Goal: Information Seeking & Learning: Learn about a topic

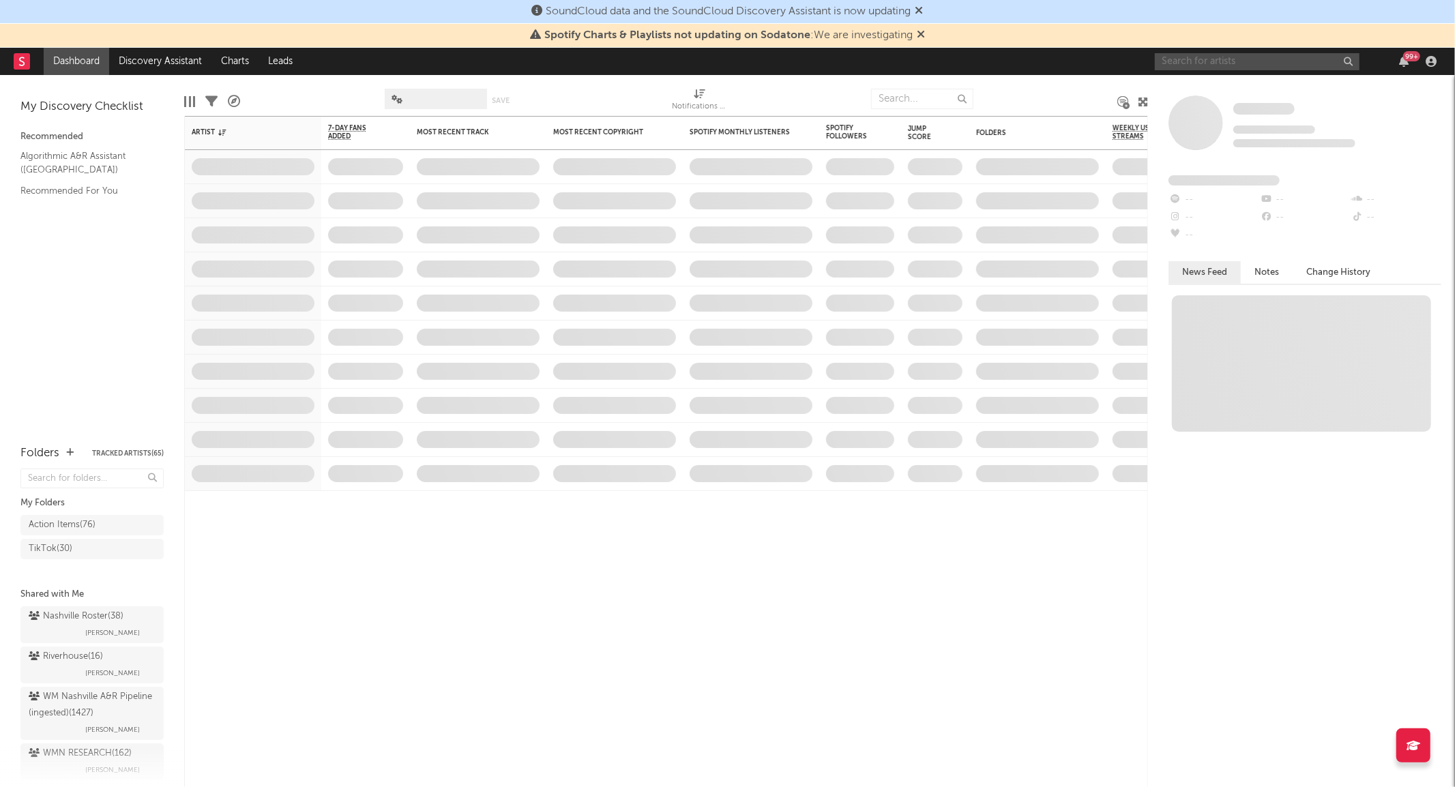
click at [1206, 55] on input "text" at bounding box center [1257, 61] width 205 height 17
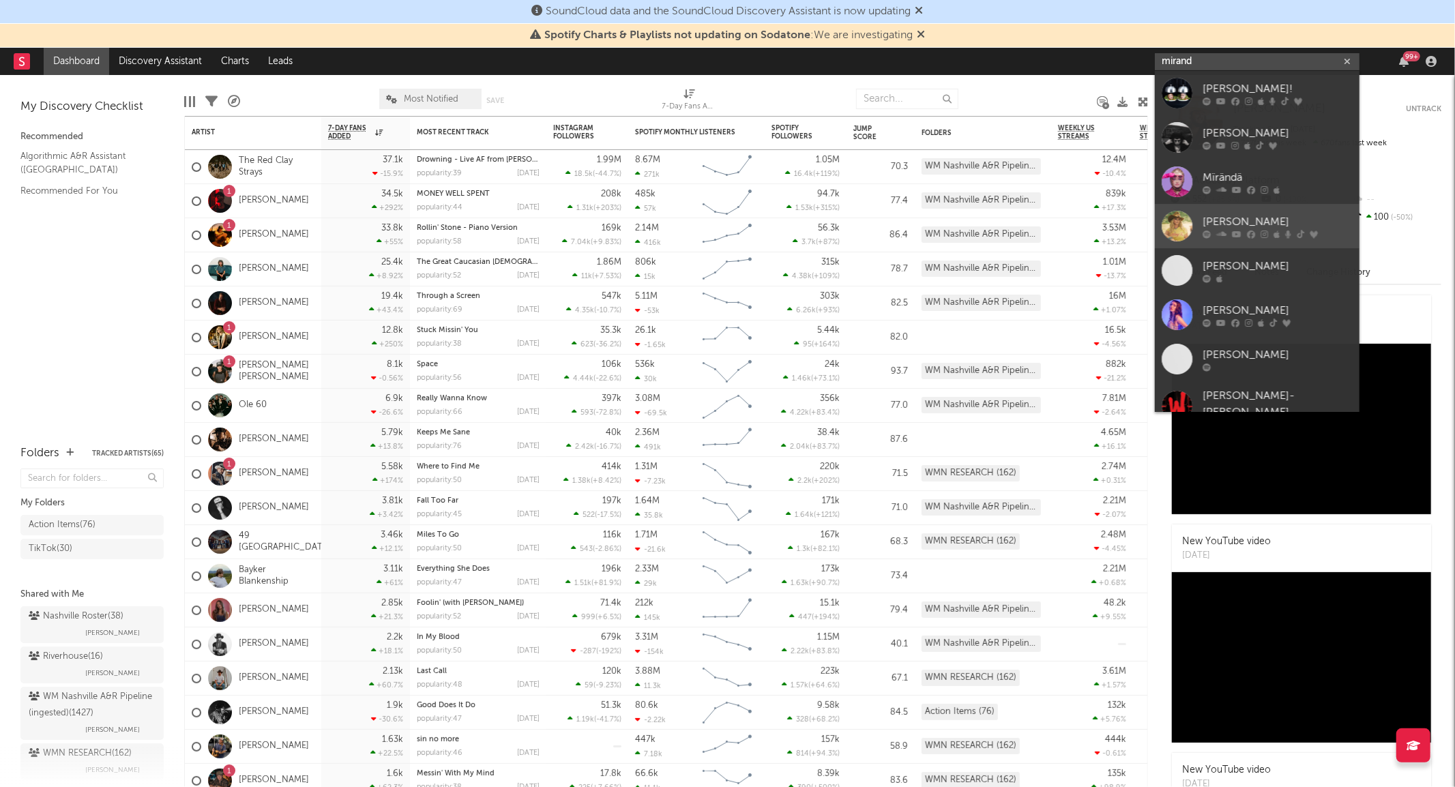
type input "mirand"
click at [1198, 225] on link "[PERSON_NAME]" at bounding box center [1257, 226] width 205 height 44
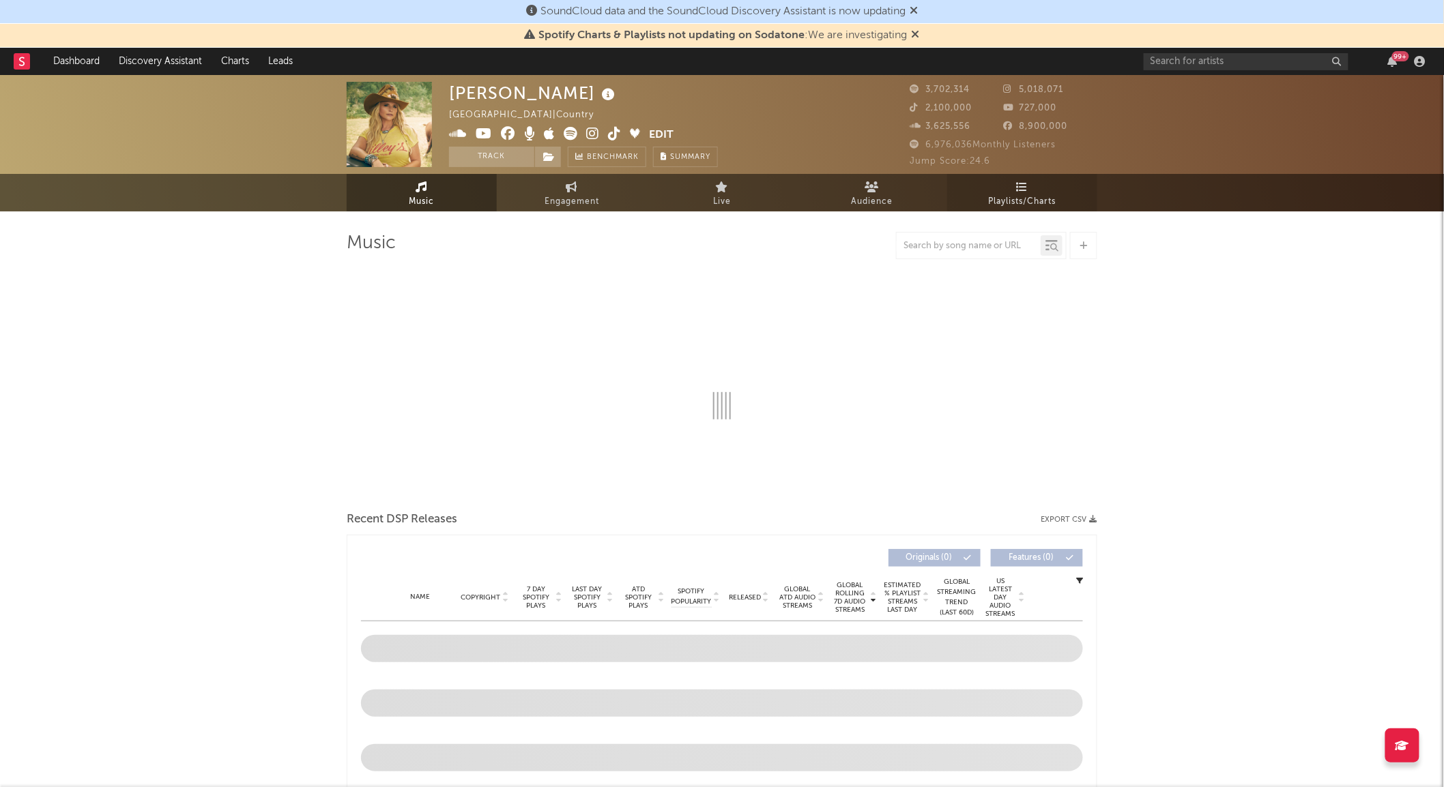
click at [1022, 203] on span "Playlists/Charts" at bounding box center [1023, 202] width 68 height 16
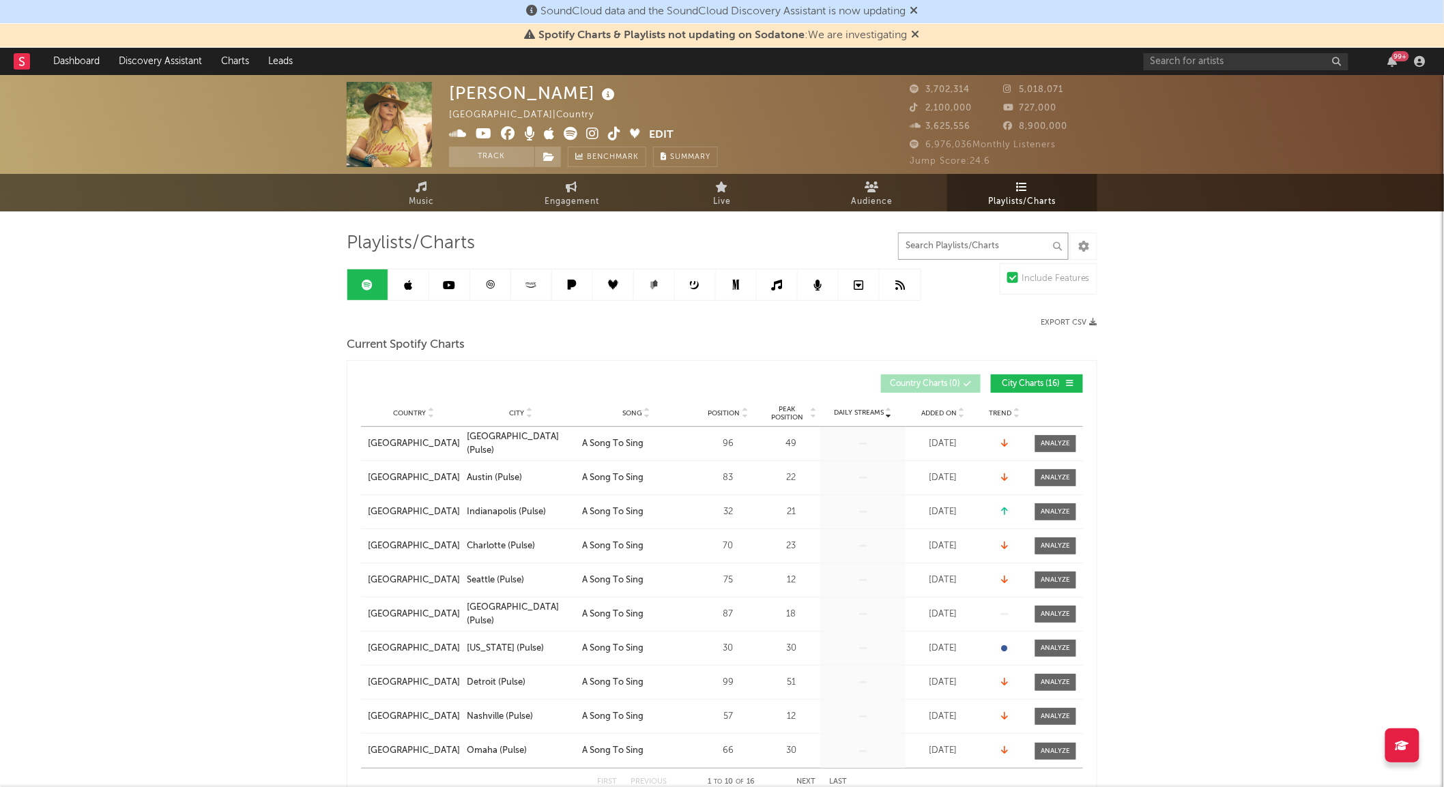
click at [965, 250] on input "text" at bounding box center [983, 246] width 171 height 27
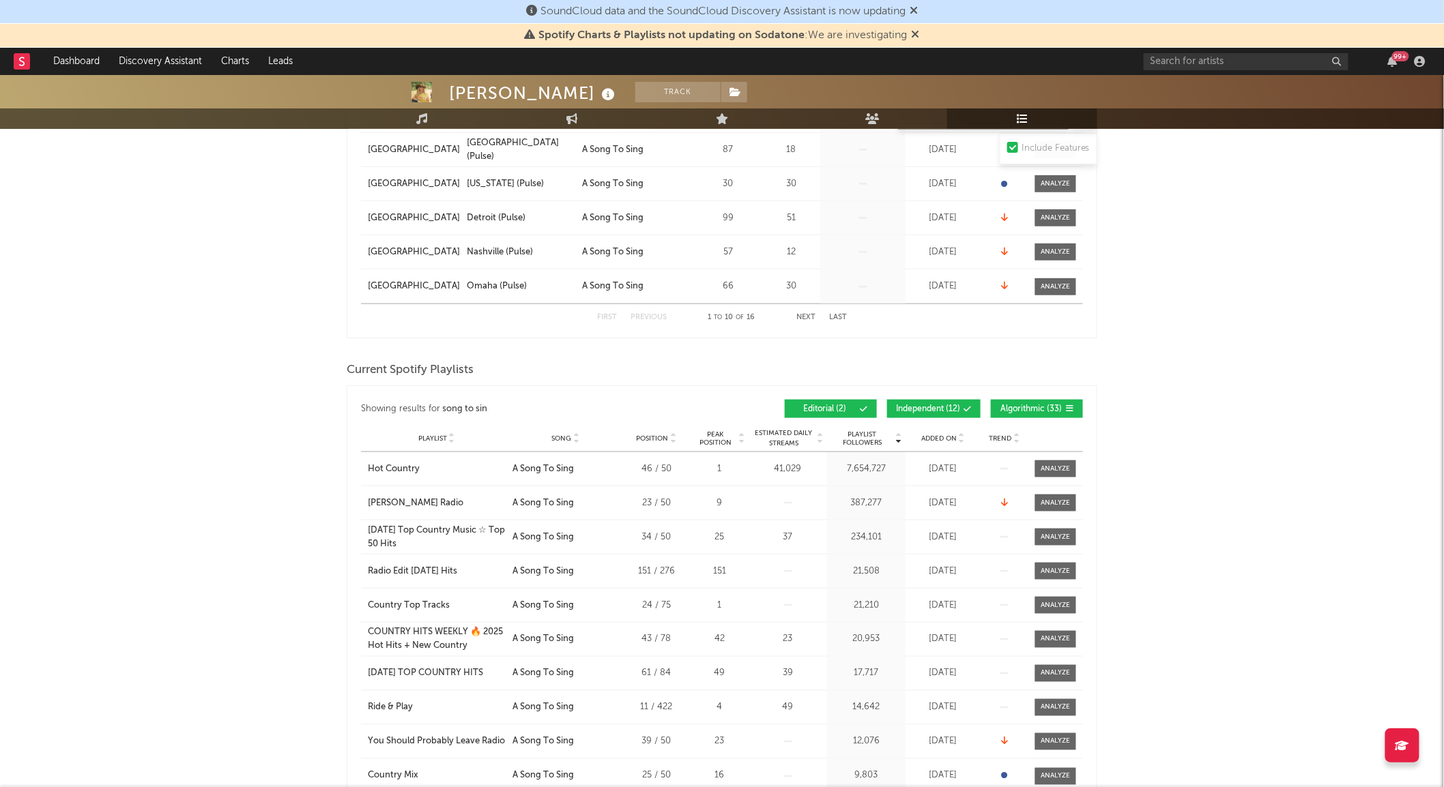
scroll to position [530, 0]
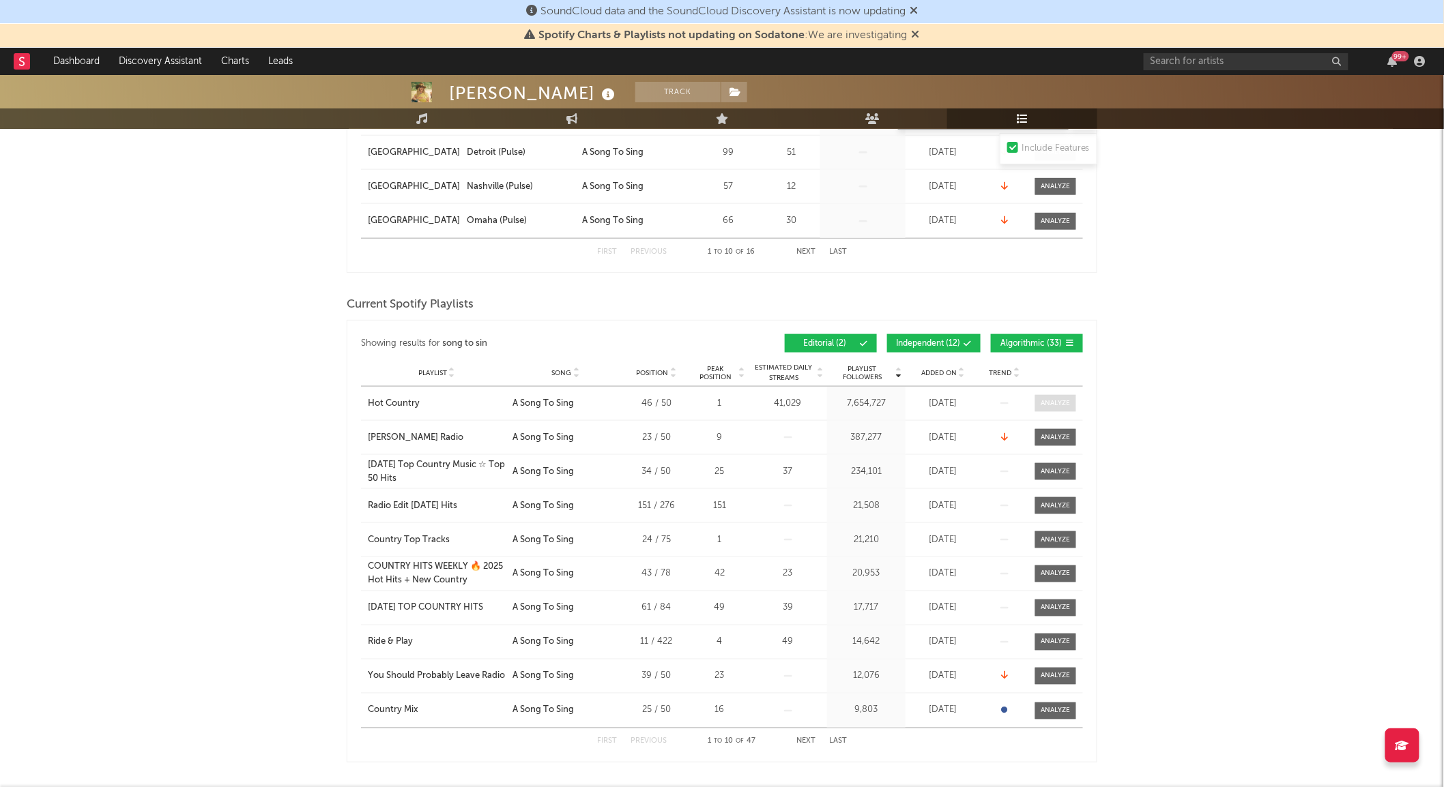
type input "song to sin"
click at [1053, 399] on div at bounding box center [1055, 403] width 29 height 10
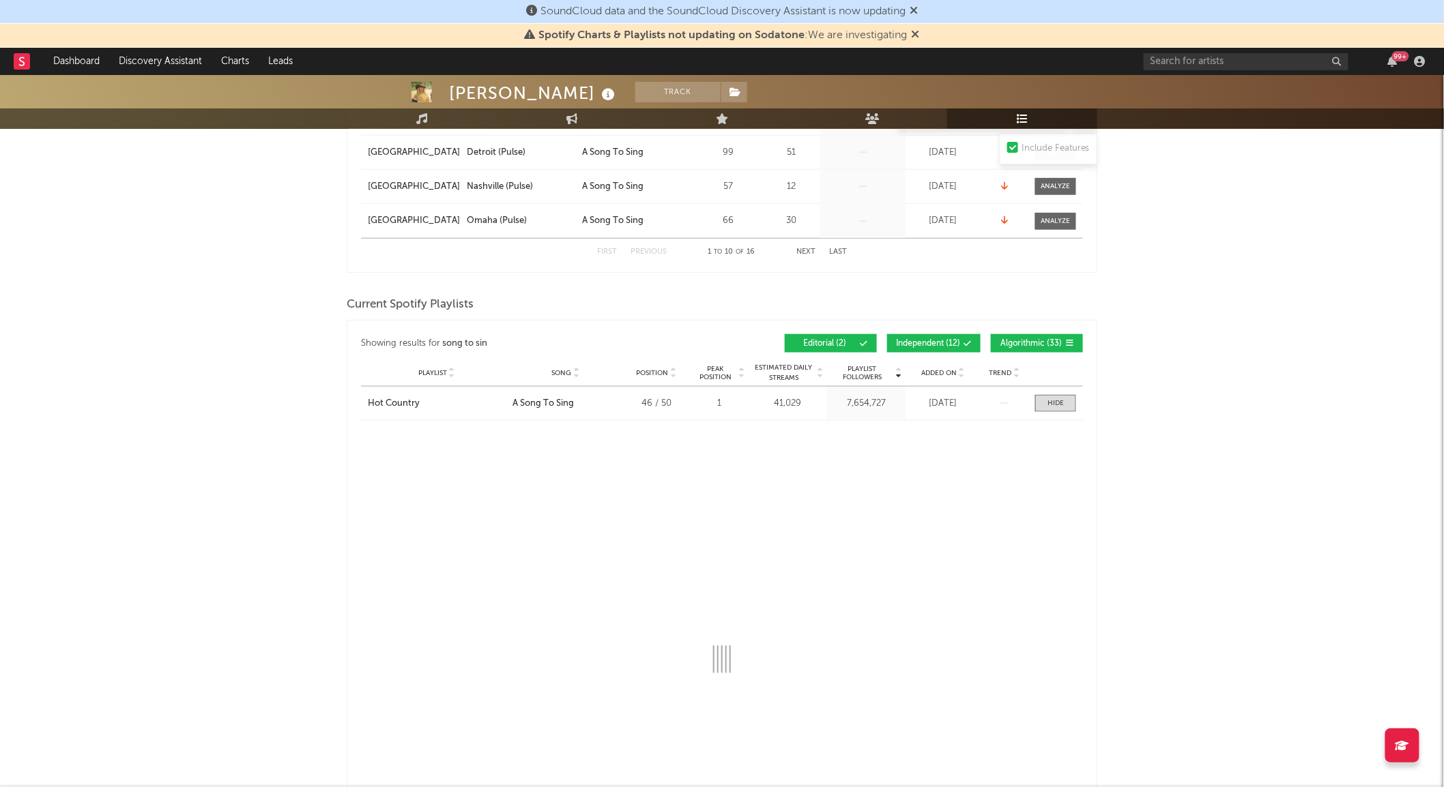
select select "1w"
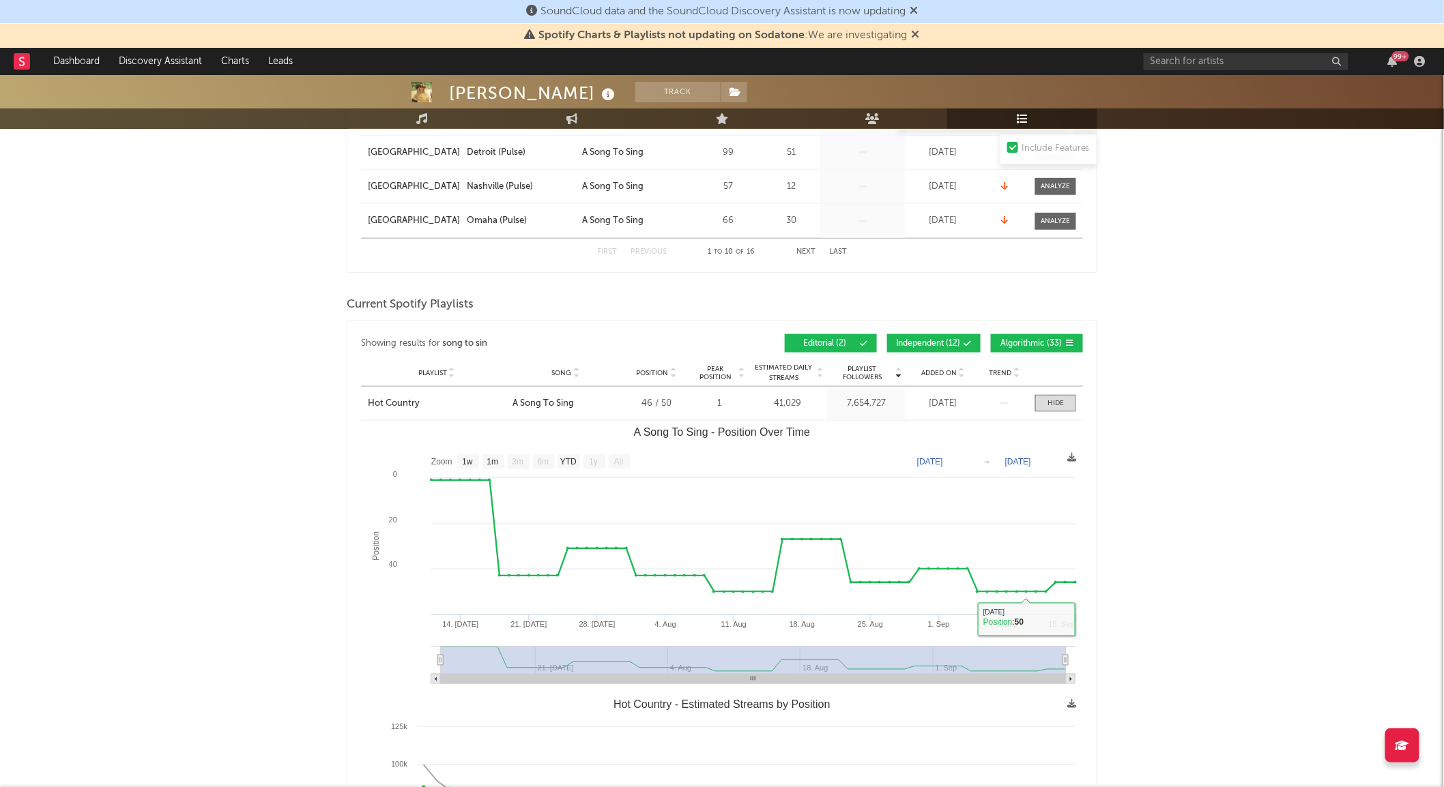
click at [1056, 390] on div "Playlist Hot Country City Song A Song To Sing Position 46 / 50 Peak Position 1 …" at bounding box center [722, 403] width 722 height 33
click at [1061, 400] on div at bounding box center [1055, 403] width 16 height 10
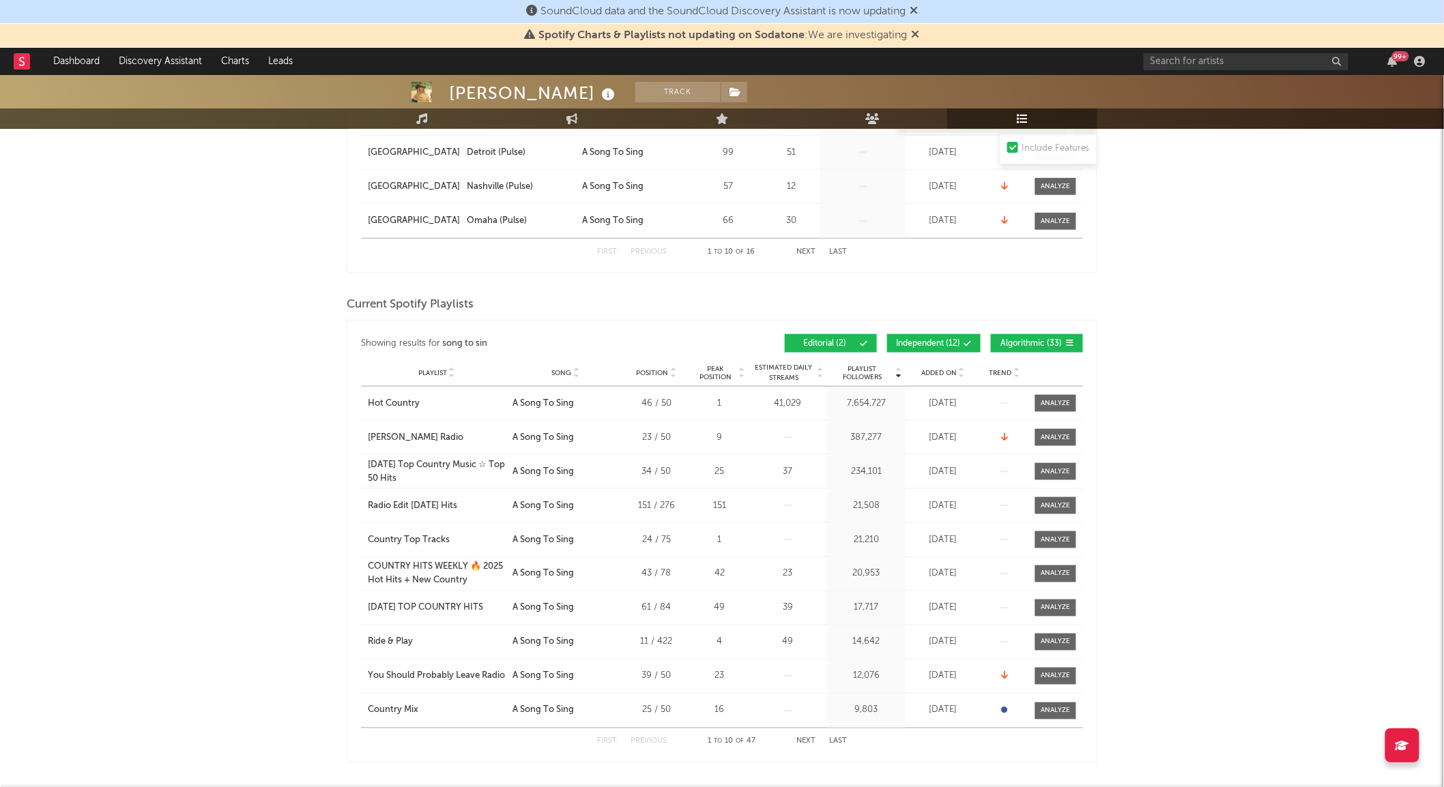
scroll to position [0, 0]
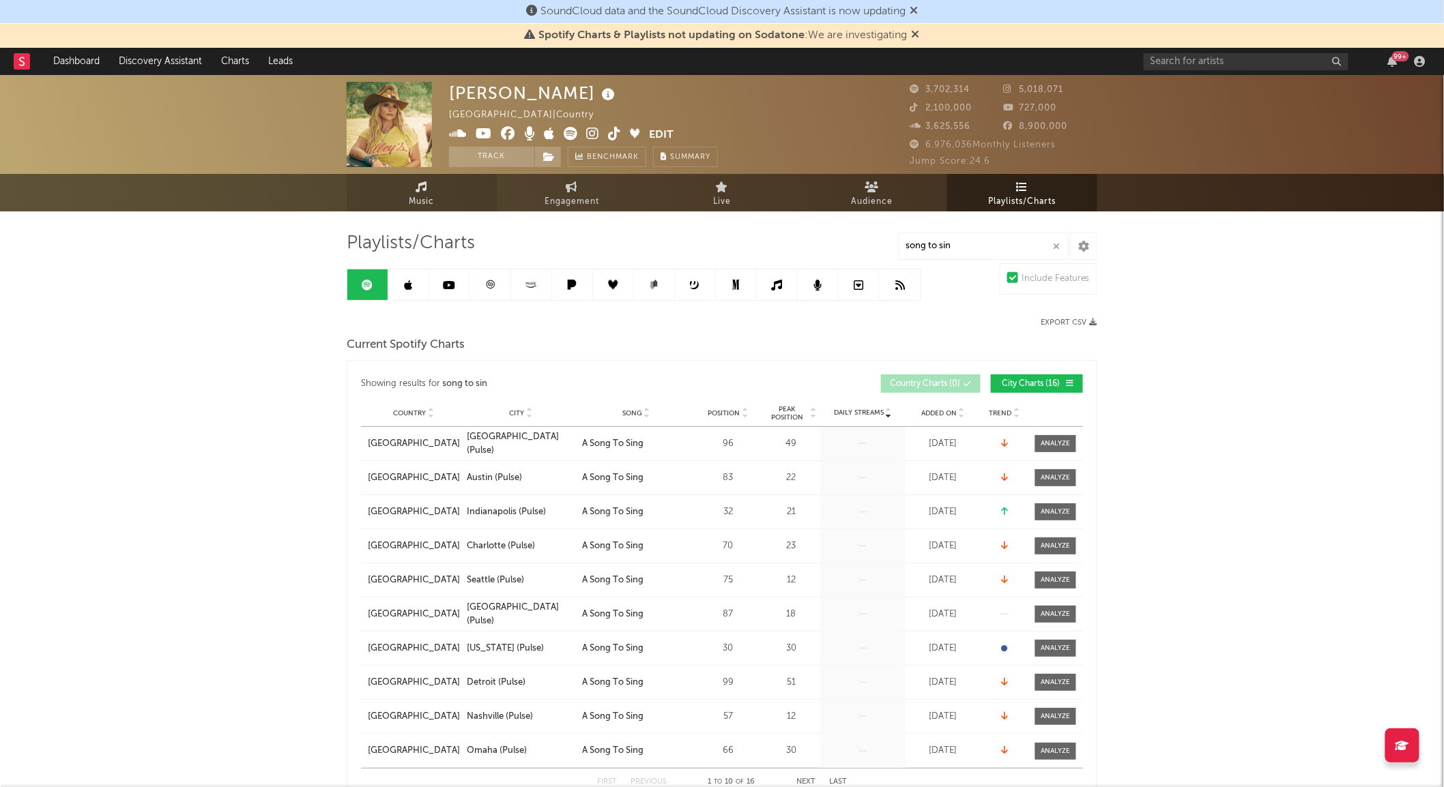
click at [418, 186] on icon at bounding box center [422, 186] width 12 height 11
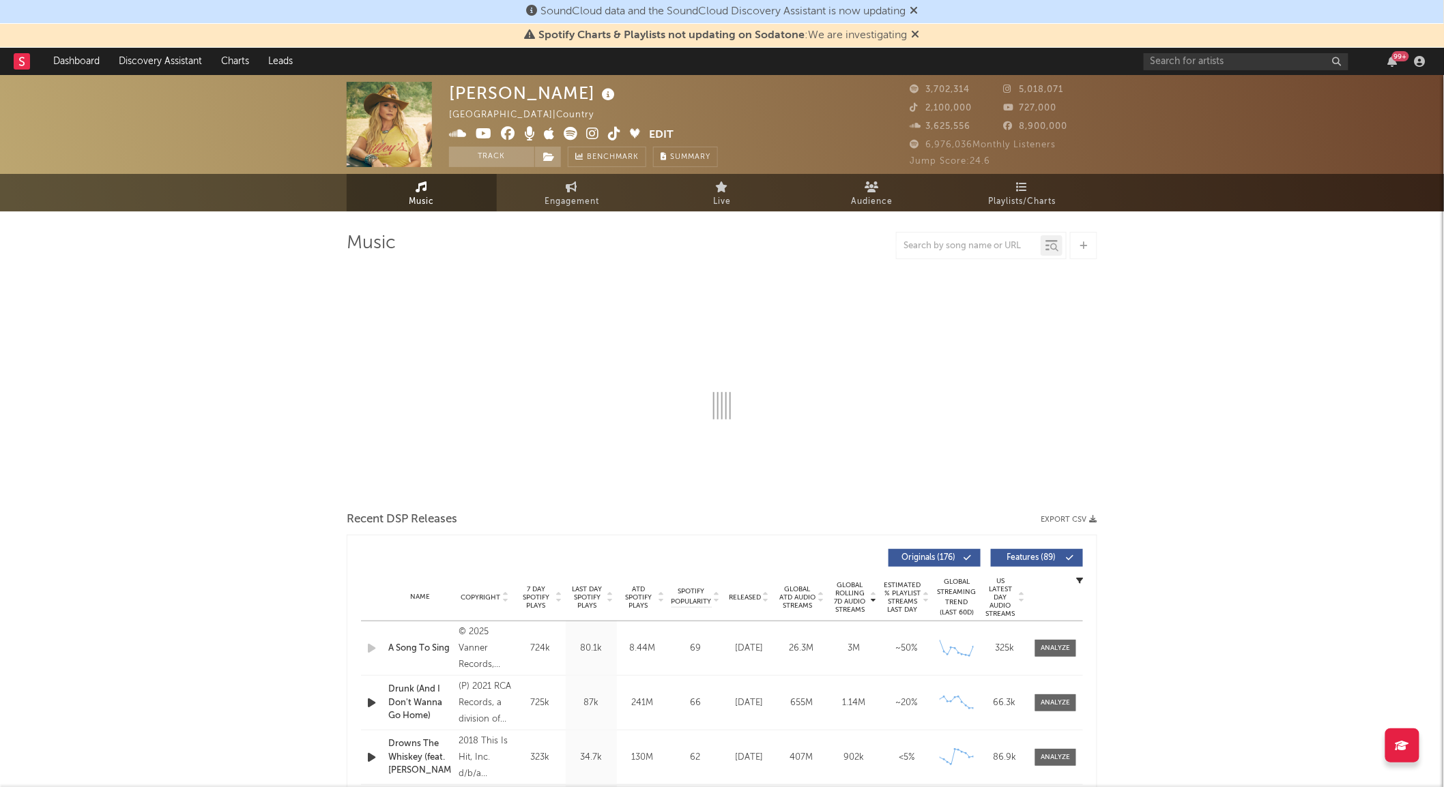
select select "6m"
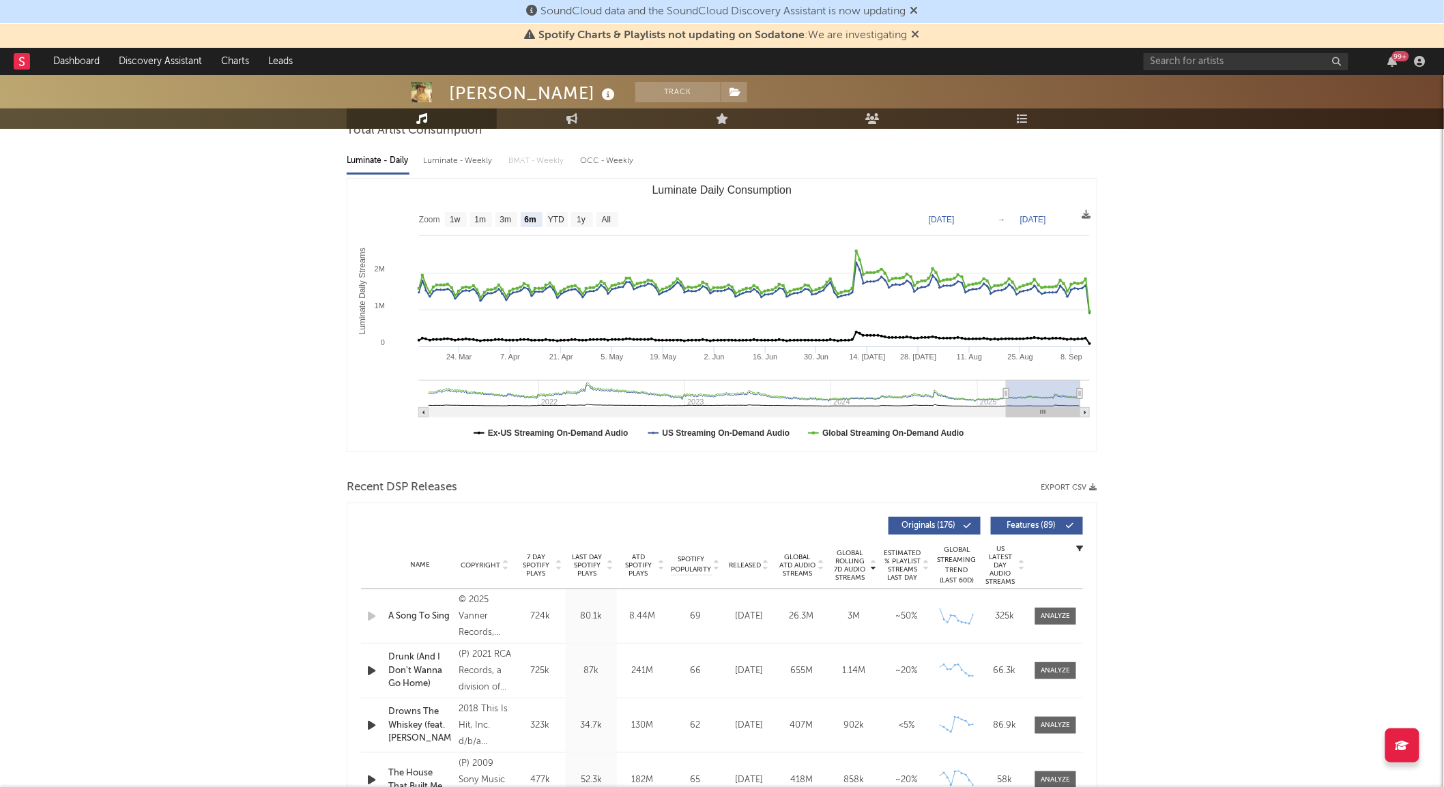
scroll to position [227, 0]
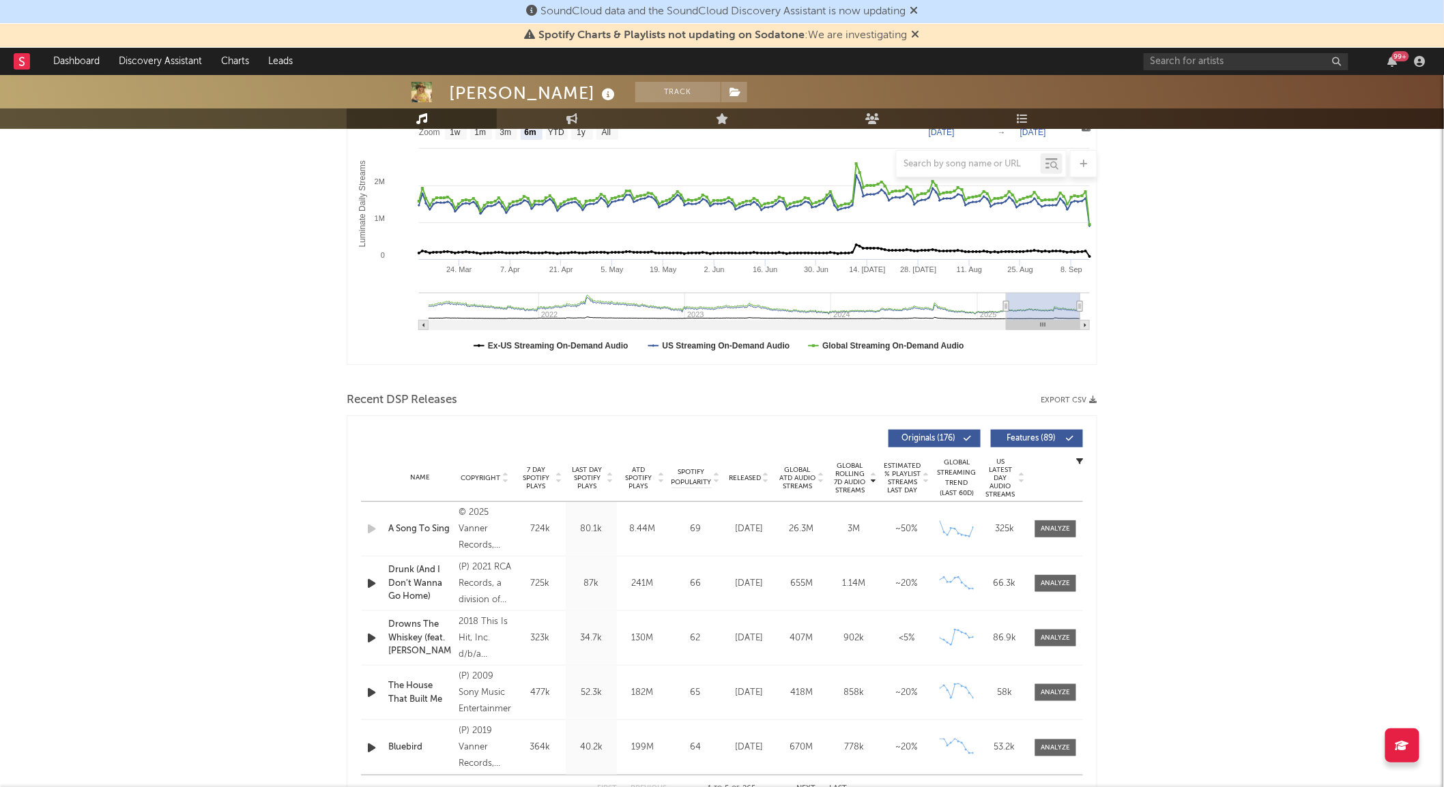
click at [754, 467] on div "Name Copyright Label Album Names Composer Names 7 Day Spotify Plays Last Day Sp…" at bounding box center [722, 478] width 722 height 48
click at [755, 473] on div "Name Copyright Label Album Names Composer Names 7 Day Spotify Plays Last Day Sp…" at bounding box center [722, 478] width 722 height 48
click at [751, 485] on div "Name Copyright Label Album Names Composer Names 7 Day Spotify Plays Last Day Sp…" at bounding box center [722, 478] width 722 height 48
click at [751, 476] on span "Released" at bounding box center [745, 478] width 32 height 8
click at [752, 476] on span "Released" at bounding box center [745, 478] width 32 height 8
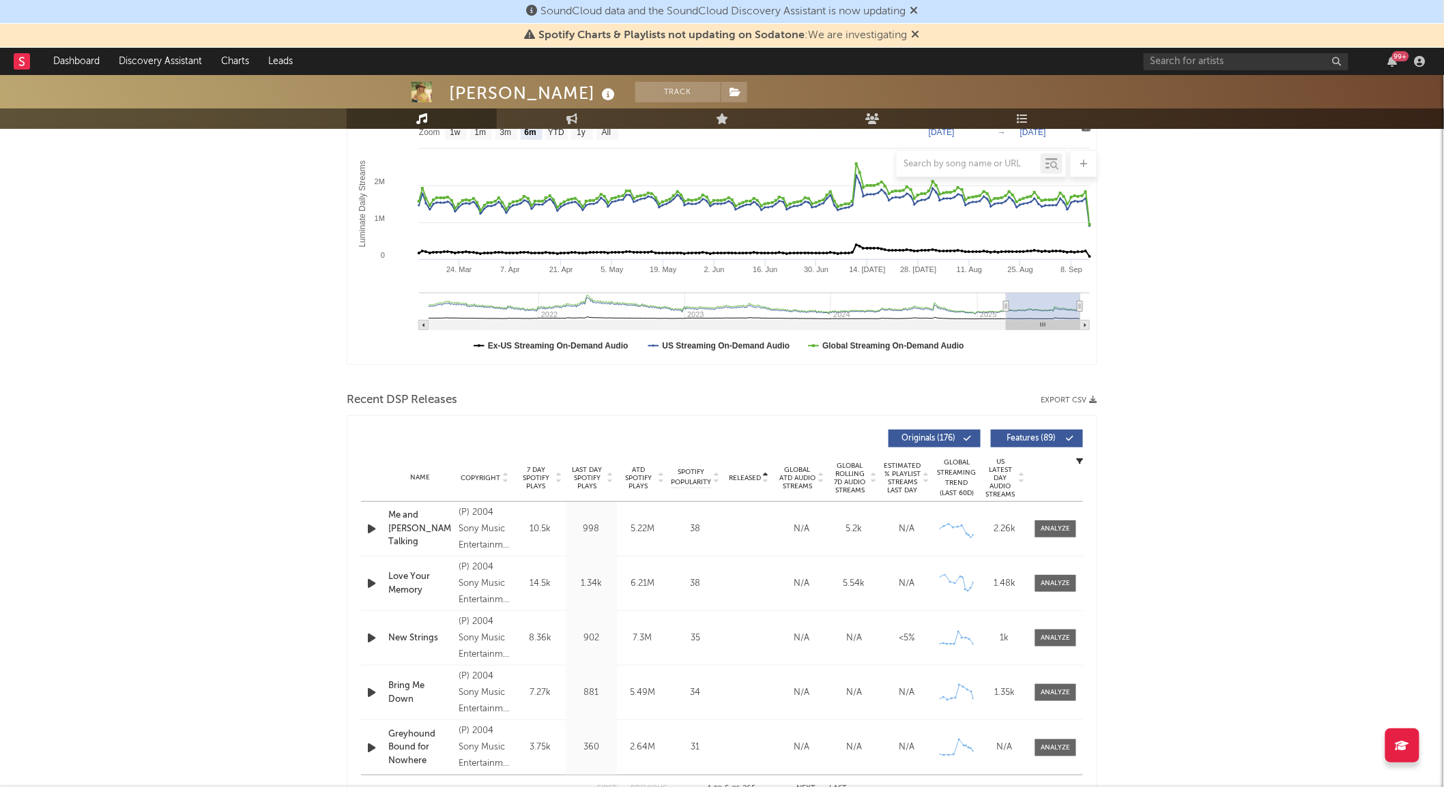
click at [752, 476] on span "Released" at bounding box center [745, 478] width 32 height 8
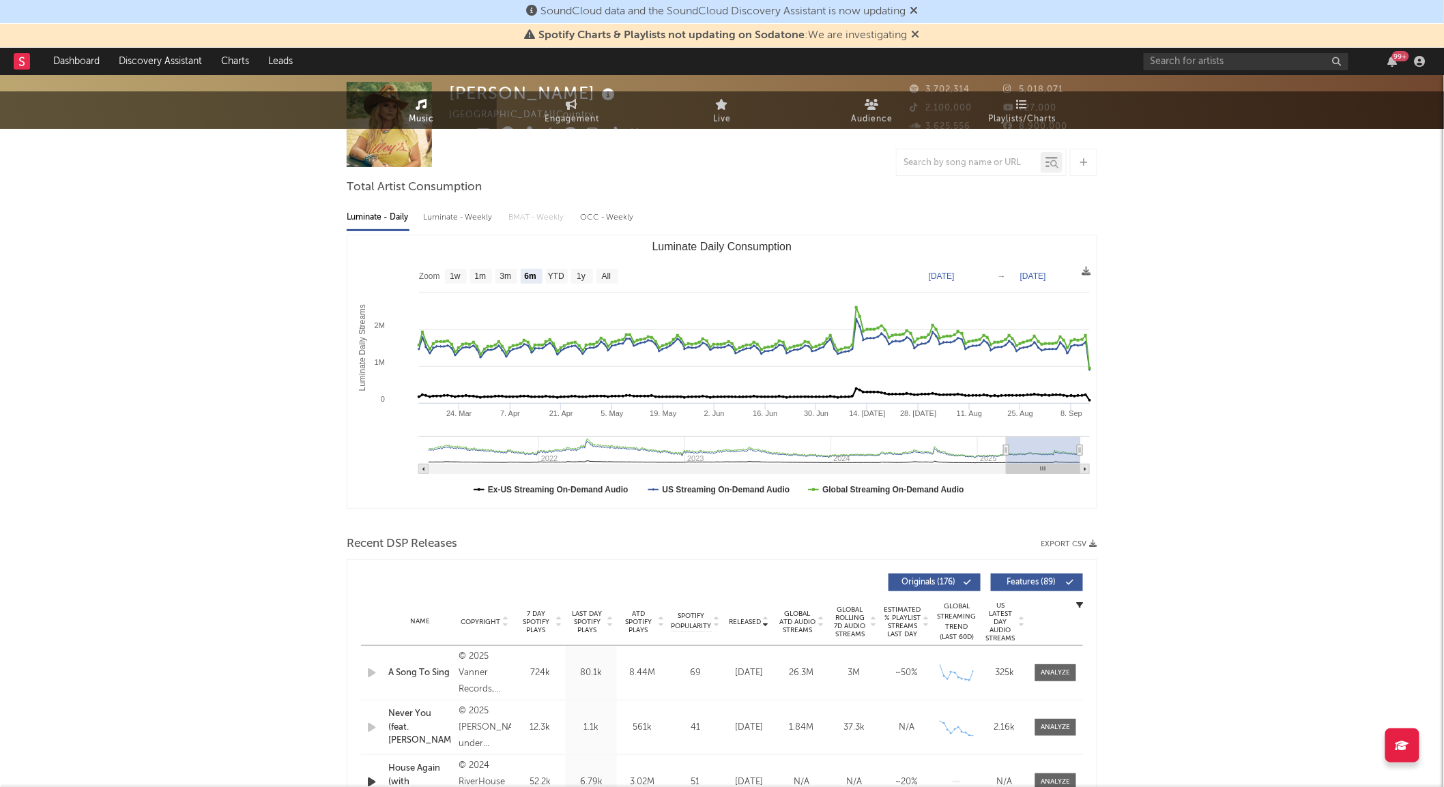
scroll to position [0, 0]
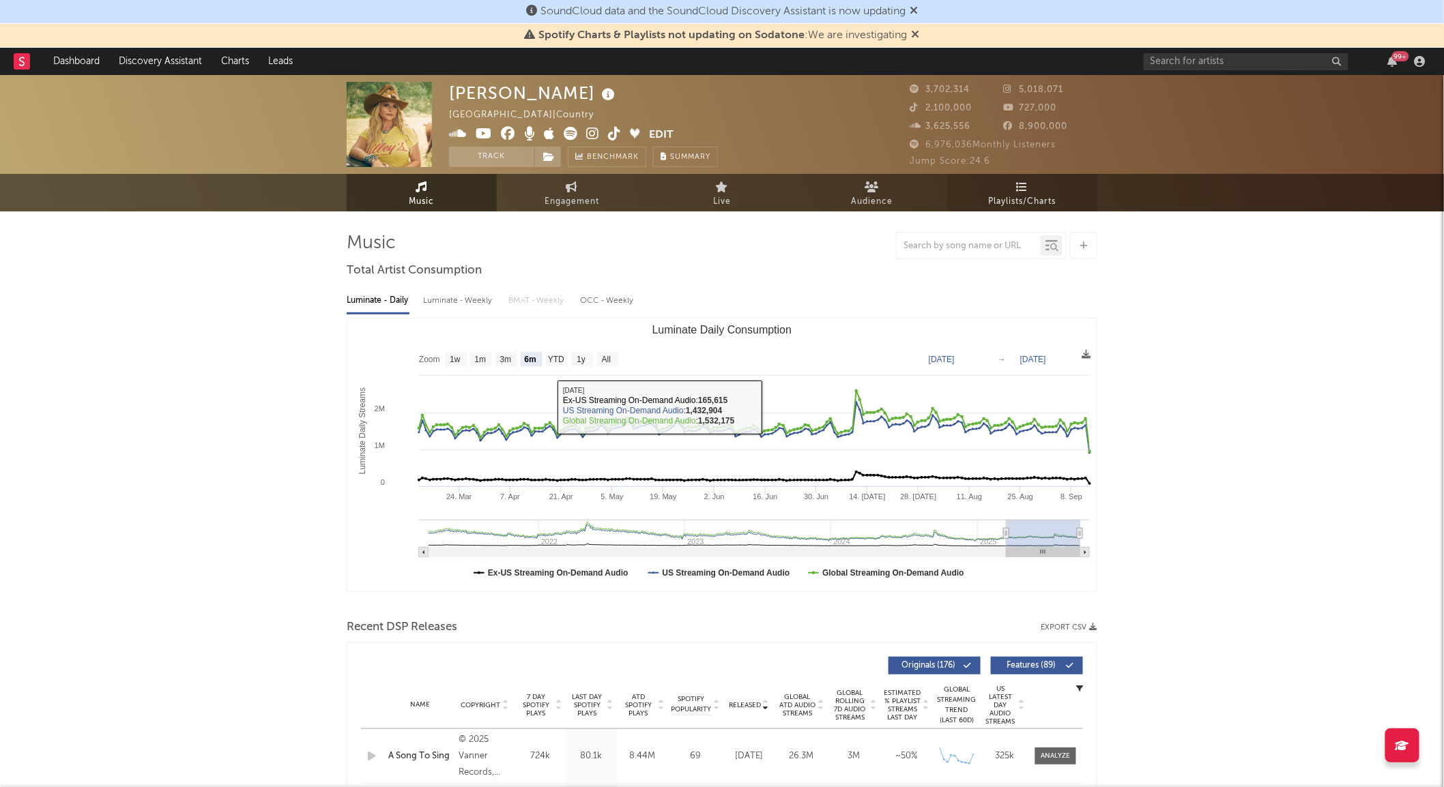
click at [1015, 196] on span "Playlists/Charts" at bounding box center [1023, 202] width 68 height 16
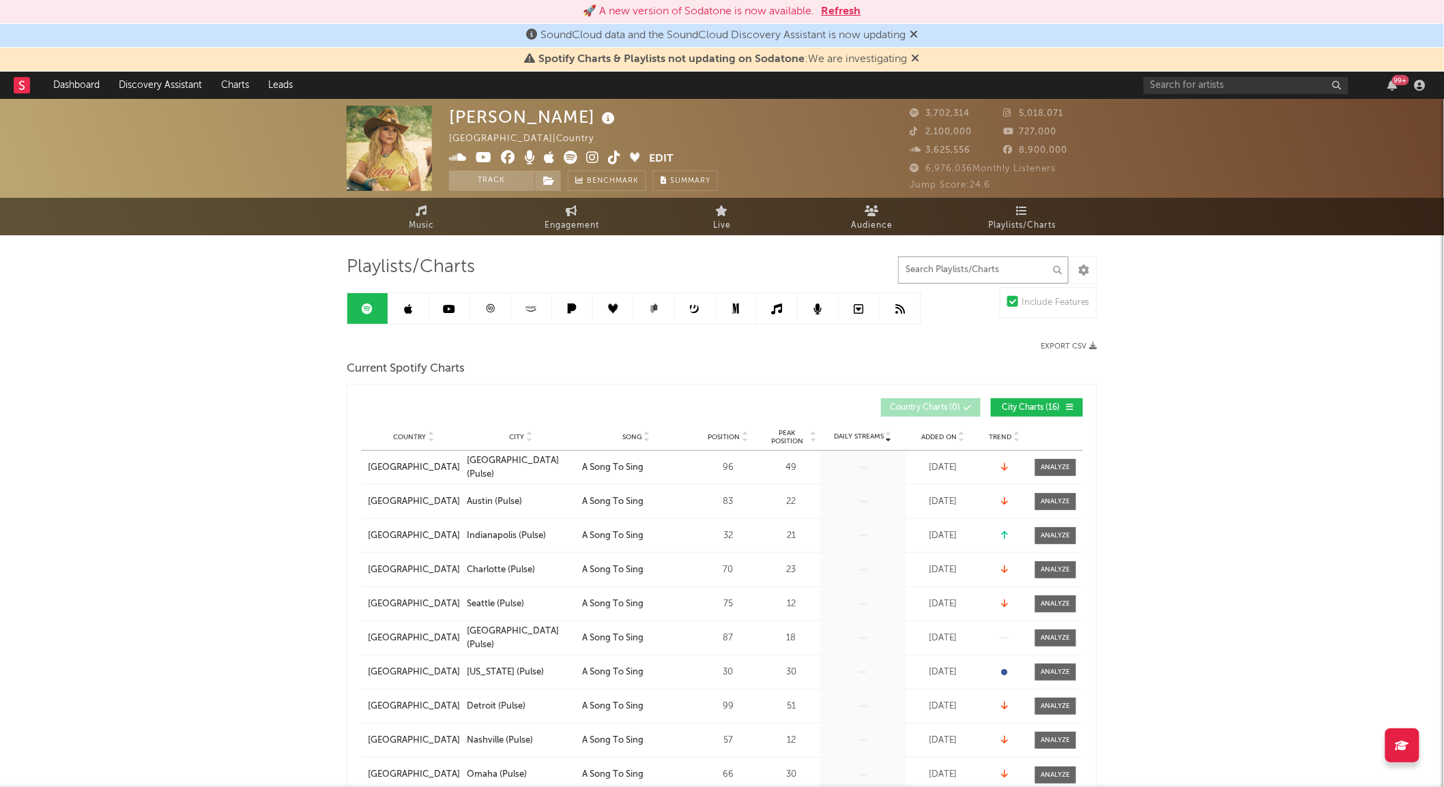
click at [976, 260] on input "text" at bounding box center [983, 270] width 171 height 27
type input "song to sin"
click at [407, 308] on icon at bounding box center [409, 309] width 8 height 11
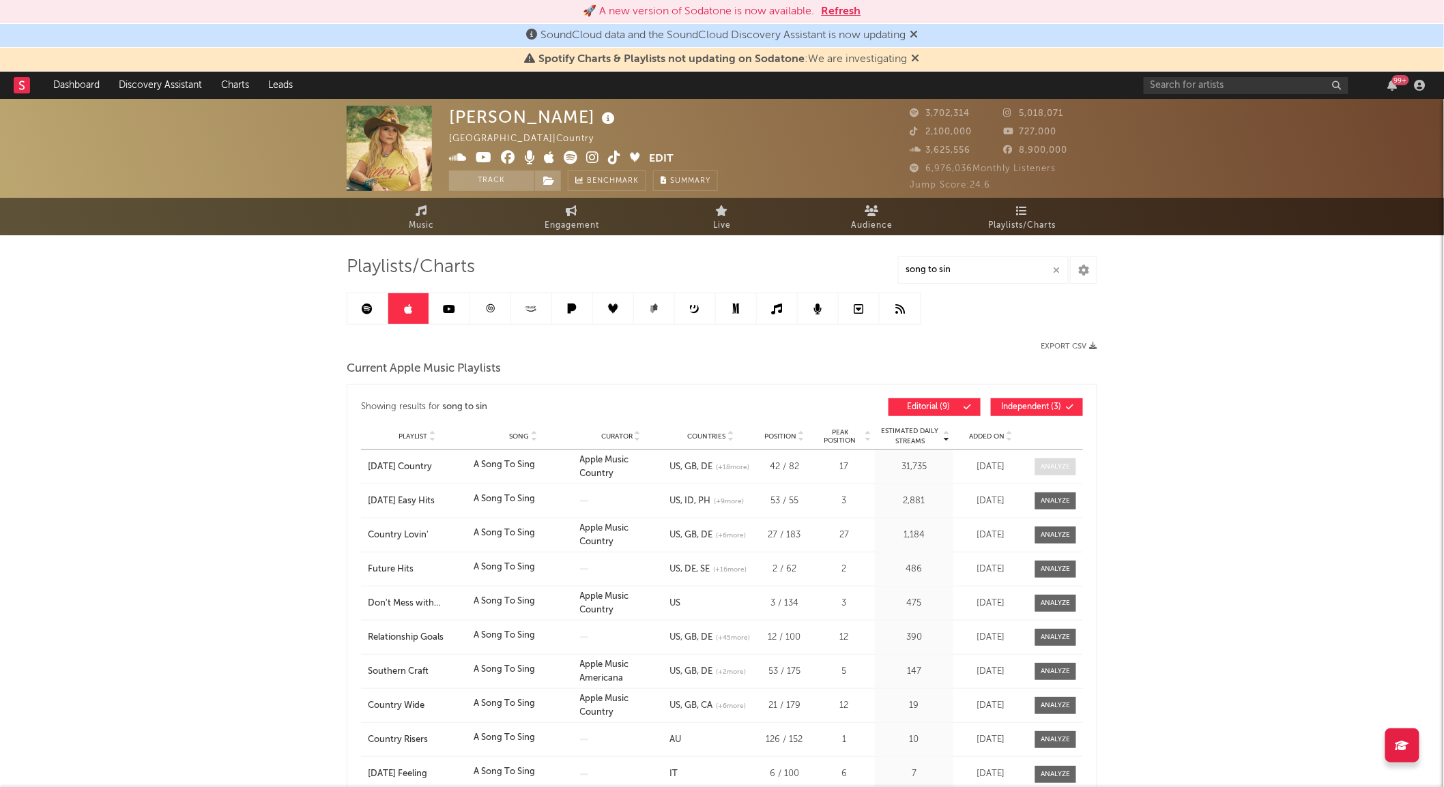
click at [1047, 467] on div at bounding box center [1055, 467] width 29 height 10
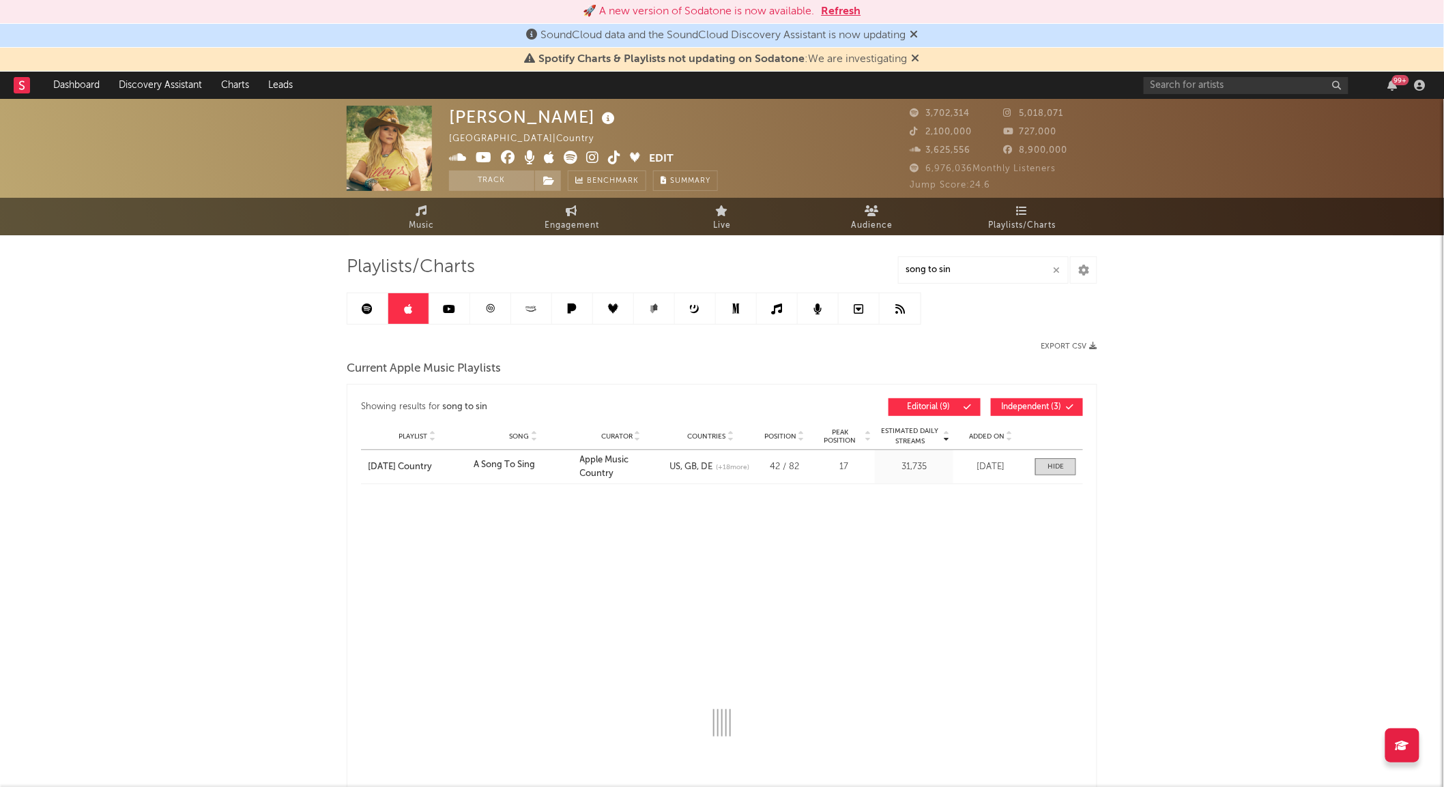
select select "1w"
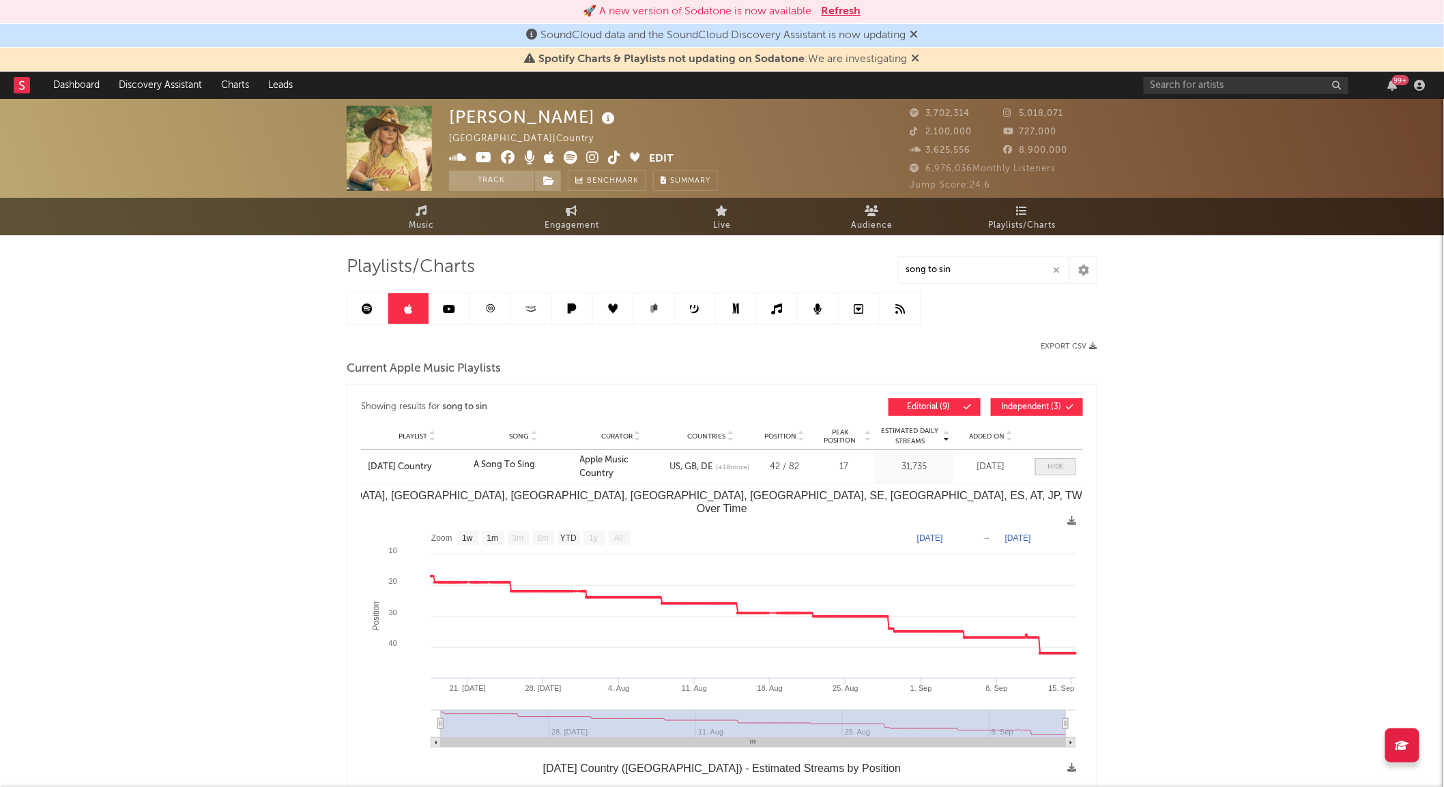
click at [1070, 461] on span at bounding box center [1055, 466] width 41 height 17
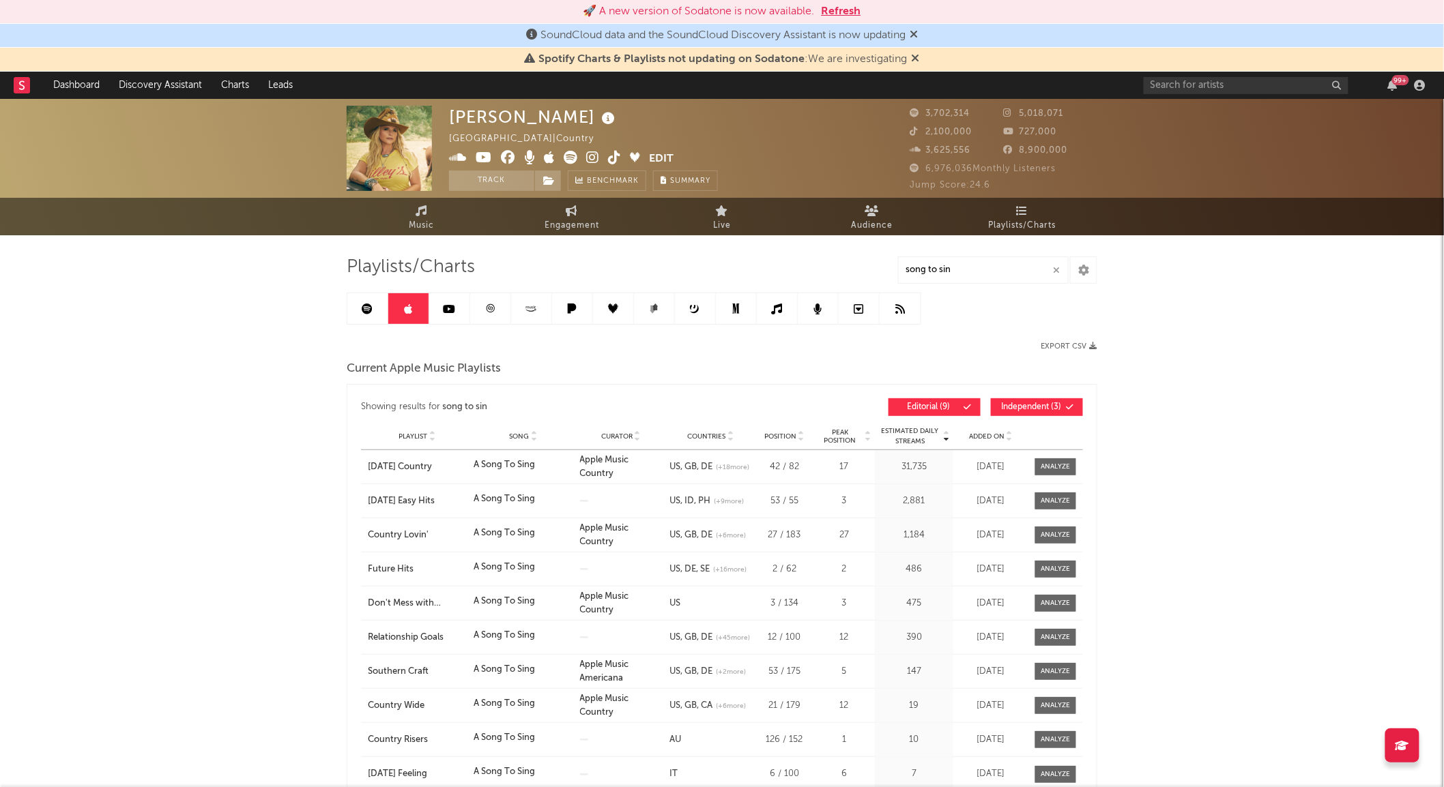
click at [483, 312] on link at bounding box center [490, 308] width 41 height 31
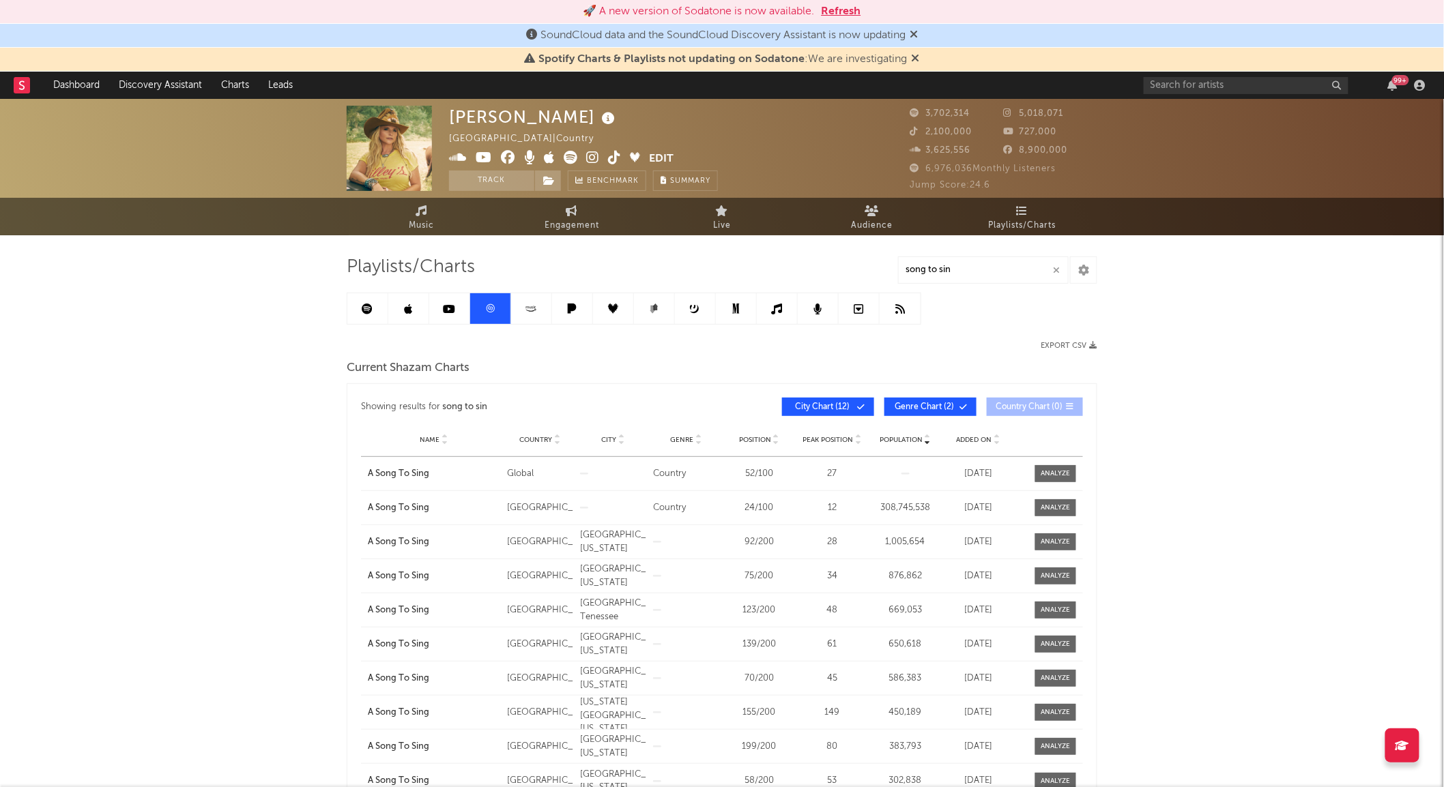
click at [537, 316] on link at bounding box center [531, 308] width 41 height 31
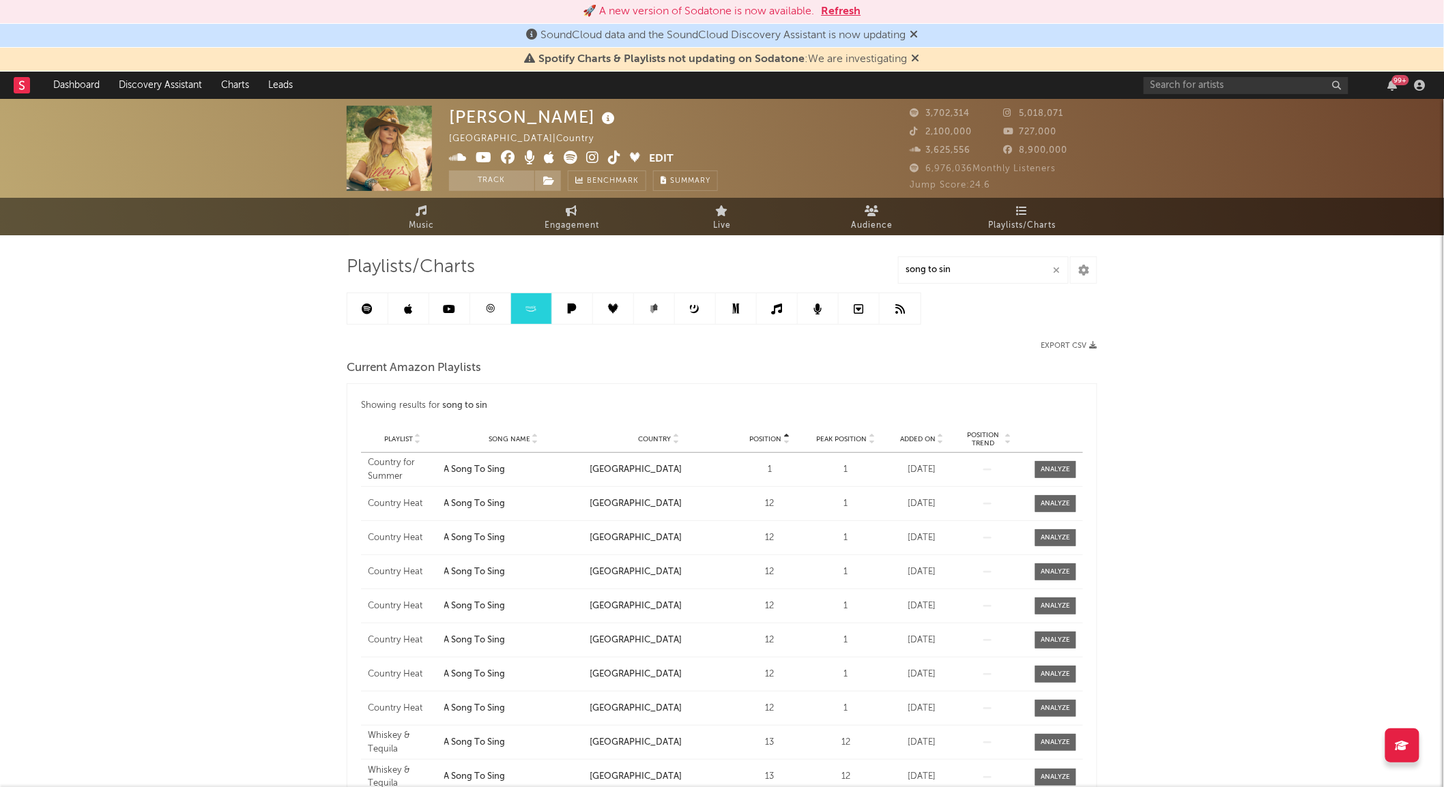
click at [930, 435] on span "Added On" at bounding box center [917, 439] width 35 height 8
click at [1042, 564] on span at bounding box center [1055, 572] width 41 height 17
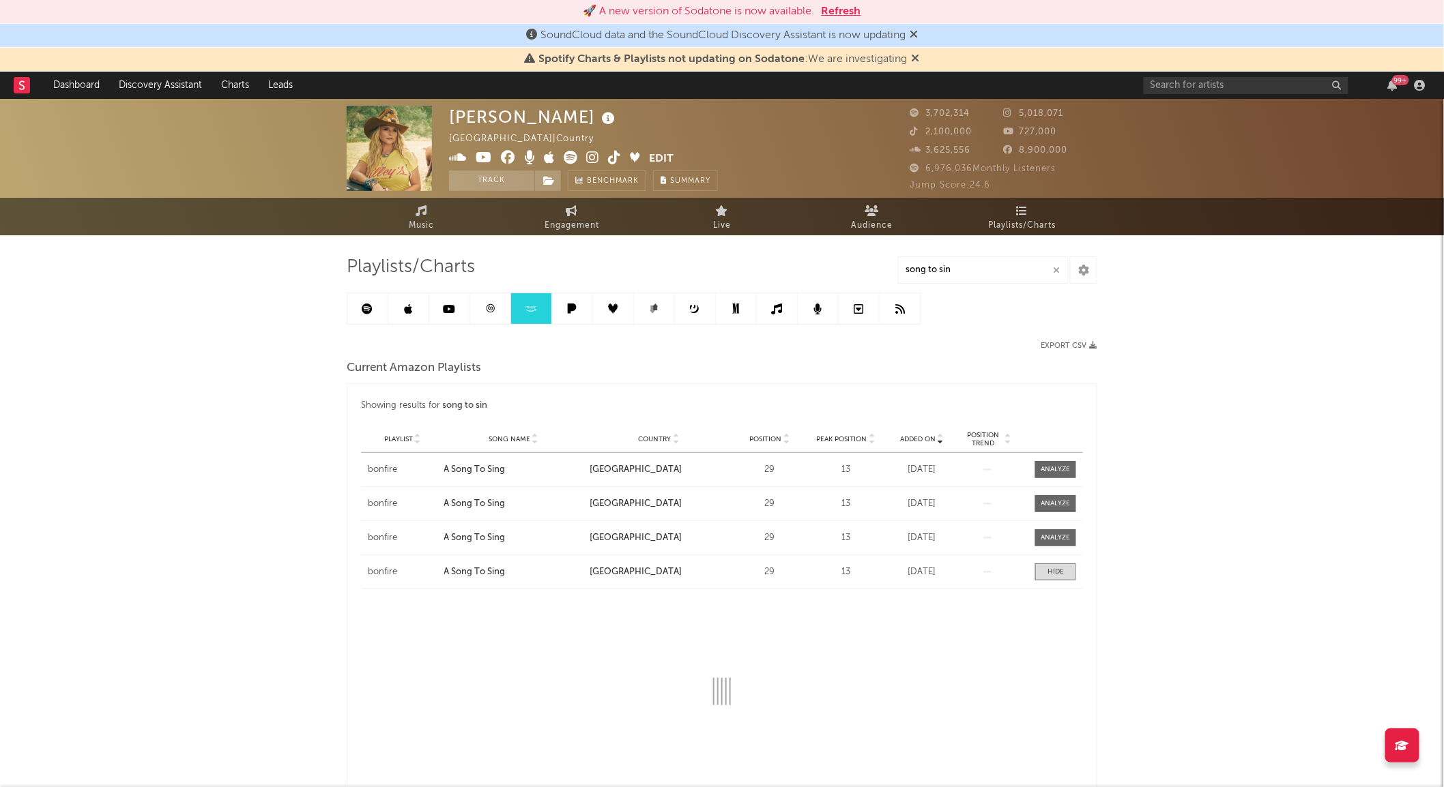
select select "1w"
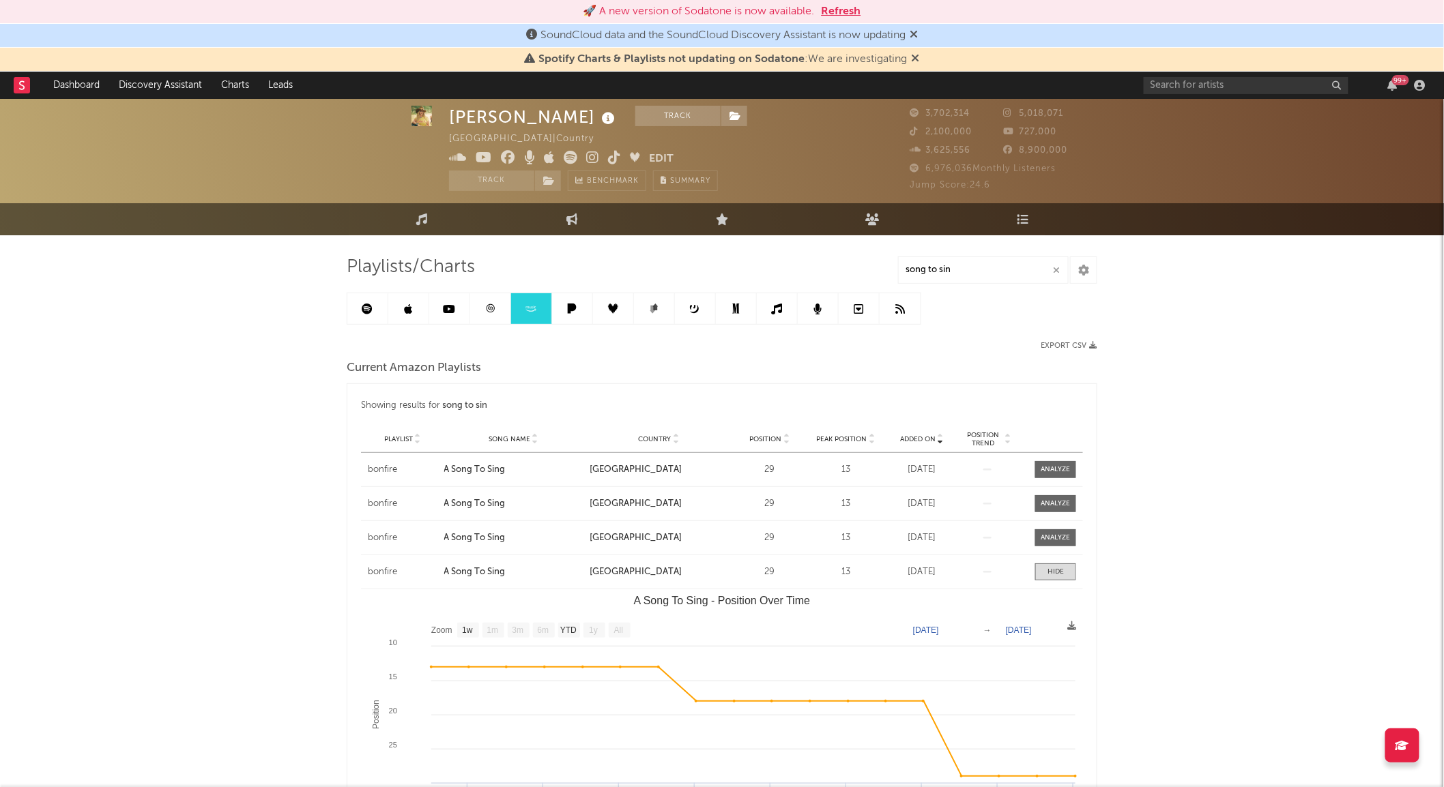
scroll to position [151, 0]
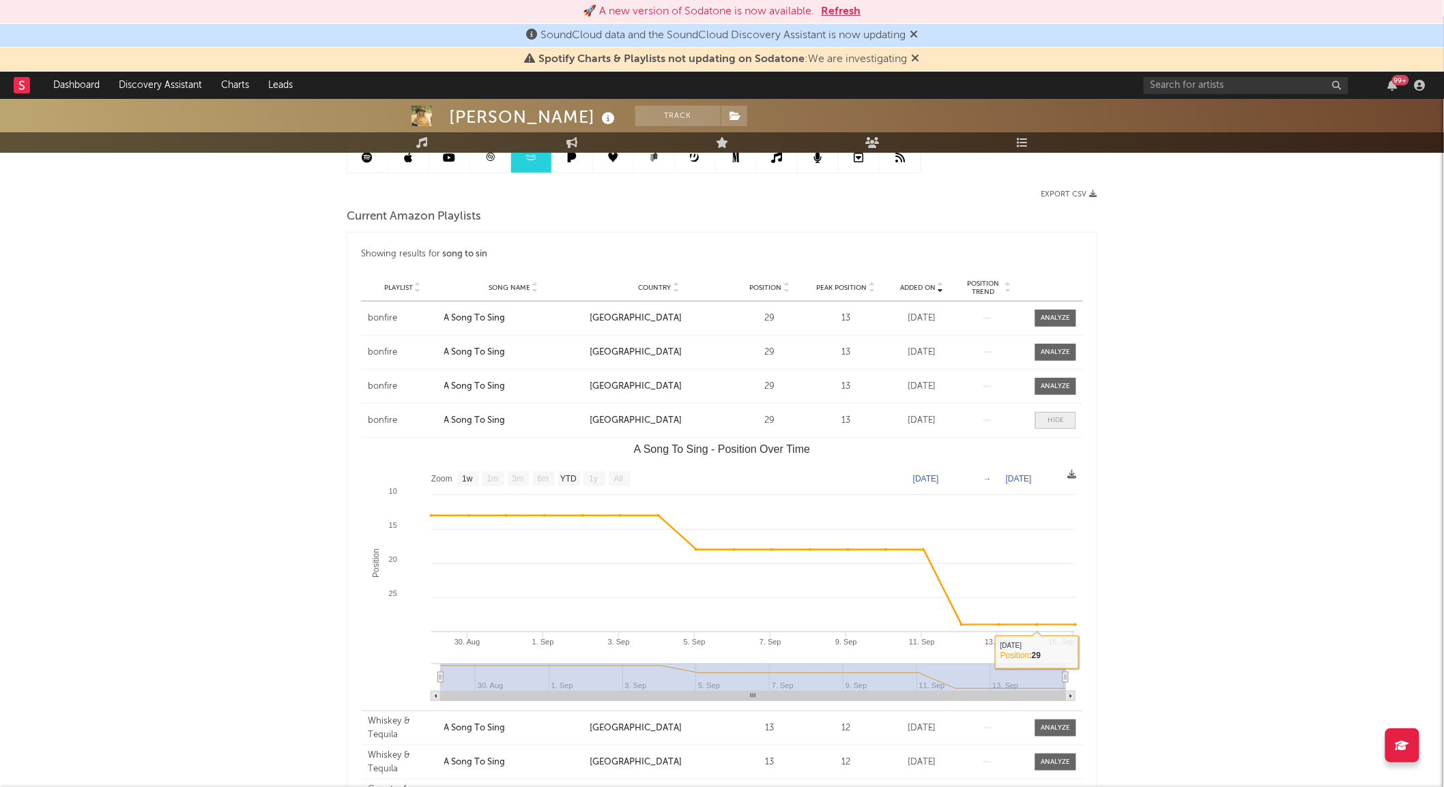
click at [1039, 420] on span at bounding box center [1055, 420] width 41 height 17
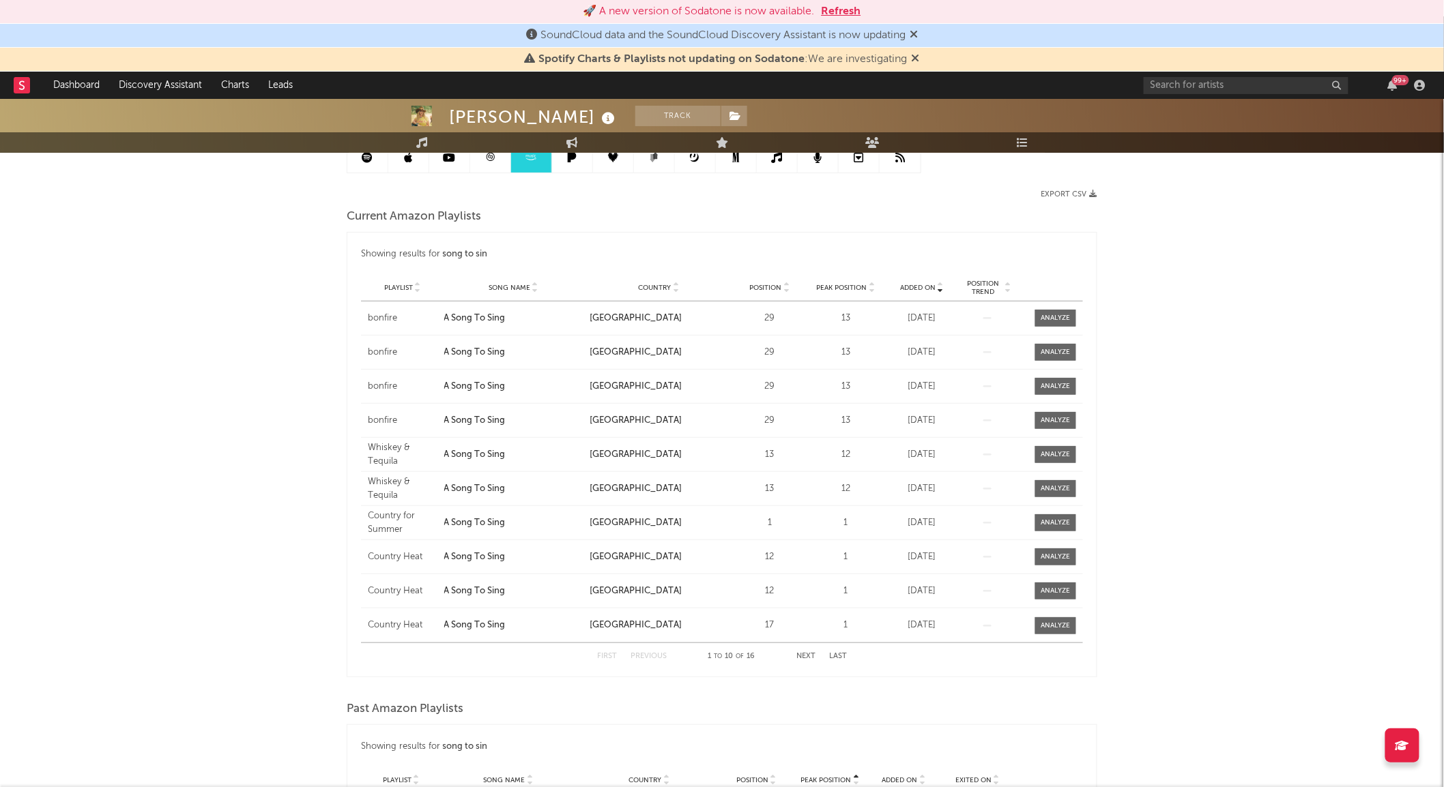
click at [394, 280] on div "Playlist Song Name Country Position Peak Position Added On Exited On Position T…" at bounding box center [722, 287] width 722 height 27
click at [396, 287] on span "Playlist" at bounding box center [398, 288] width 29 height 8
click at [1053, 441] on div "Playlist Country for Summer Song Name A Song To Sing Country United States Posi…" at bounding box center [722, 454] width 722 height 33
click at [1047, 450] on div at bounding box center [1055, 455] width 29 height 10
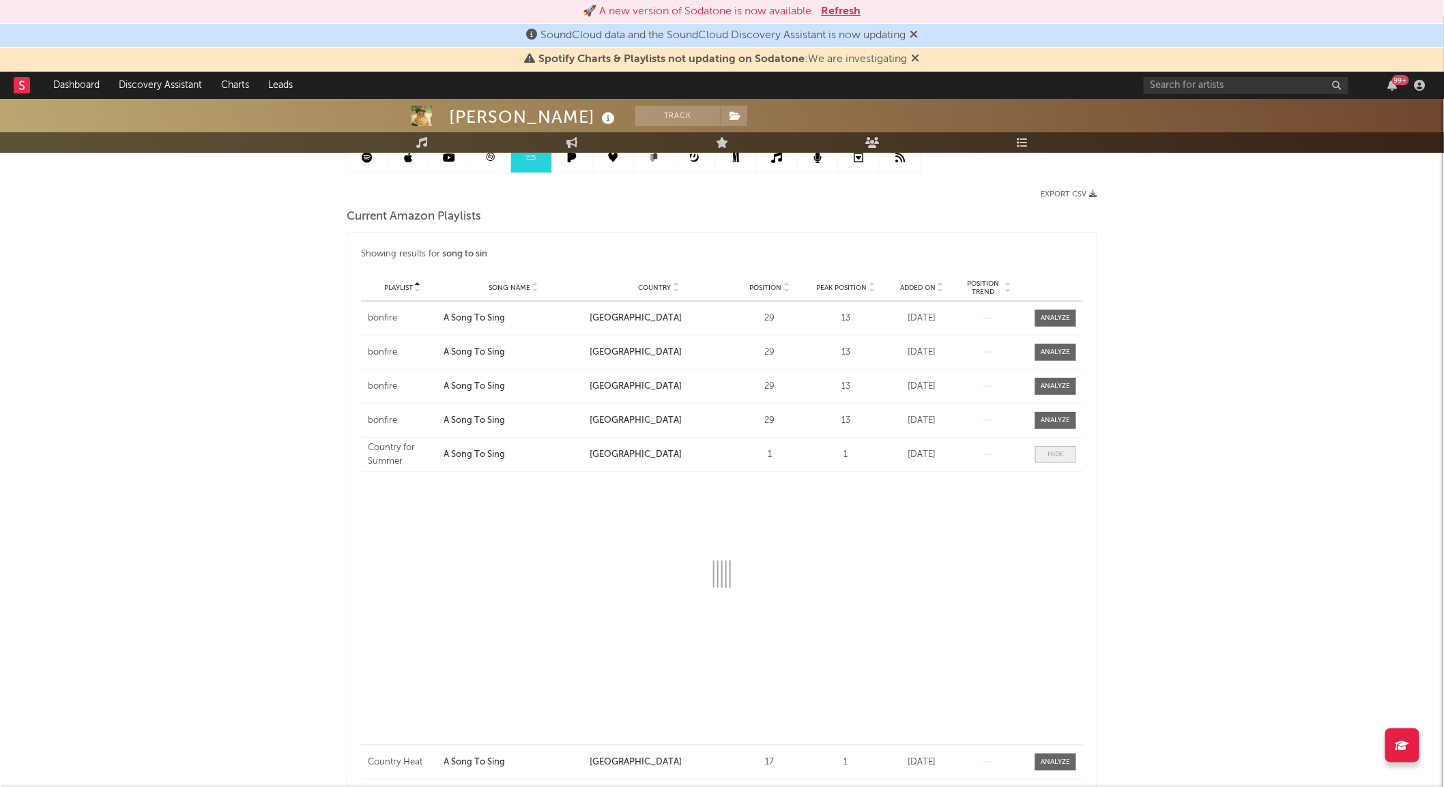
select select "1w"
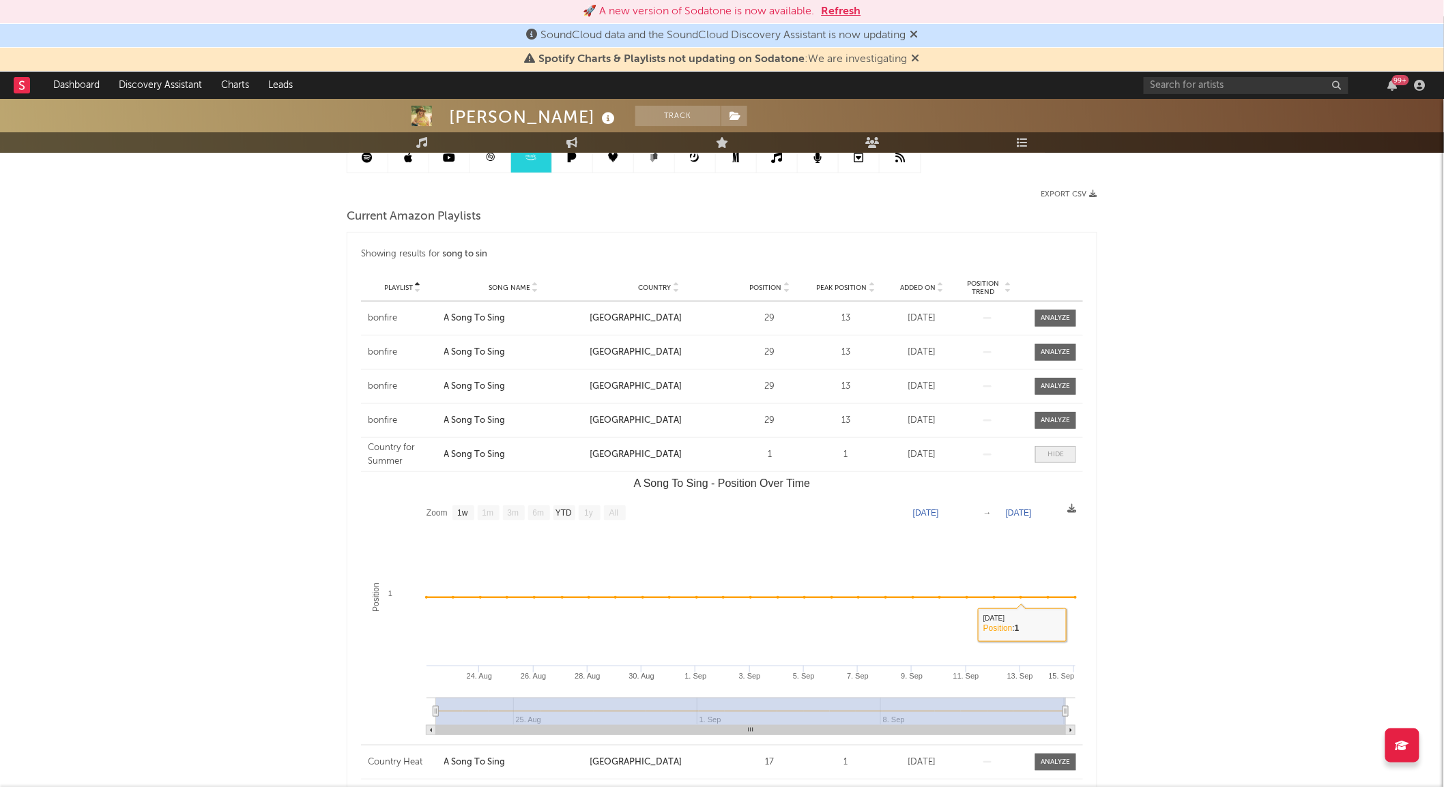
click at [1051, 458] on div at bounding box center [1055, 455] width 16 height 10
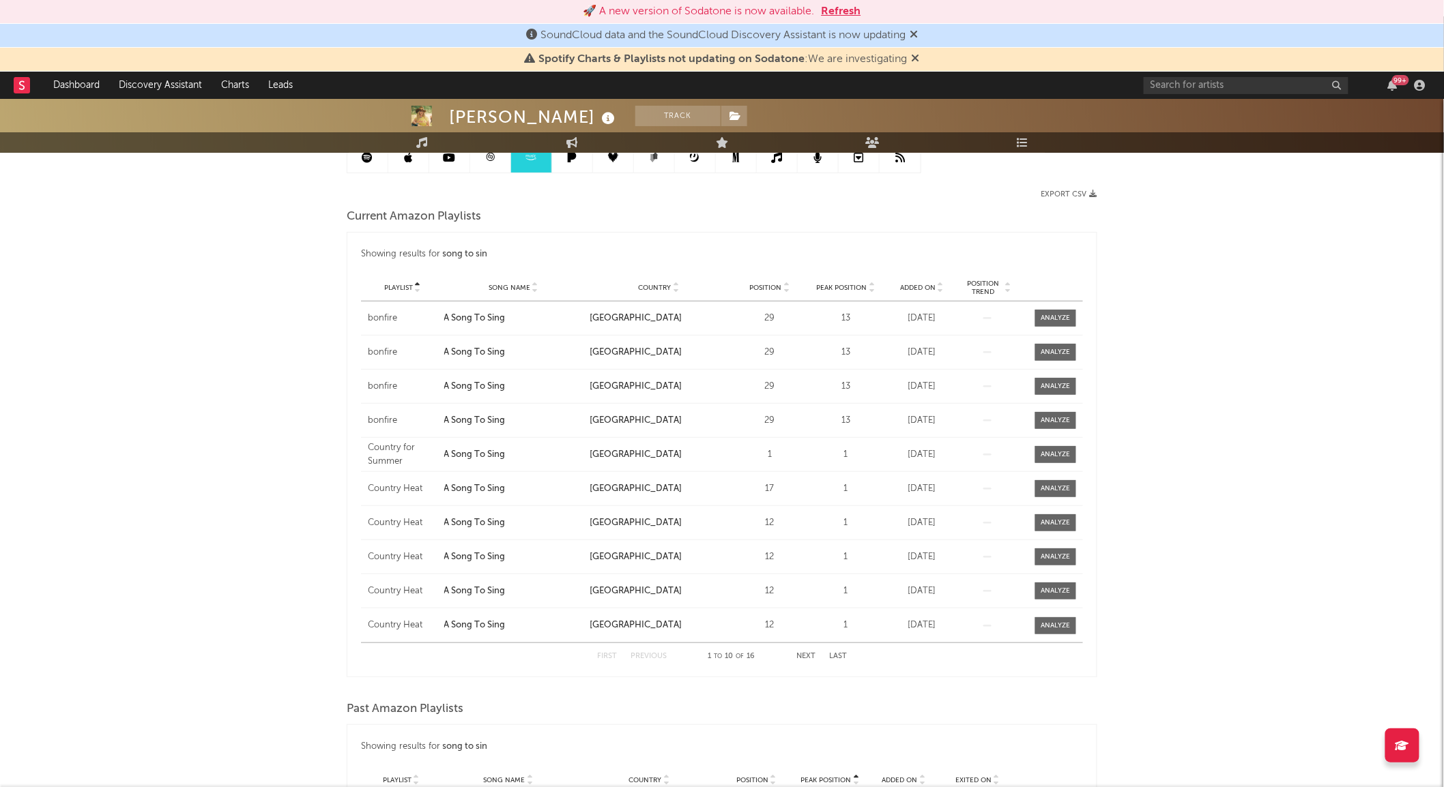
click at [805, 653] on button "Next" at bounding box center [805, 657] width 19 height 8
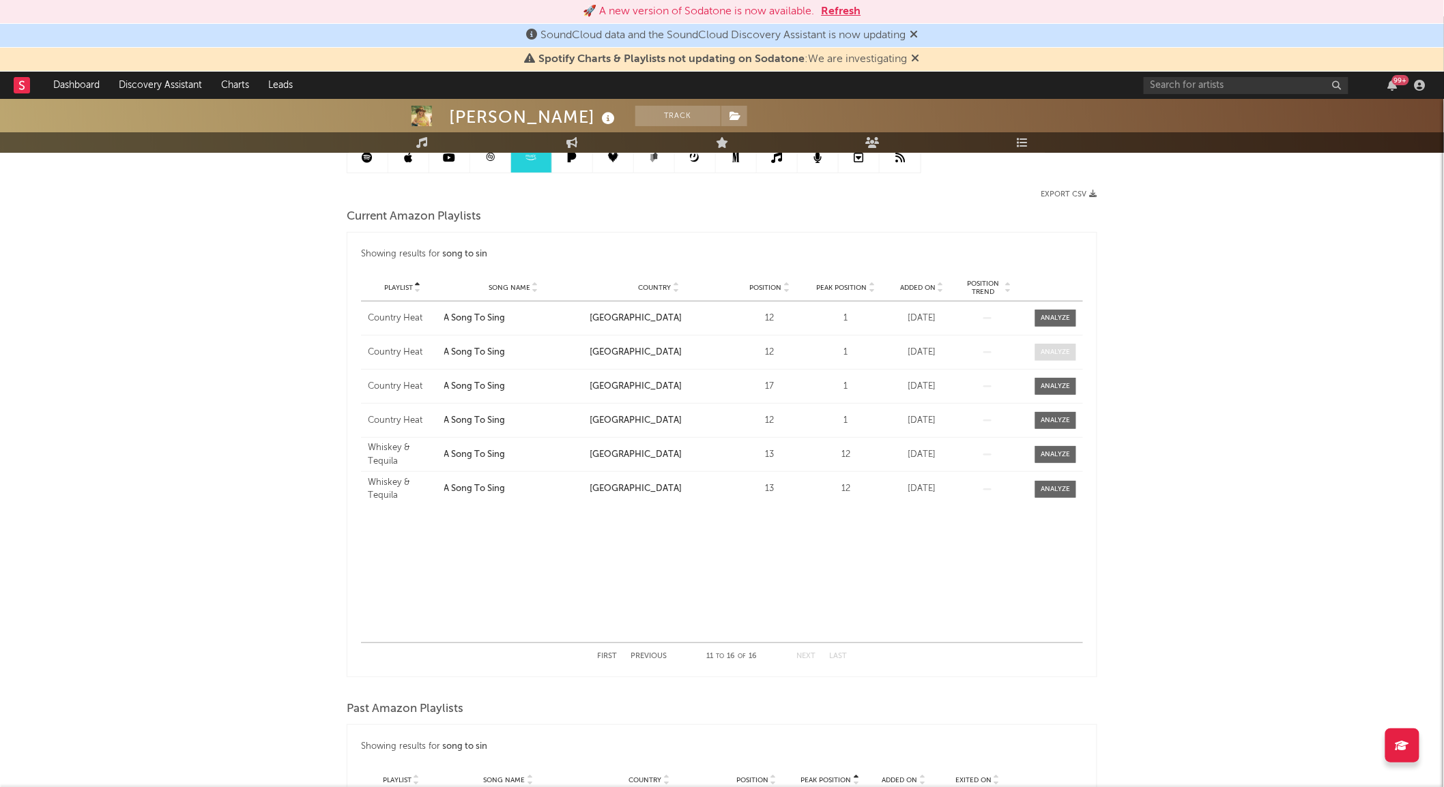
click at [1040, 350] on span at bounding box center [1055, 352] width 41 height 17
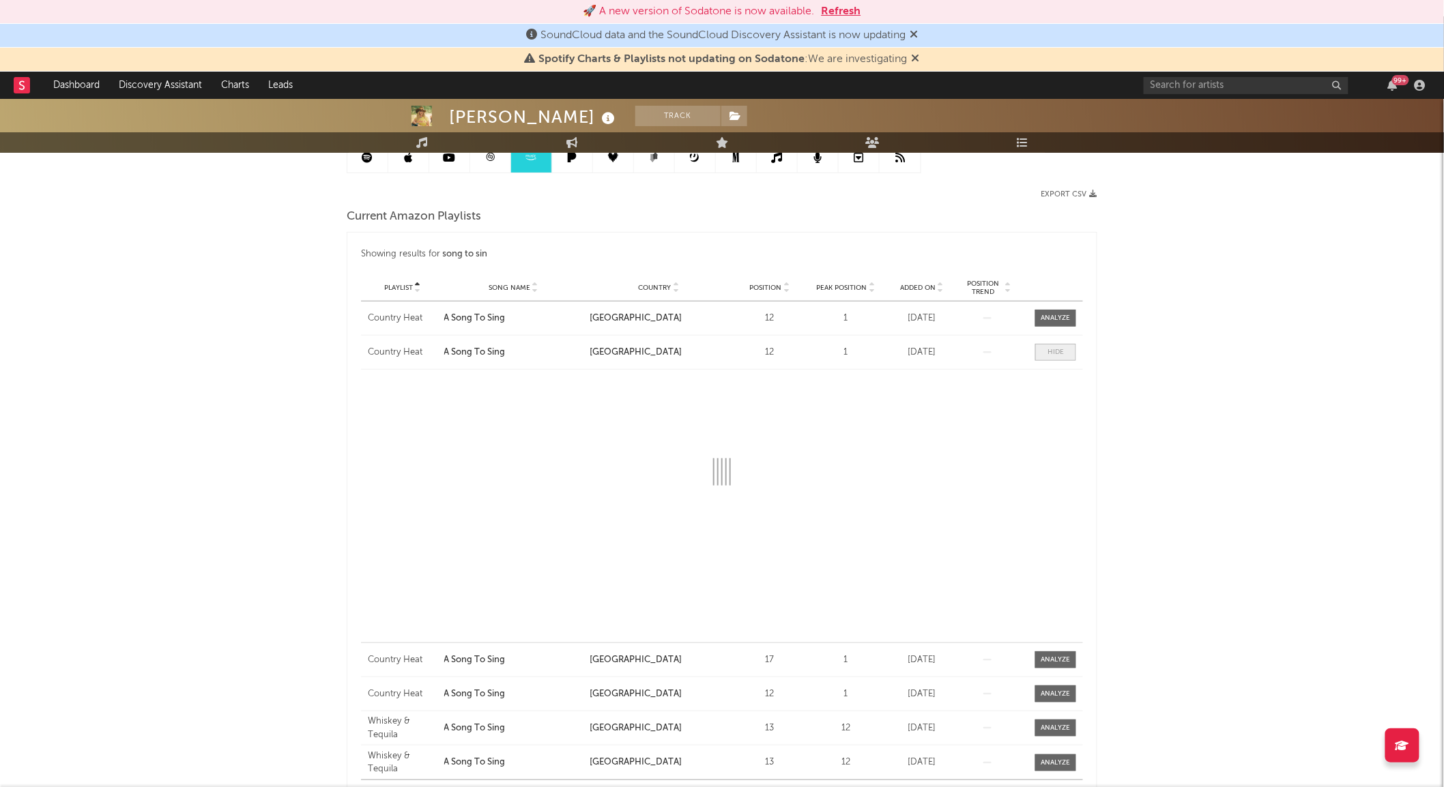
select select "1w"
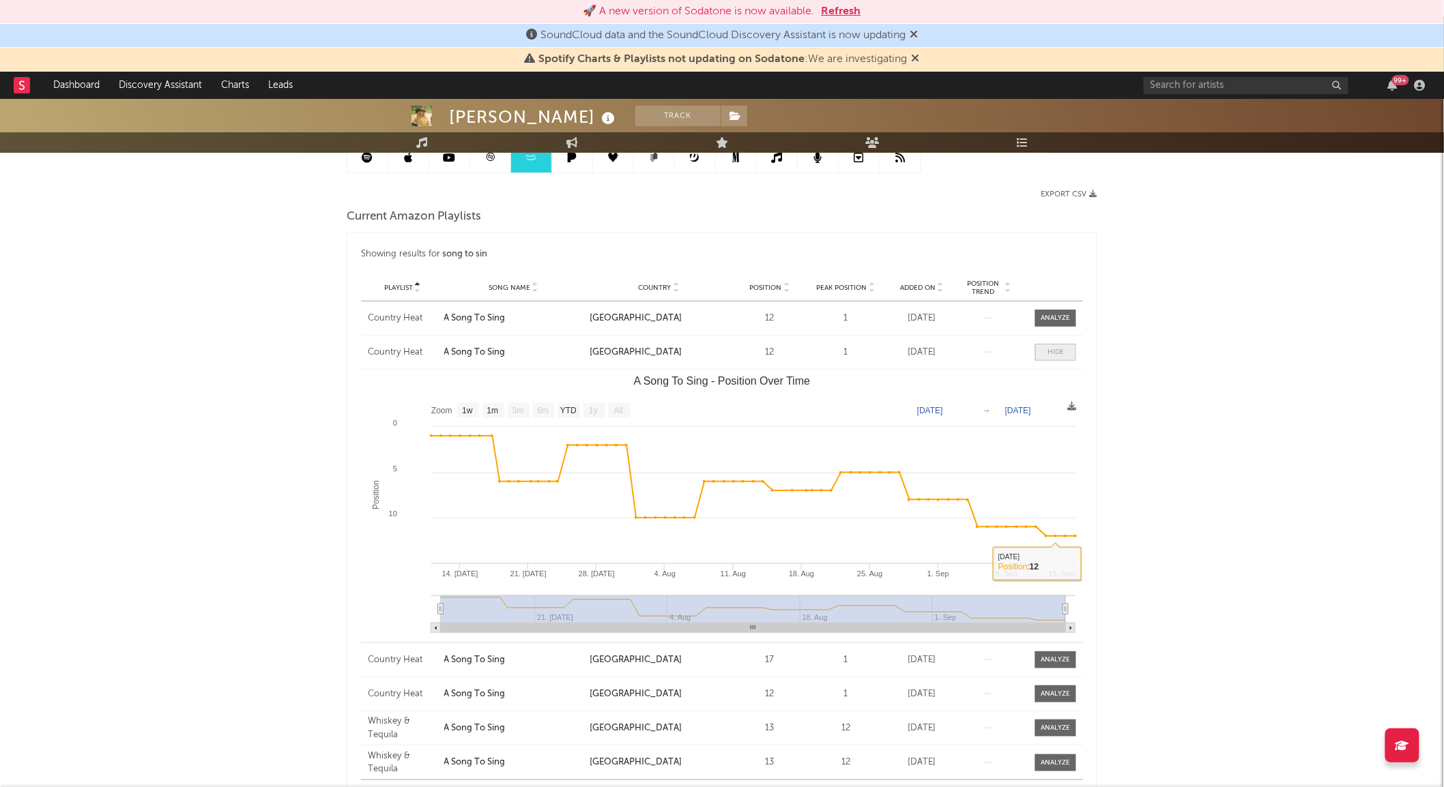
click at [1042, 357] on span at bounding box center [1055, 352] width 41 height 17
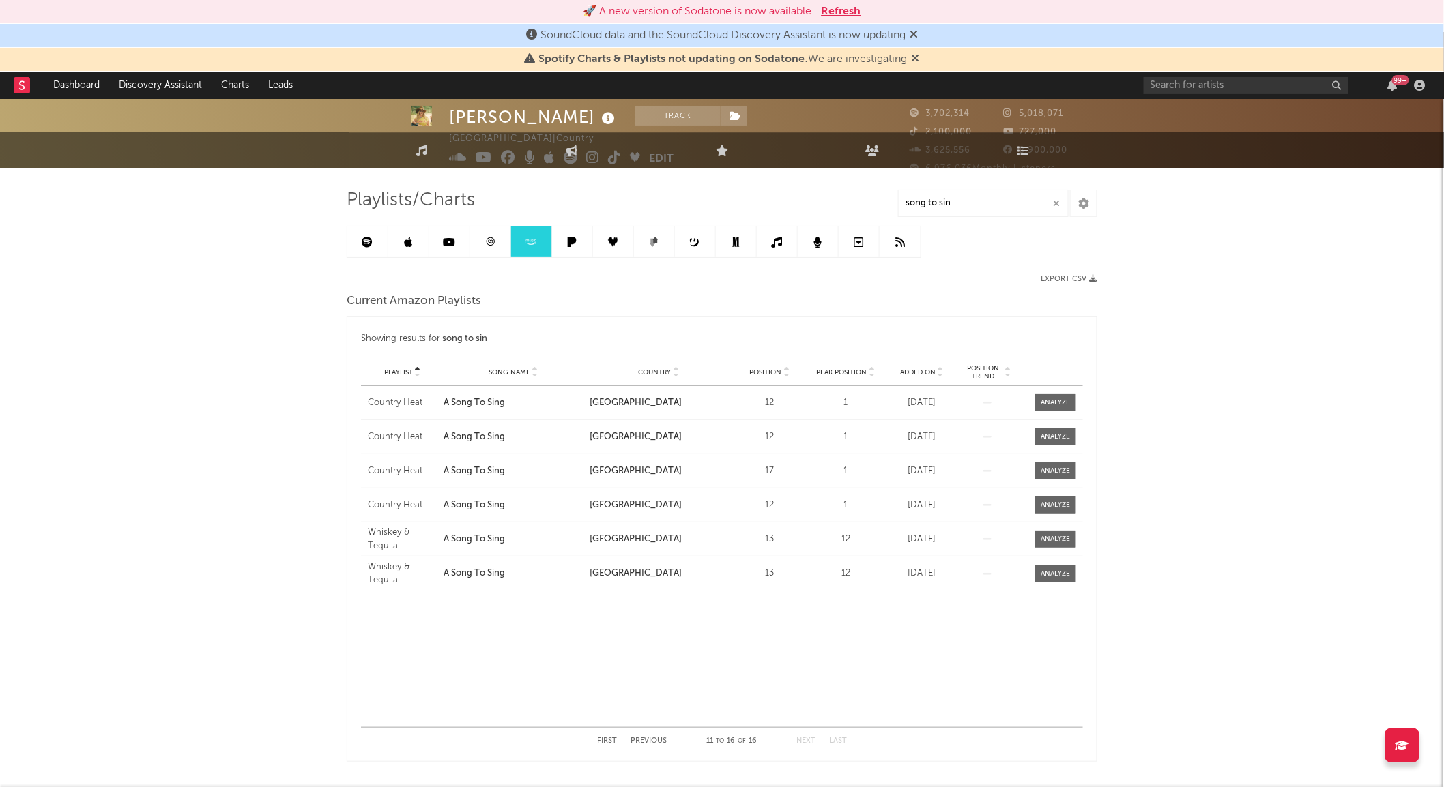
scroll to position [0, 0]
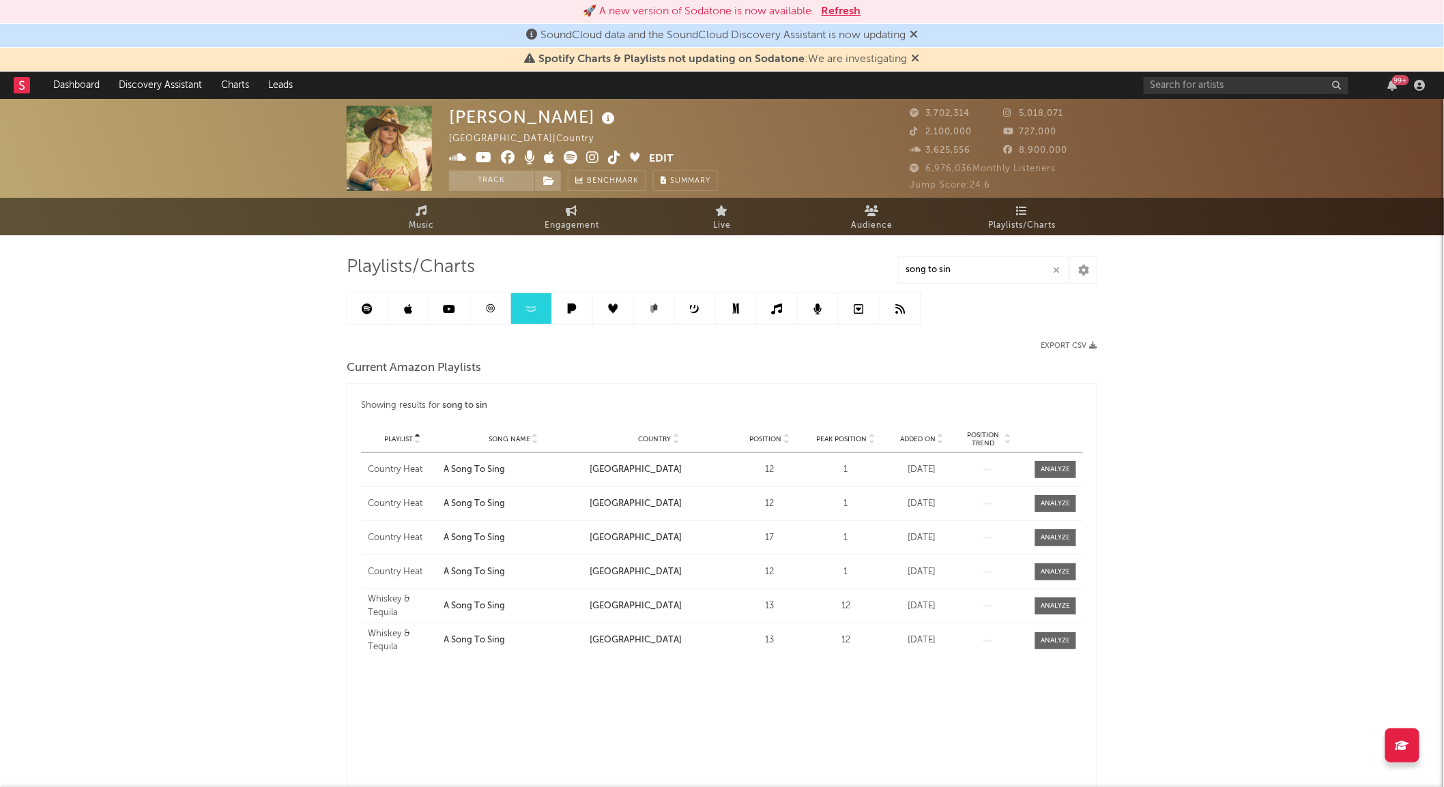
click at [564, 310] on icon at bounding box center [572, 309] width 16 height 10
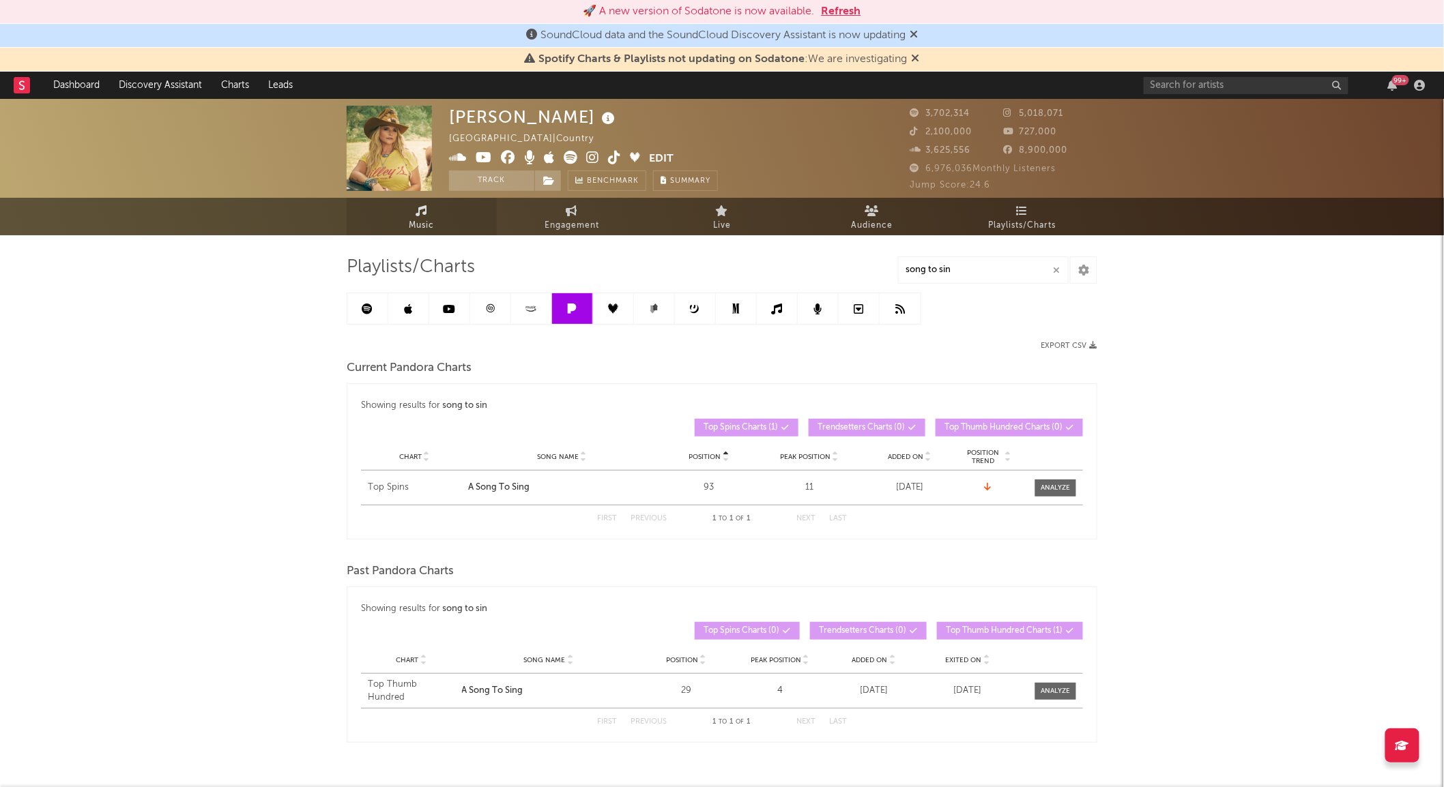
click at [431, 222] on span "Music" at bounding box center [421, 226] width 25 height 16
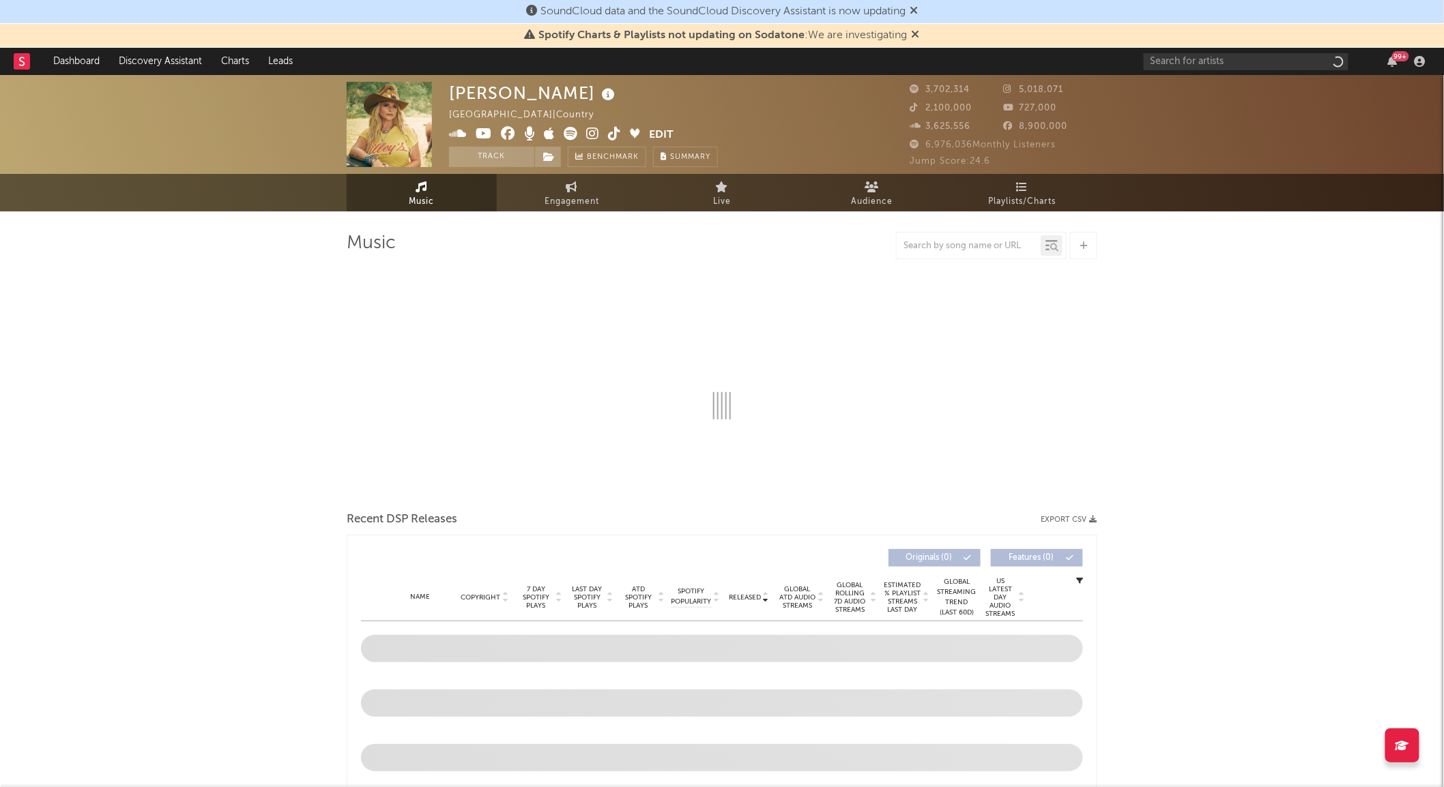
select select "6m"
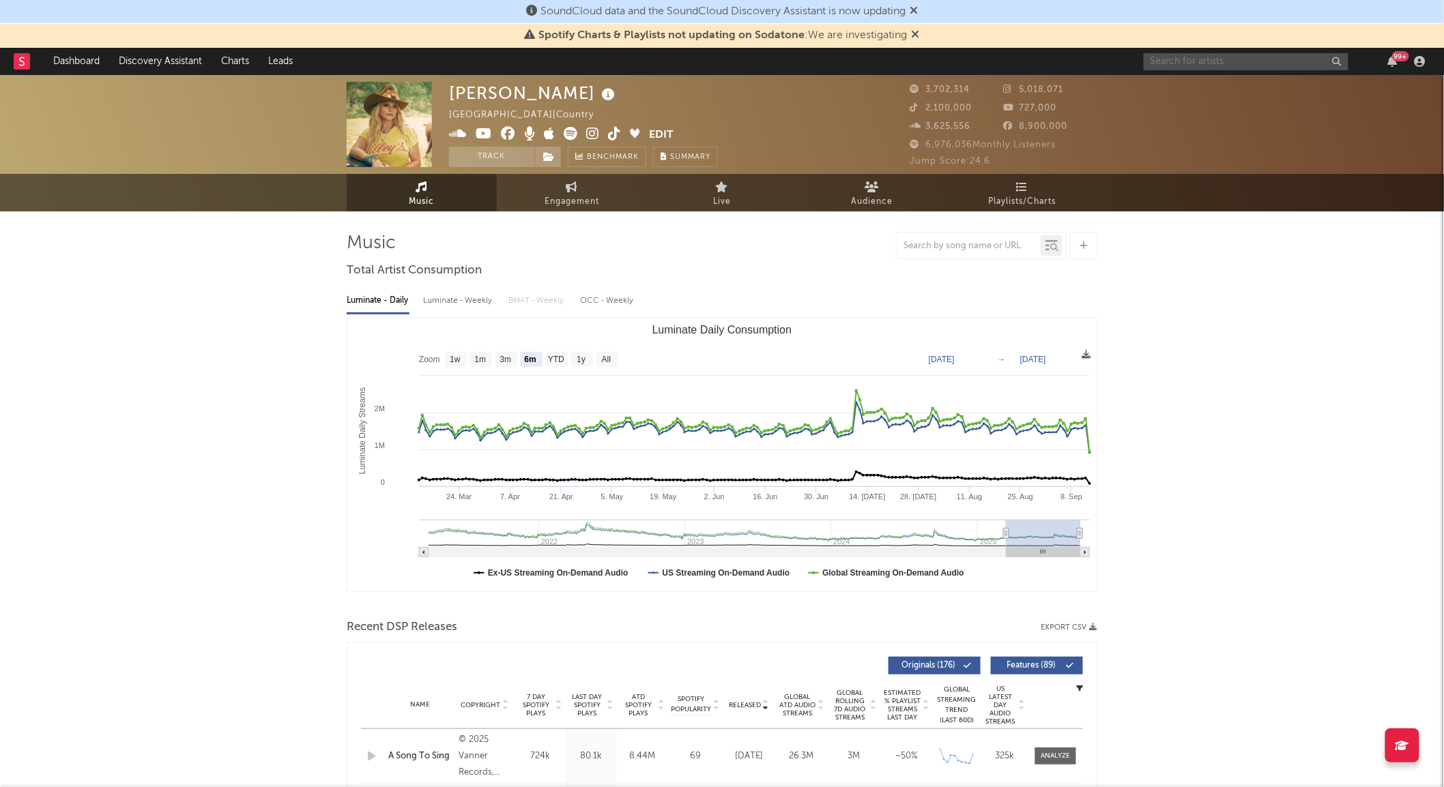
click at [1184, 59] on input "text" at bounding box center [1245, 61] width 205 height 17
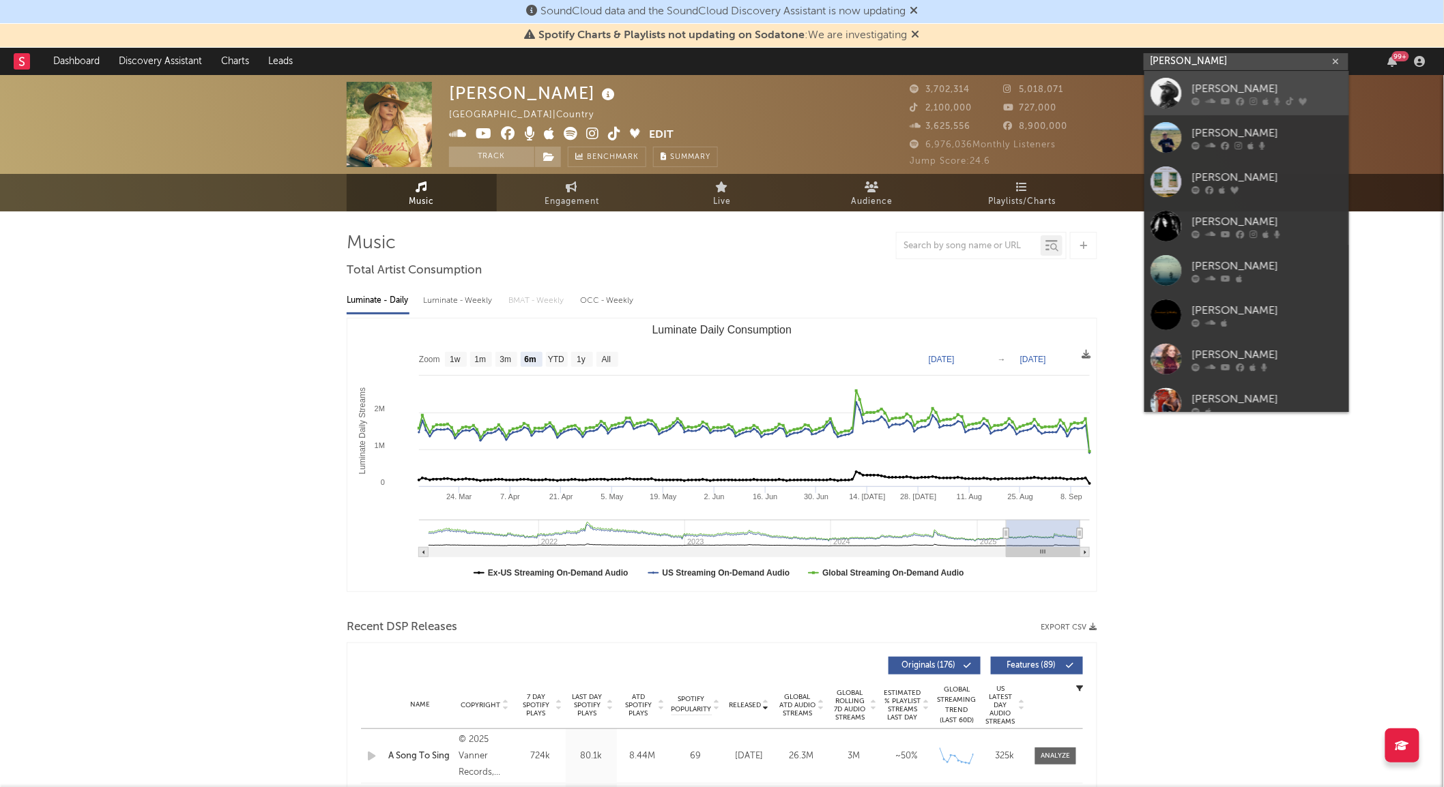
type input "[PERSON_NAME]"
click at [1162, 91] on div at bounding box center [1166, 93] width 31 height 31
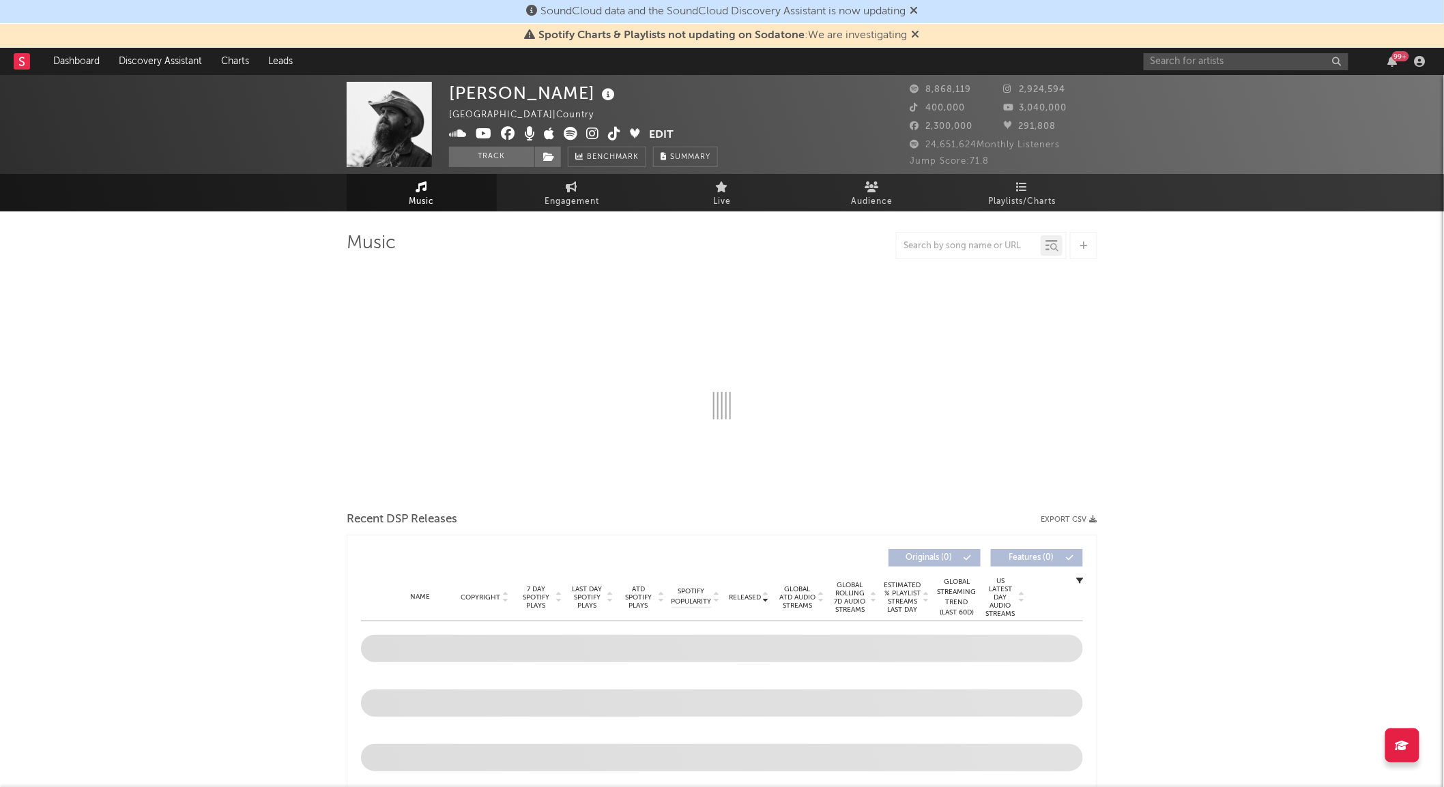
select select "6m"
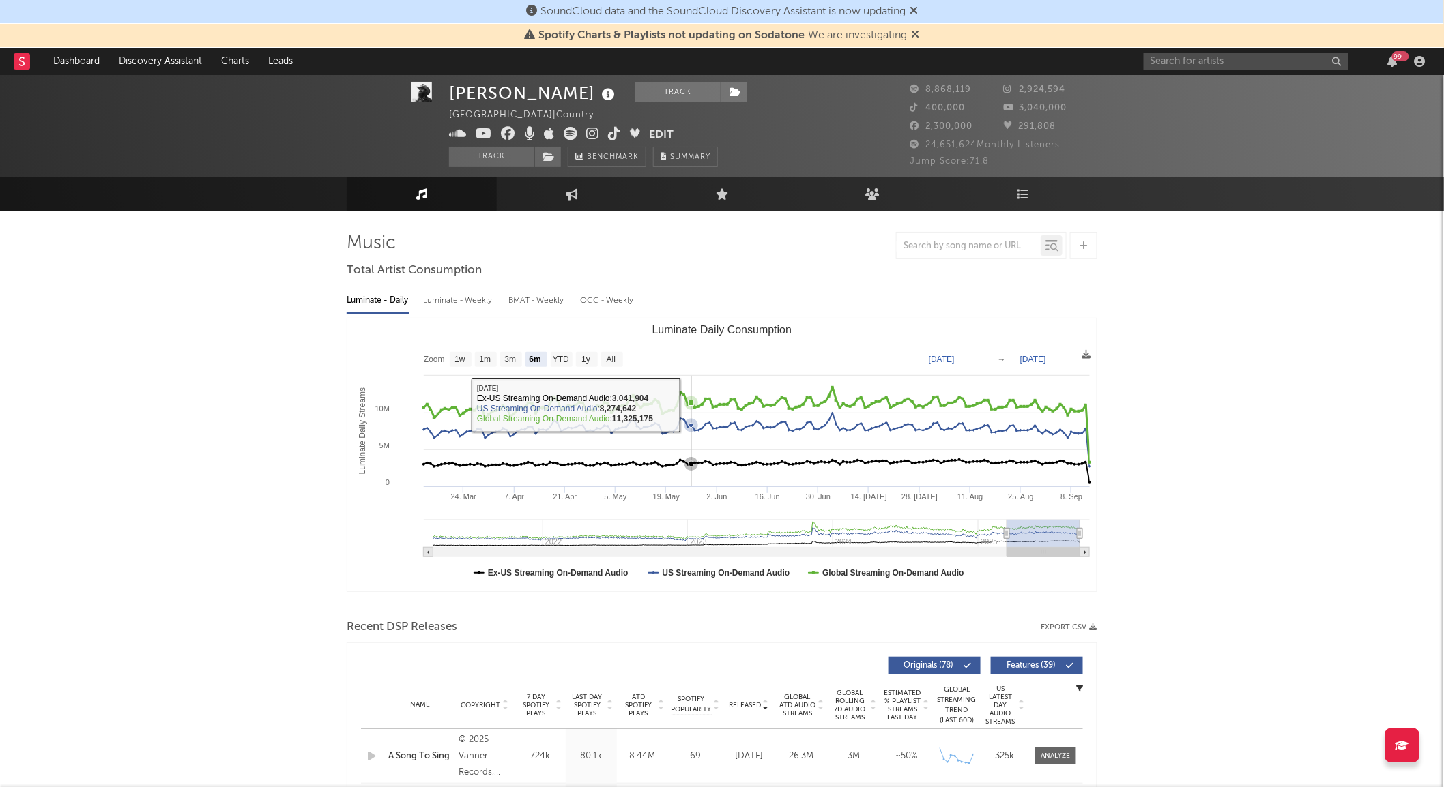
scroll to position [303, 0]
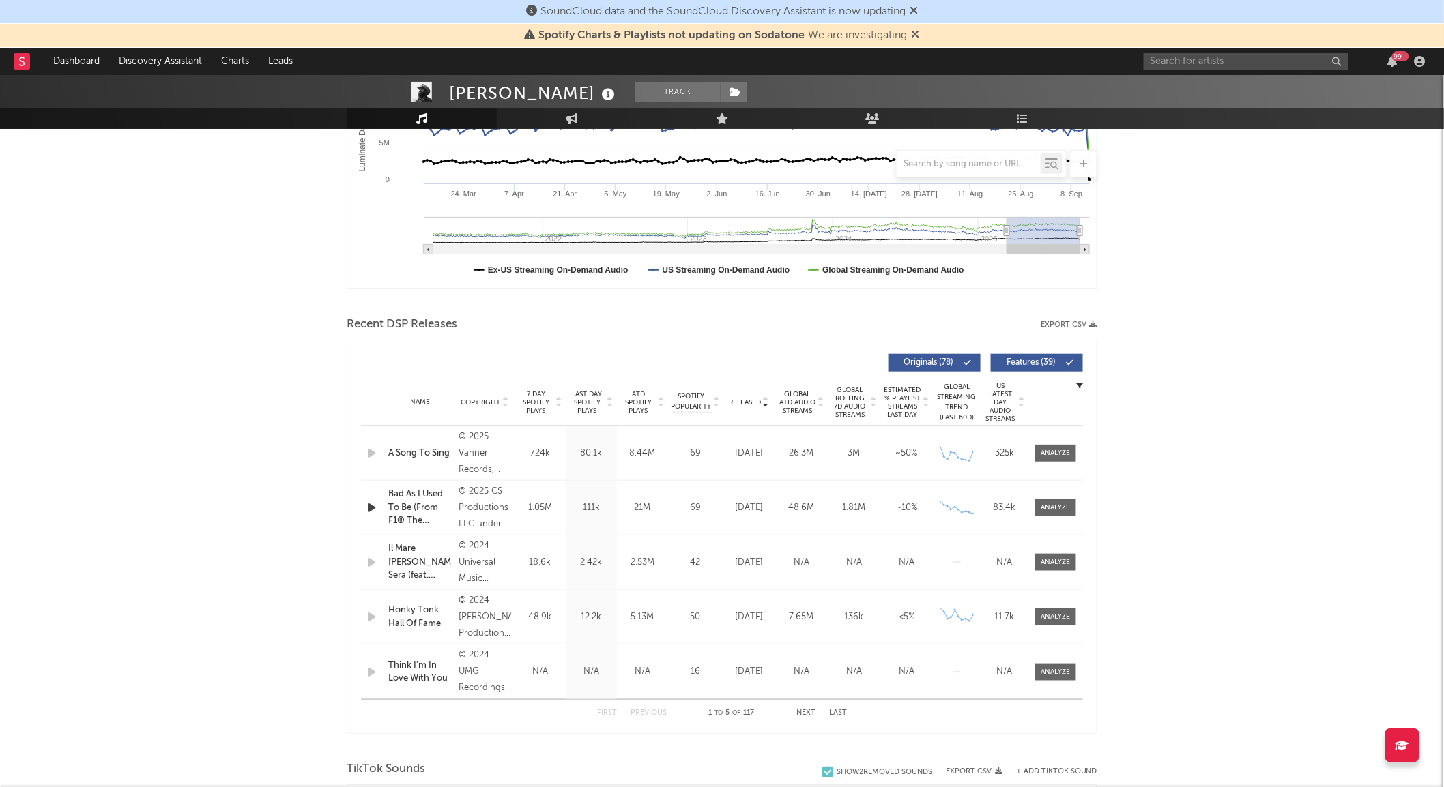
click at [763, 406] on icon at bounding box center [765, 405] width 7 height 5
click at [763, 404] on icon at bounding box center [765, 405] width 7 height 5
click at [1049, 451] on div at bounding box center [1055, 453] width 29 height 10
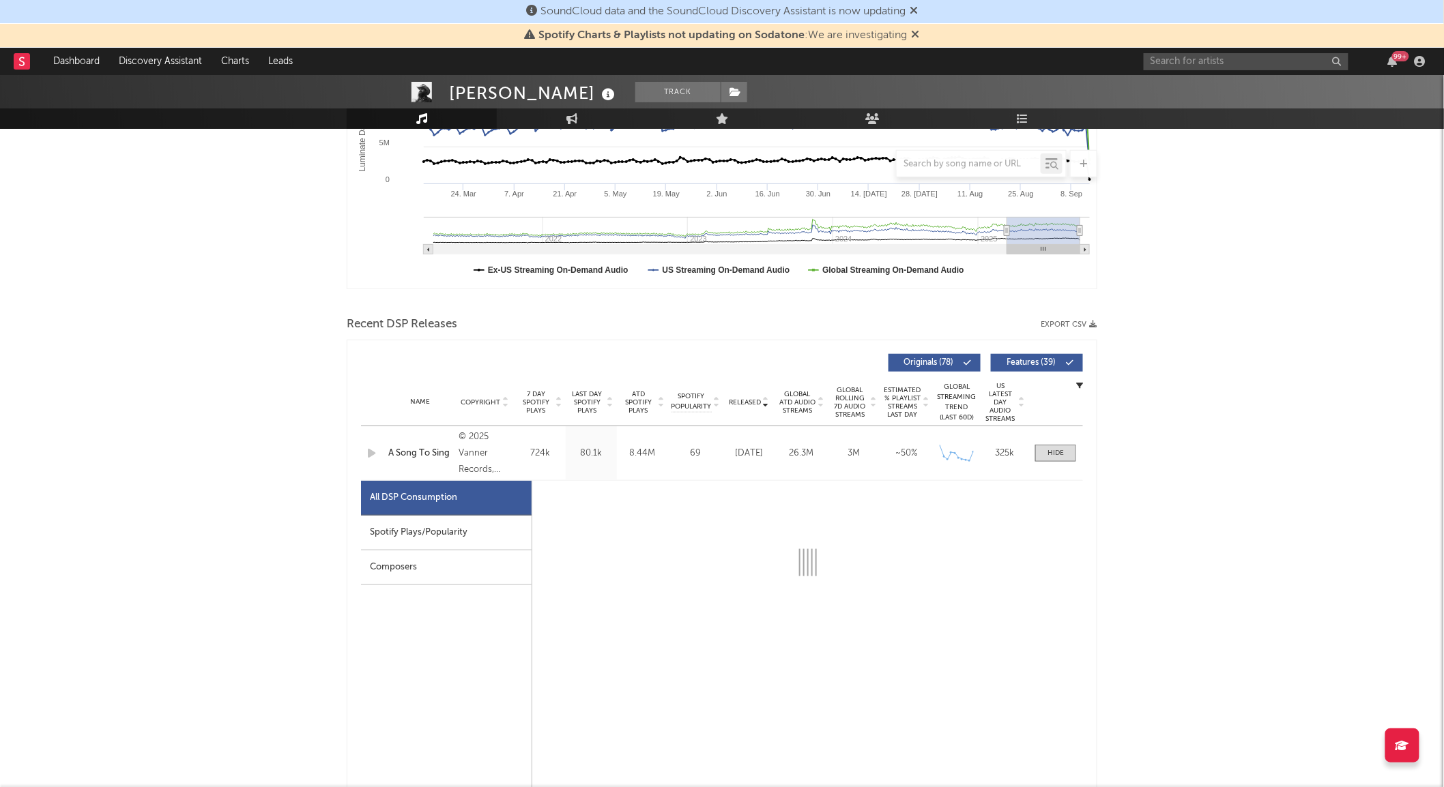
select select "1w"
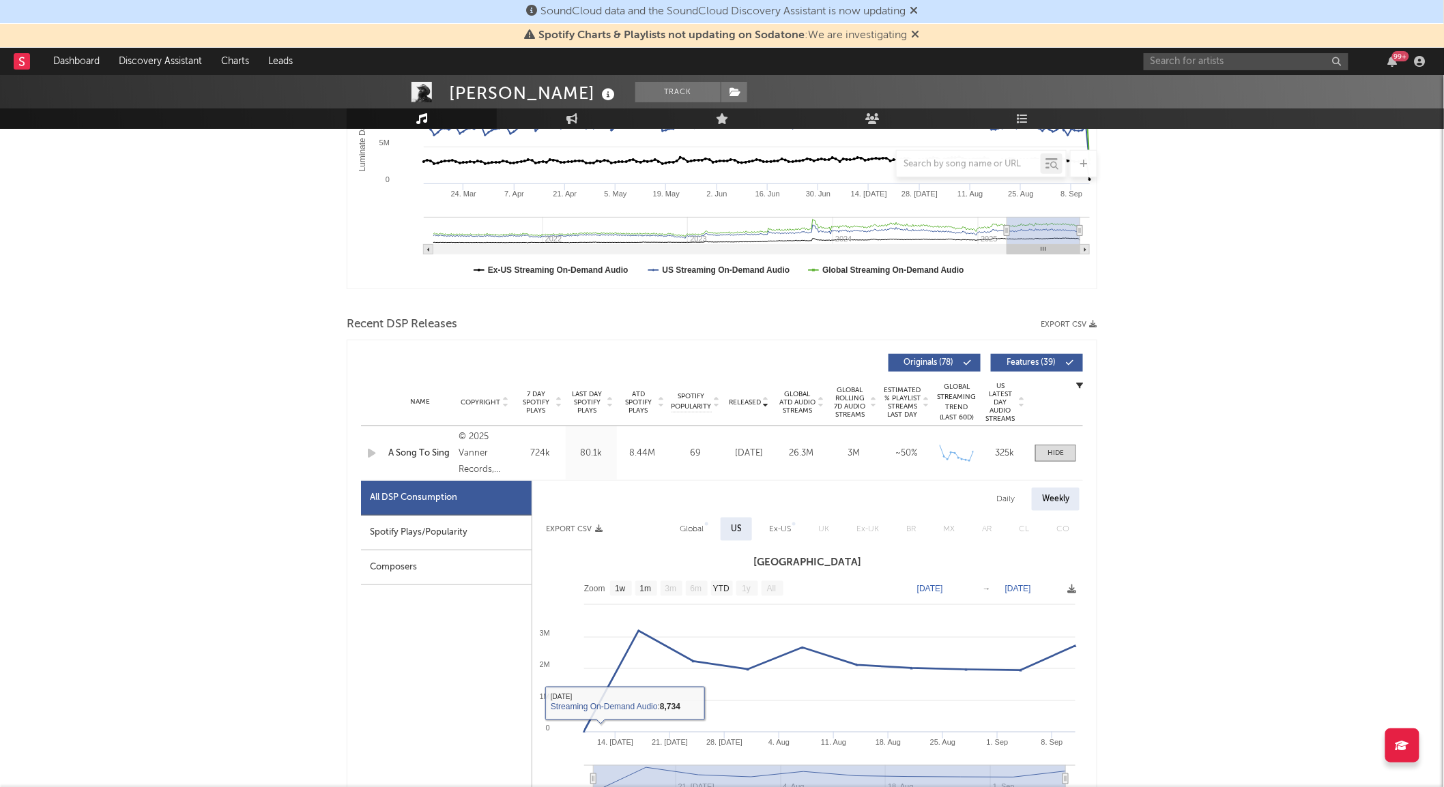
click at [467, 532] on div "Spotify Plays/Popularity" at bounding box center [446, 533] width 171 height 35
select select "1w"
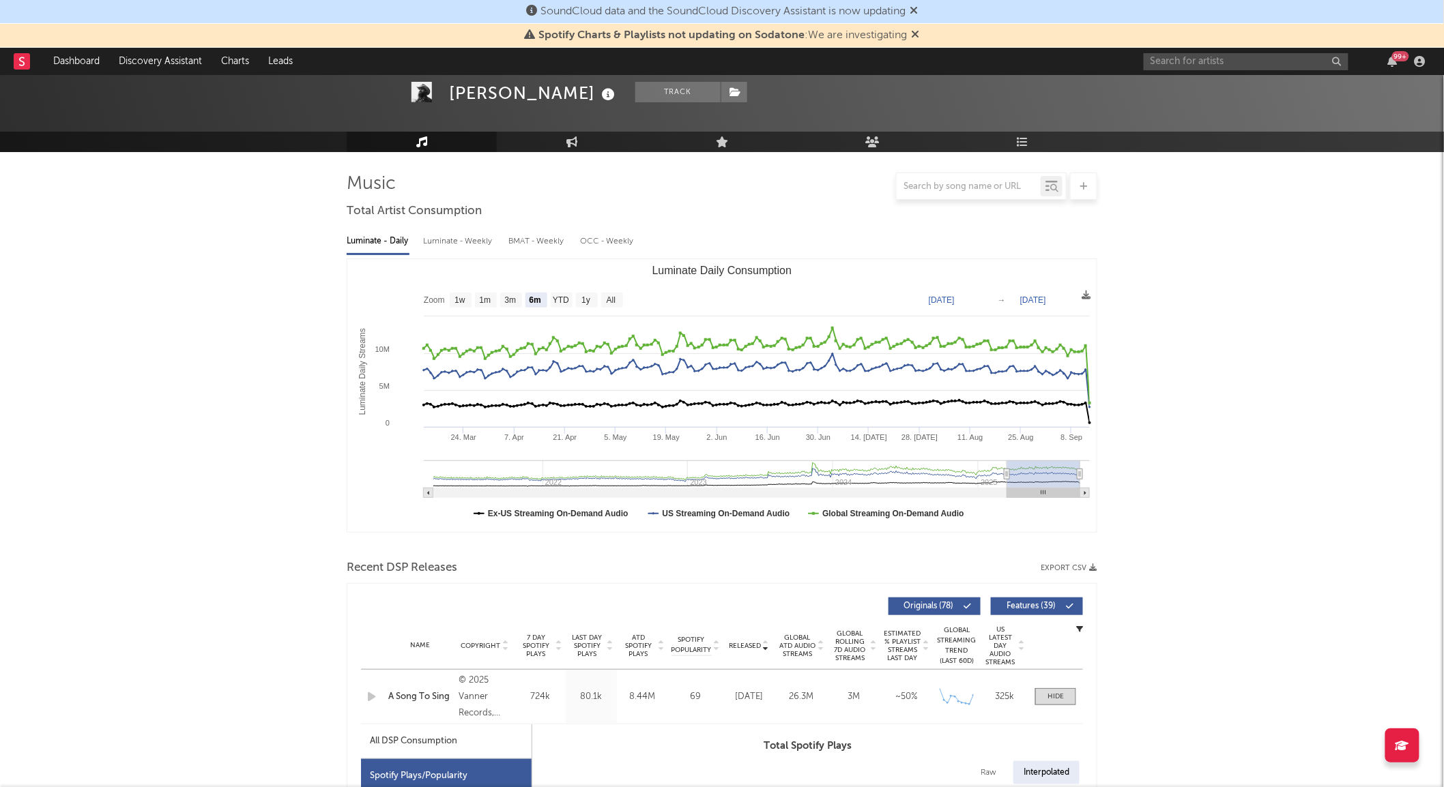
scroll to position [0, 0]
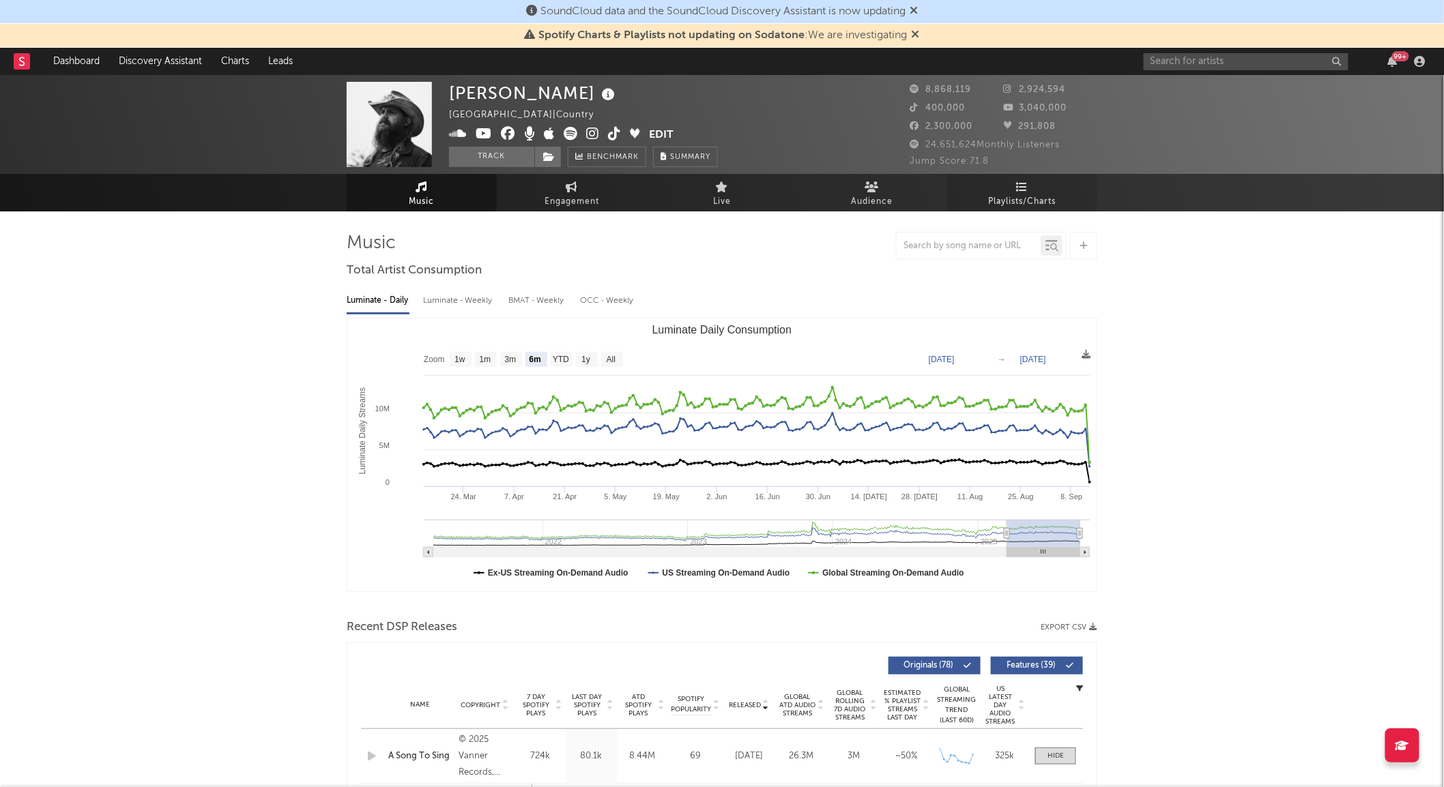
drag, startPoint x: 1042, startPoint y: 188, endPoint x: 1034, endPoint y: 189, distance: 8.2
click at [1042, 188] on link "Playlists/Charts" at bounding box center [1022, 193] width 150 height 38
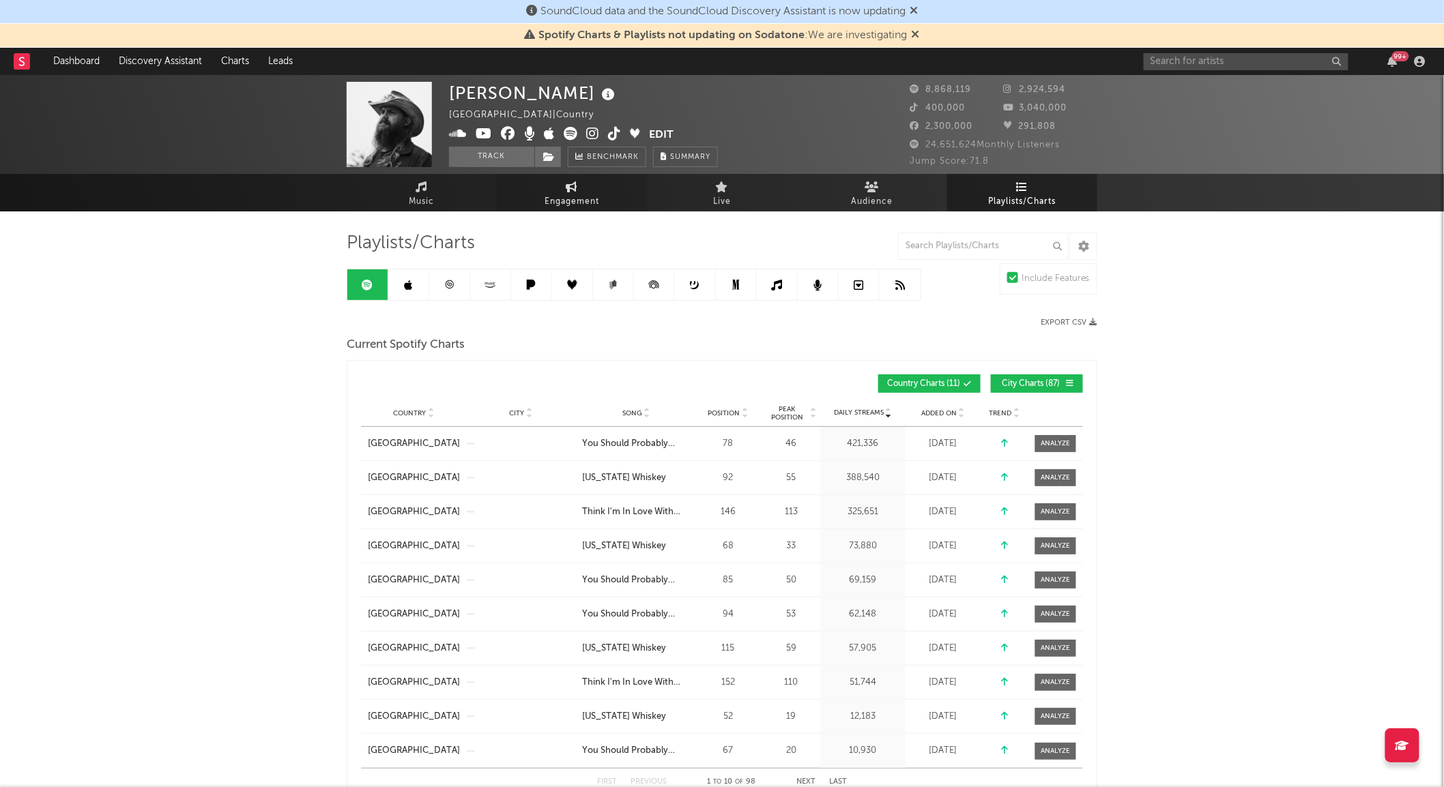
click at [575, 181] on icon at bounding box center [572, 186] width 12 height 11
select select "1w"
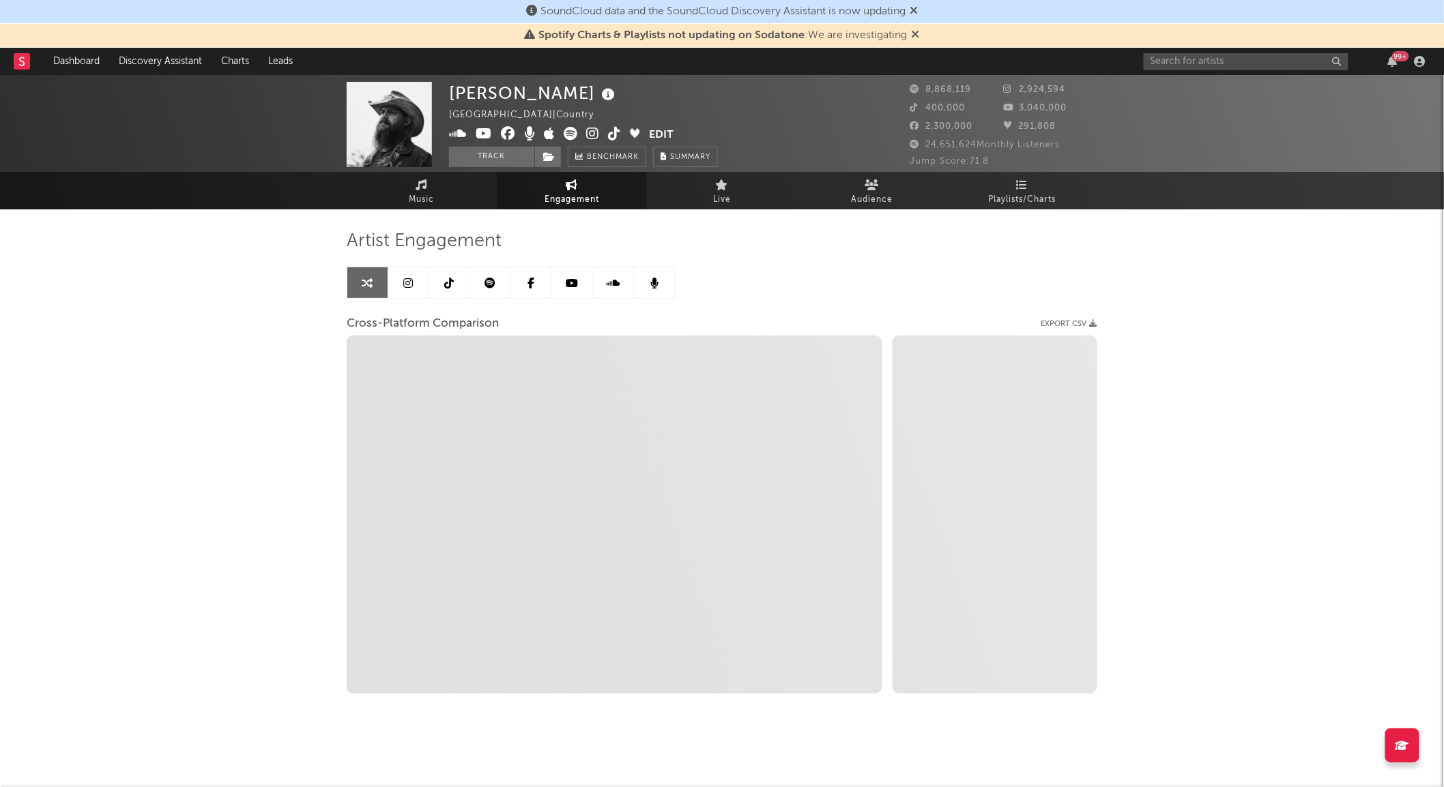
scroll to position [3, 0]
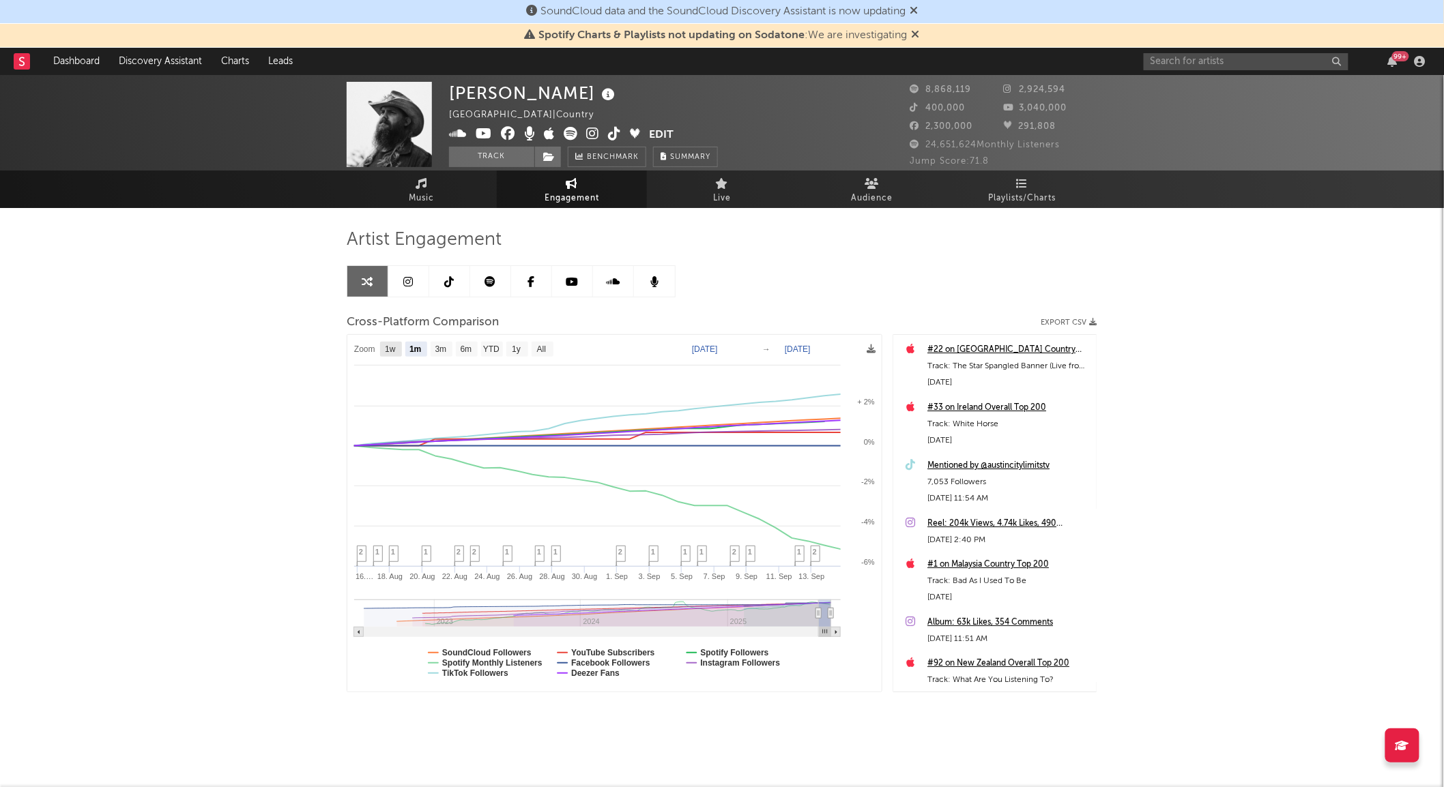
click at [397, 350] on rect at bounding box center [391, 349] width 22 height 15
select select "1w"
type input "[DATE]"
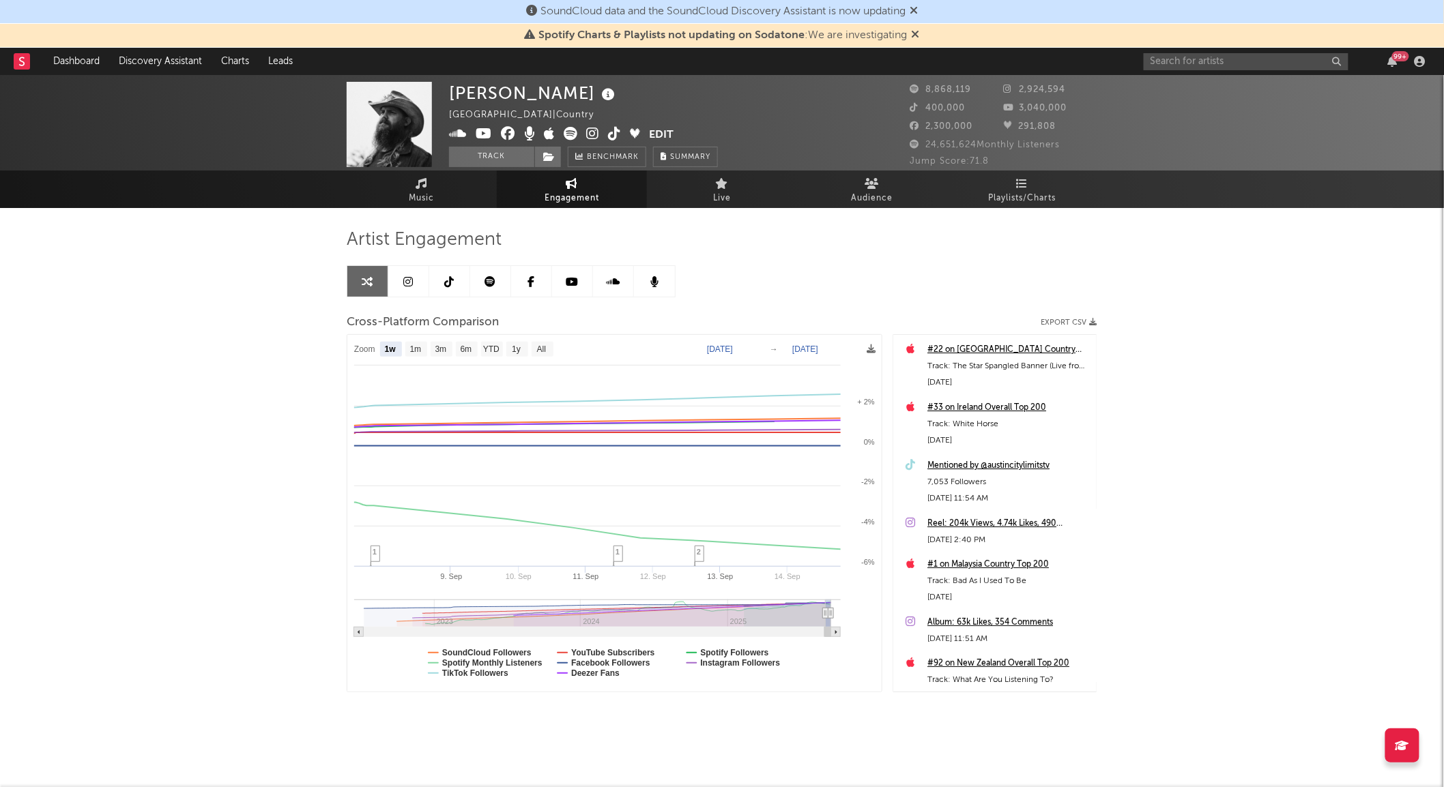
select select "1w"
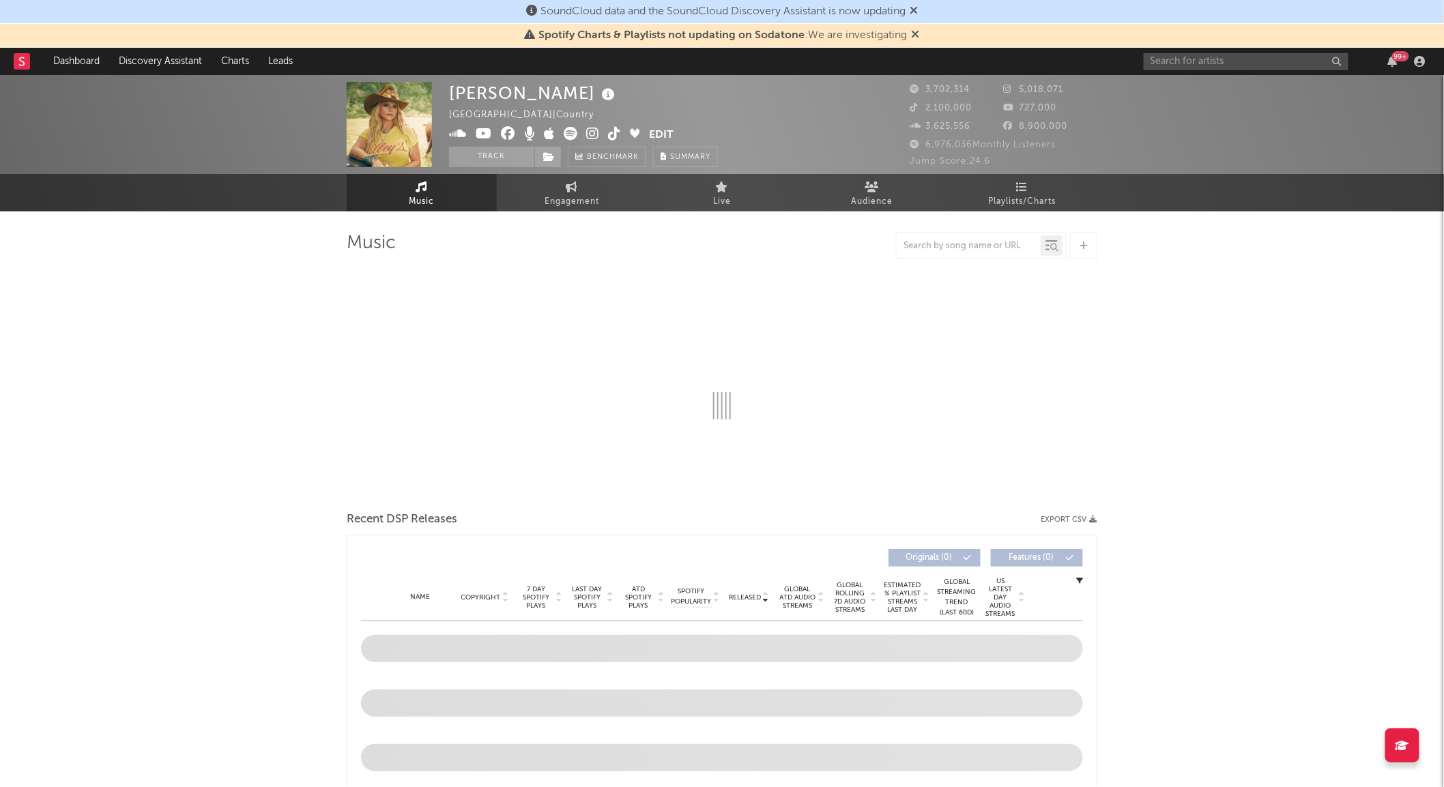
select select "6m"
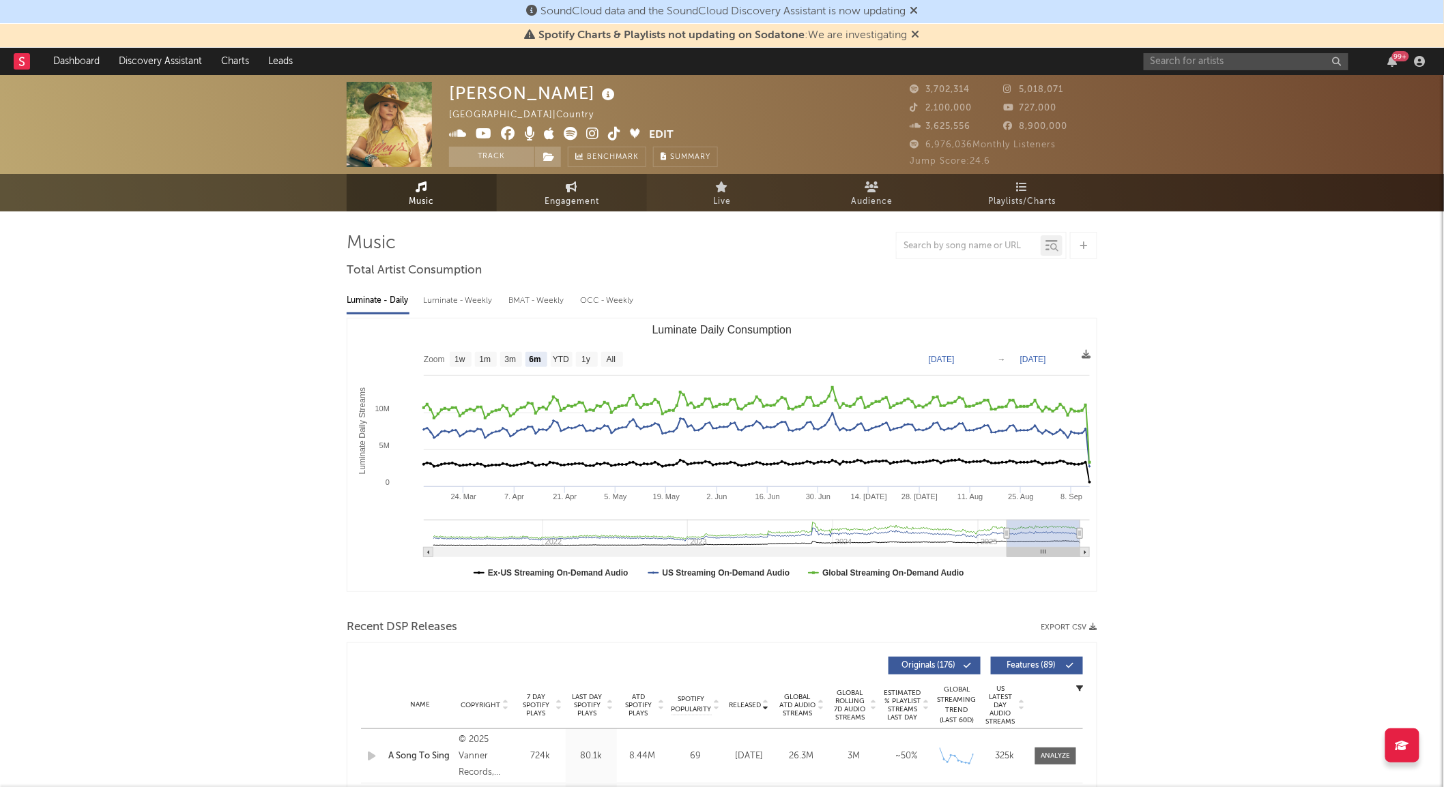
click at [551, 188] on link "Engagement" at bounding box center [572, 193] width 150 height 38
select select "1w"
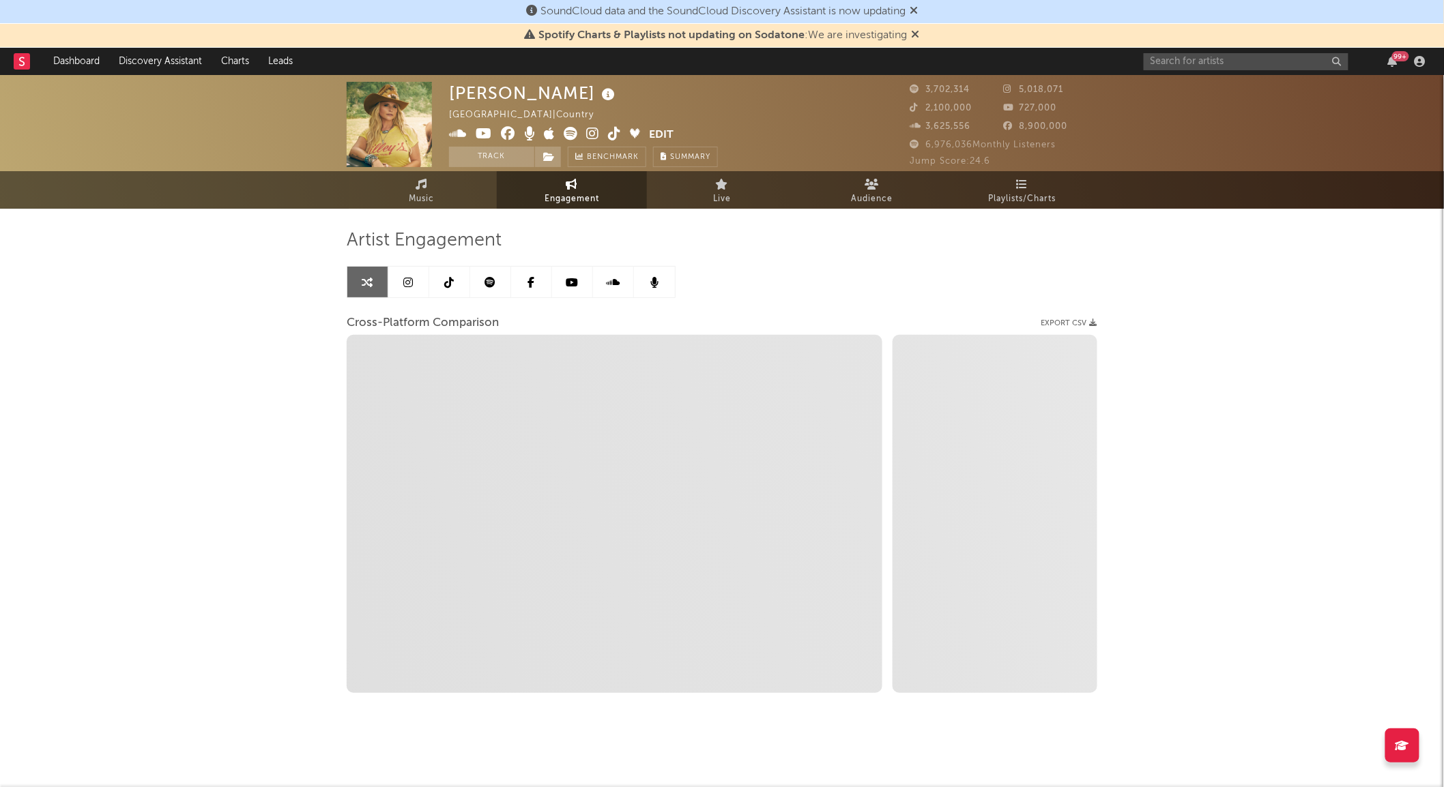
scroll to position [3, 0]
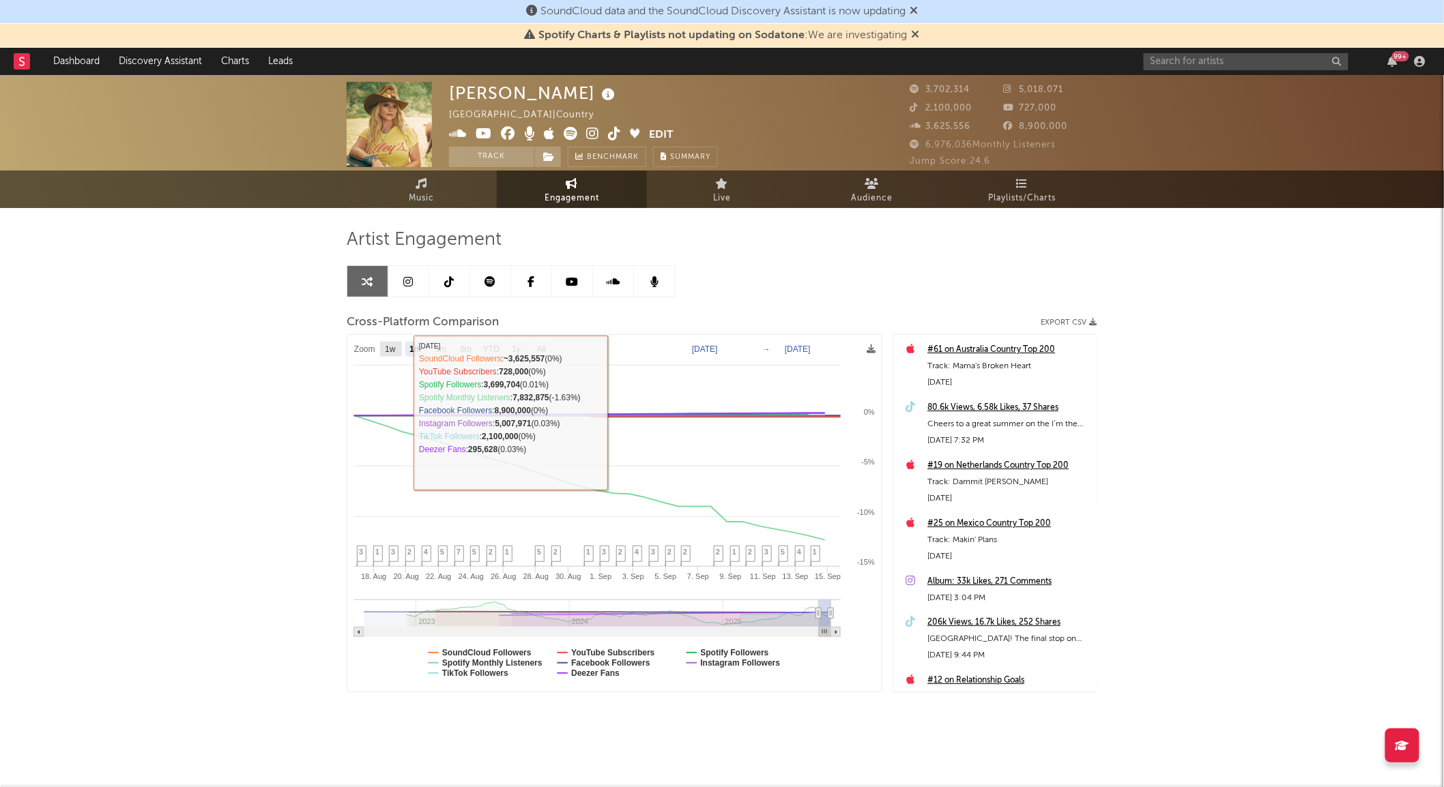
click at [379, 345] on rect at bounding box center [614, 513] width 534 height 357
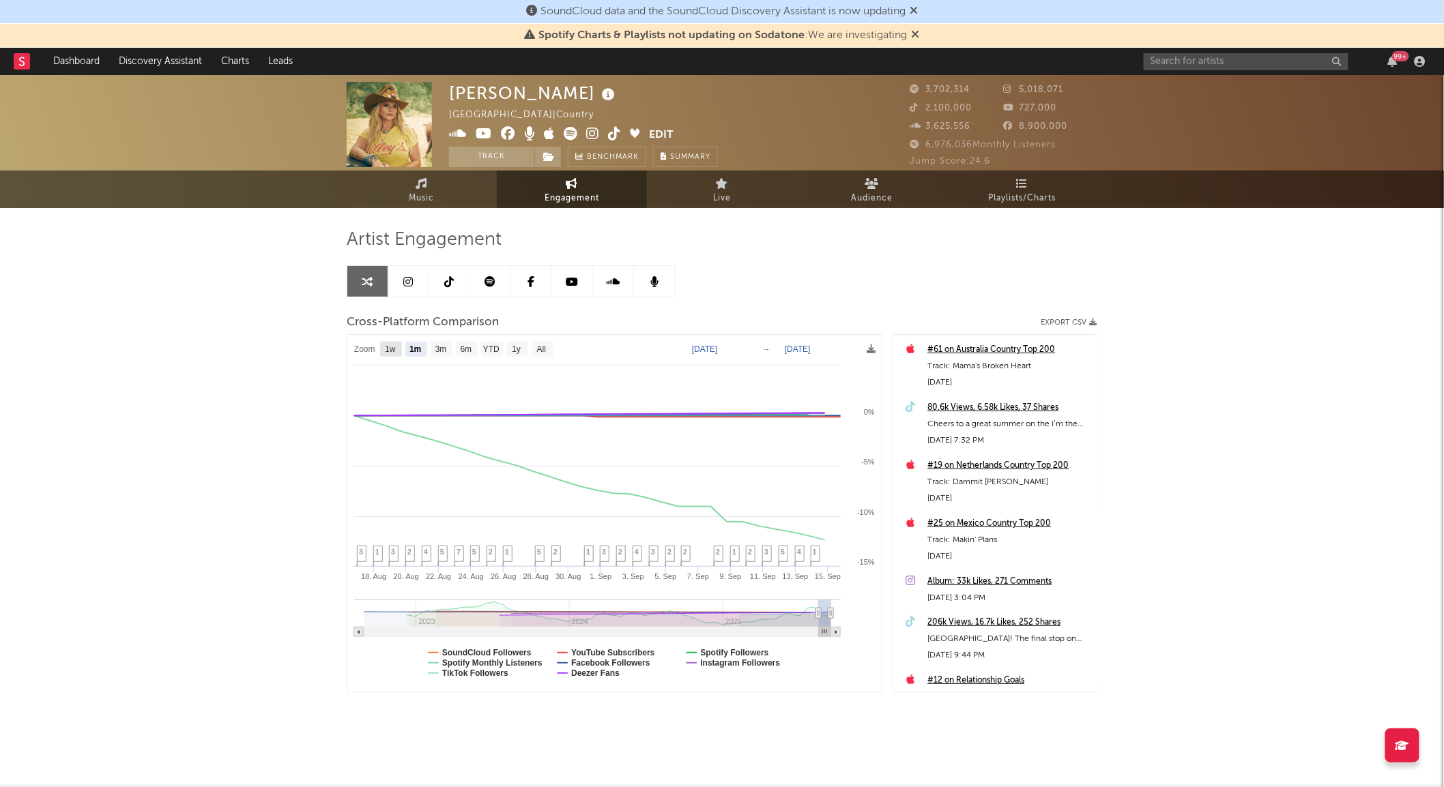
click at [392, 351] on text "1w" at bounding box center [390, 350] width 11 height 10
select select "1w"
type input "[DATE]"
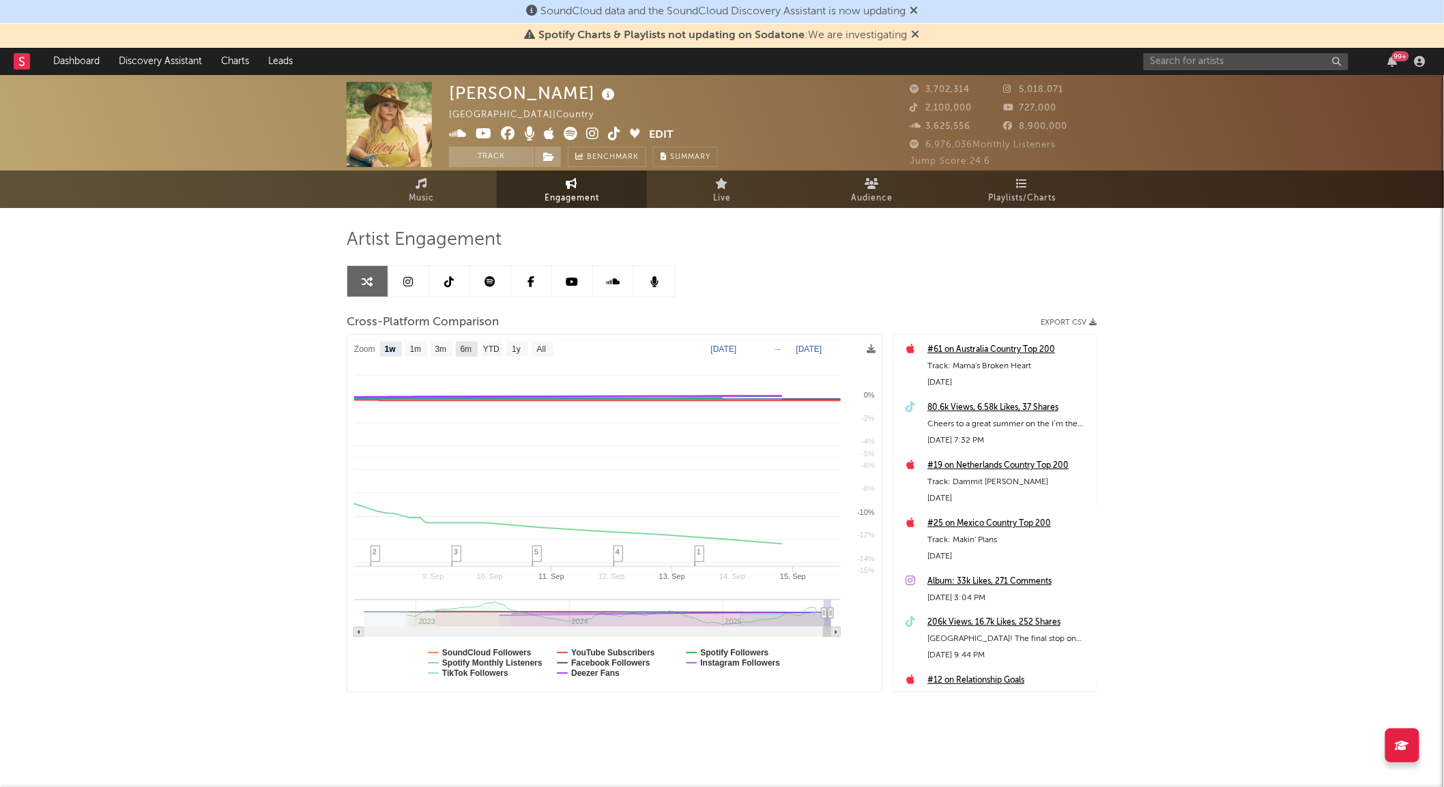
select select "1w"
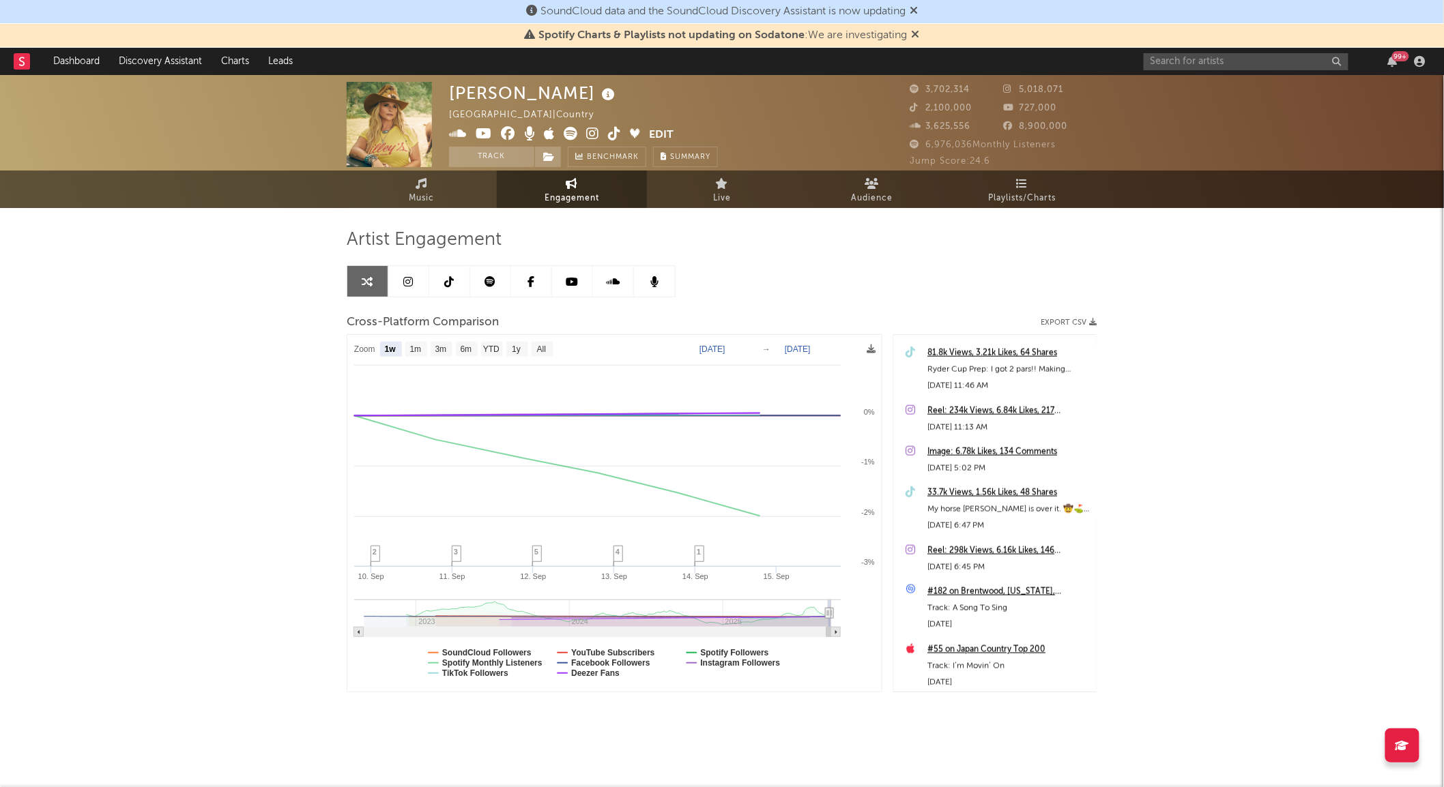
scroll to position [758, 0]
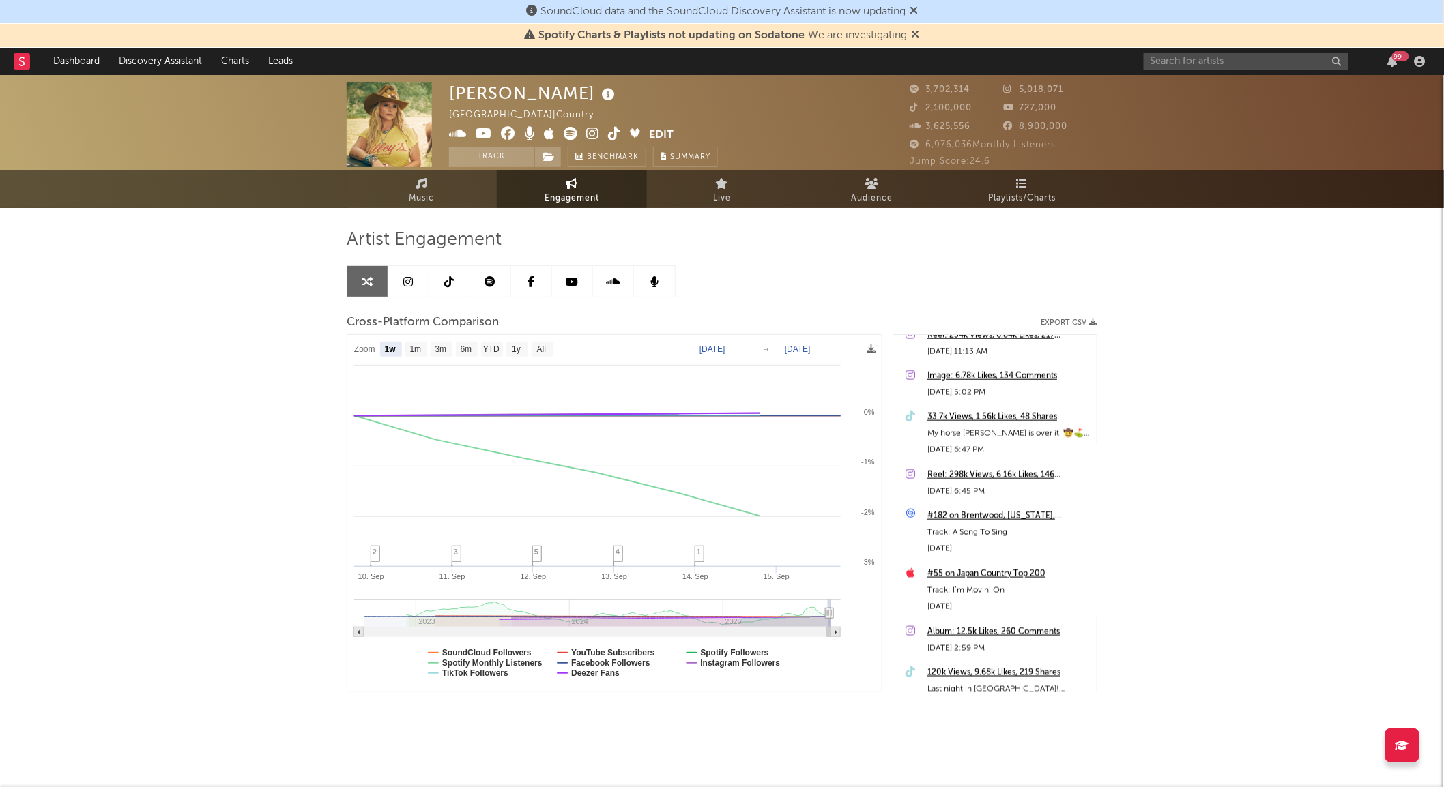
click at [443, 196] on link "Music" at bounding box center [422, 190] width 150 height 38
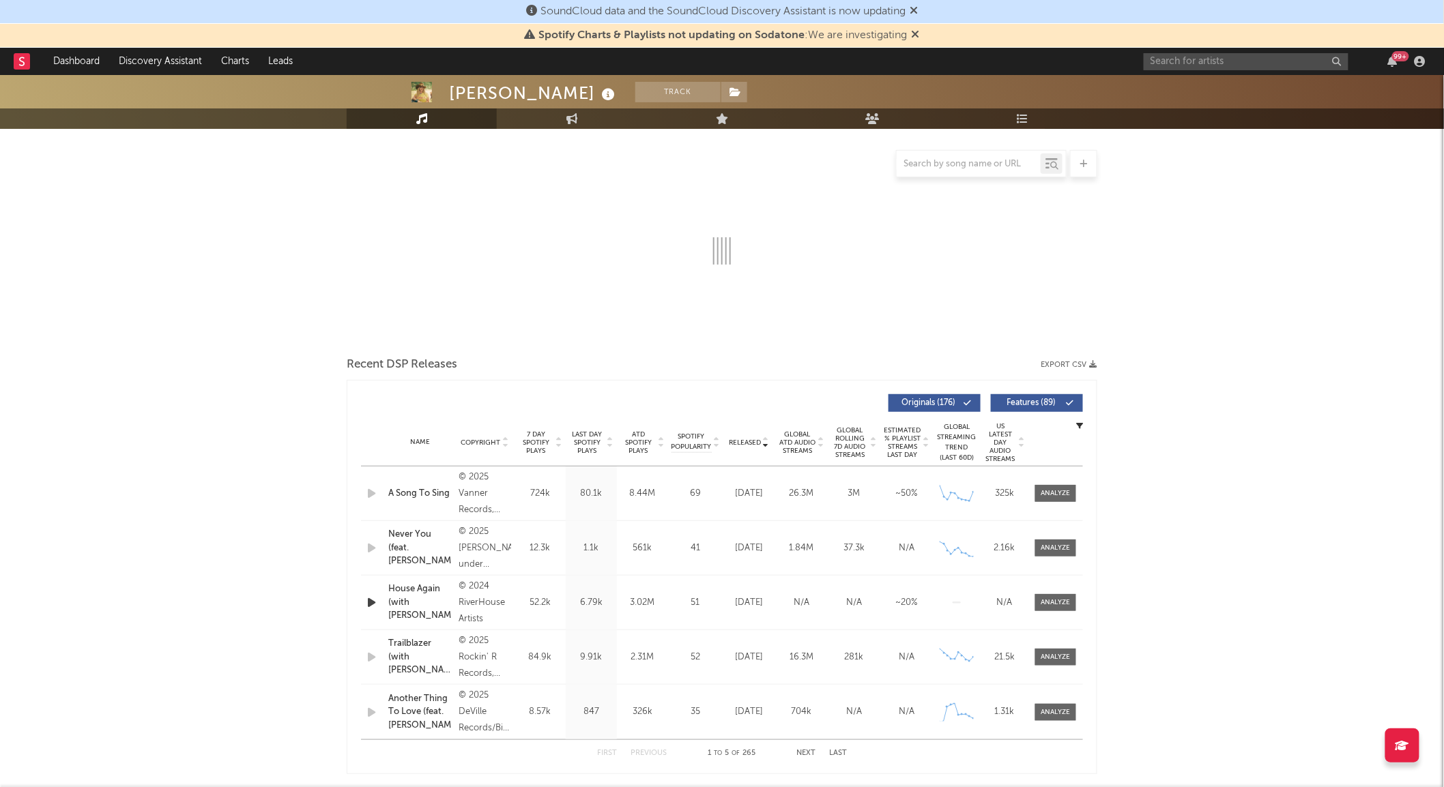
select select "6m"
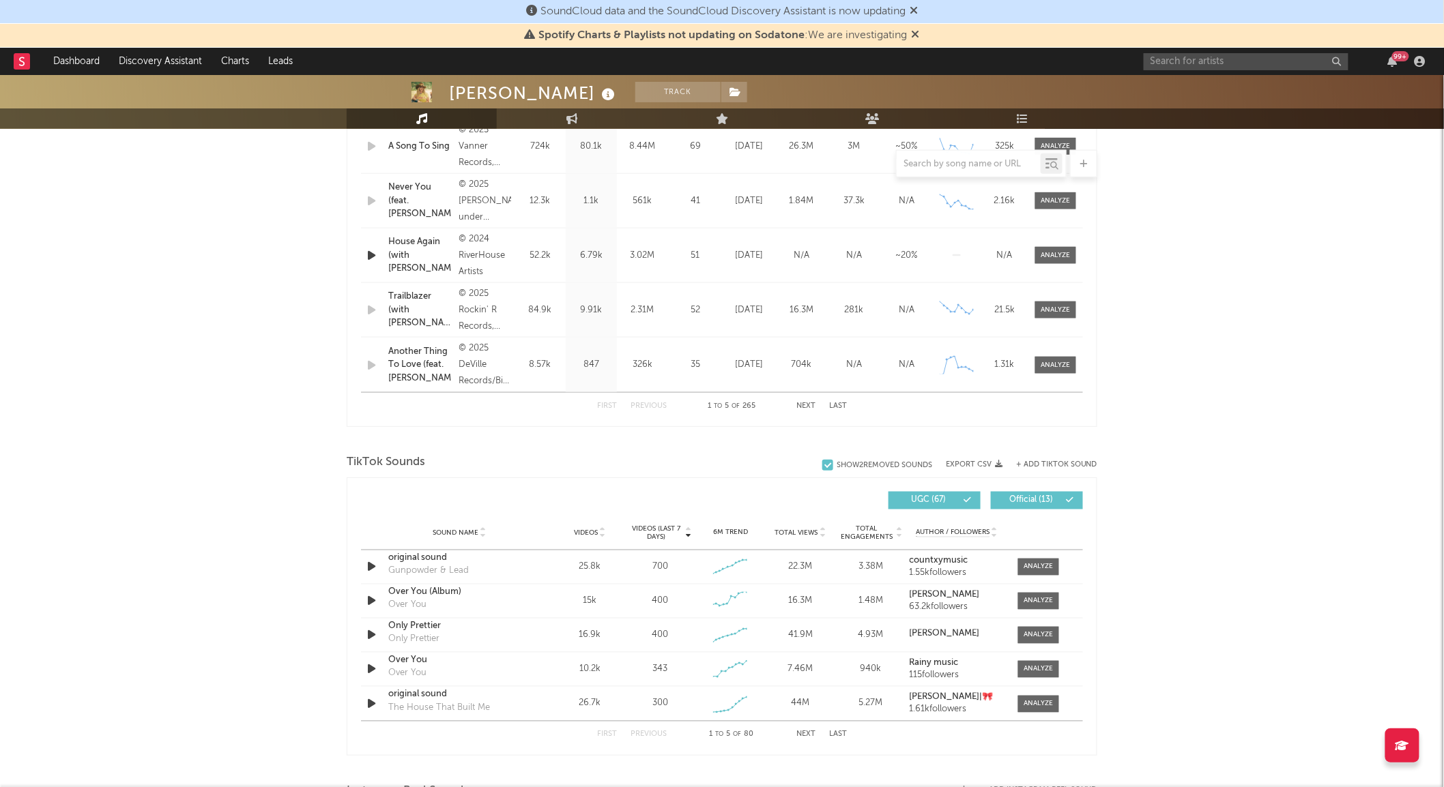
scroll to position [761, 0]
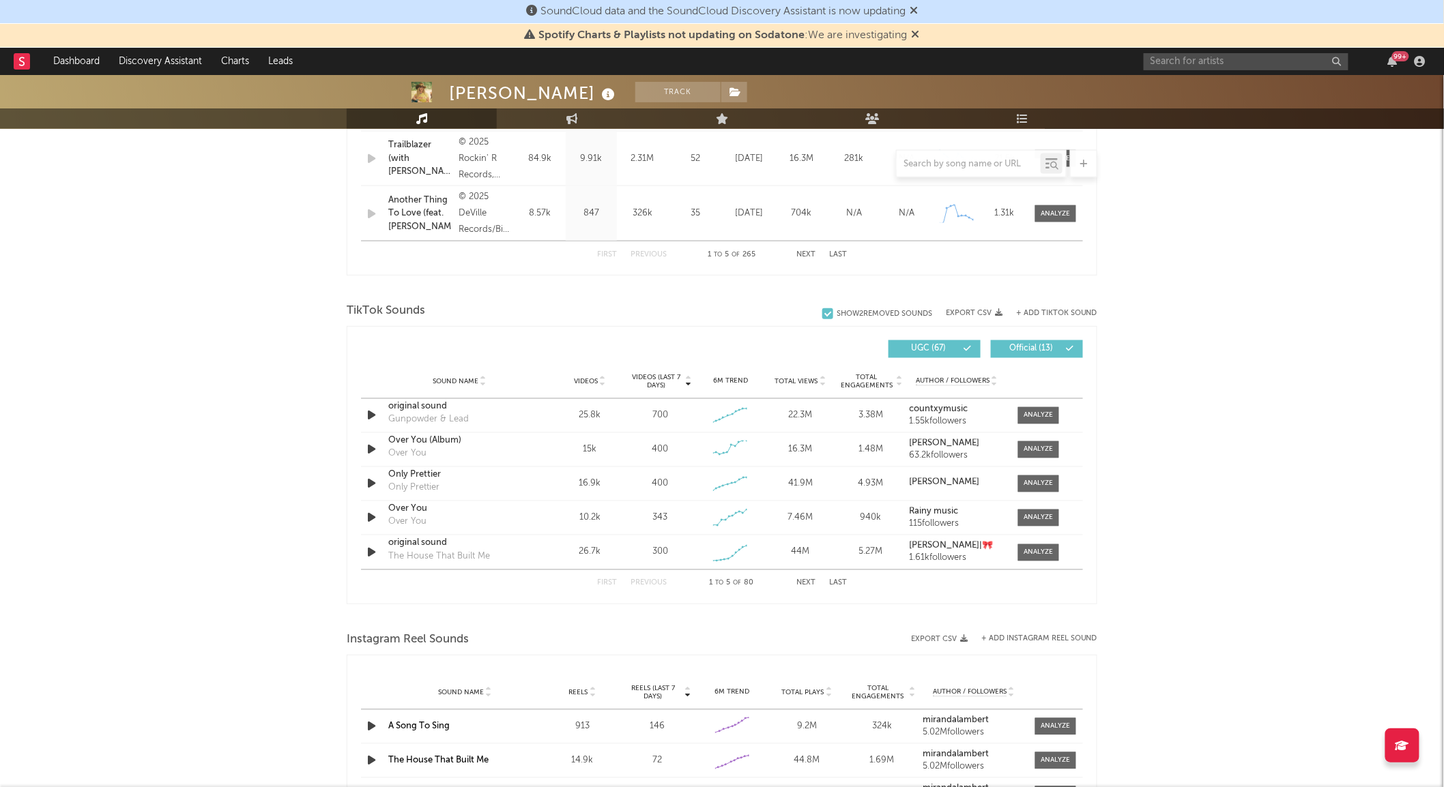
click at [976, 169] on div at bounding box center [968, 164] width 144 height 17
click at [944, 164] on input "text" at bounding box center [968, 164] width 144 height 11
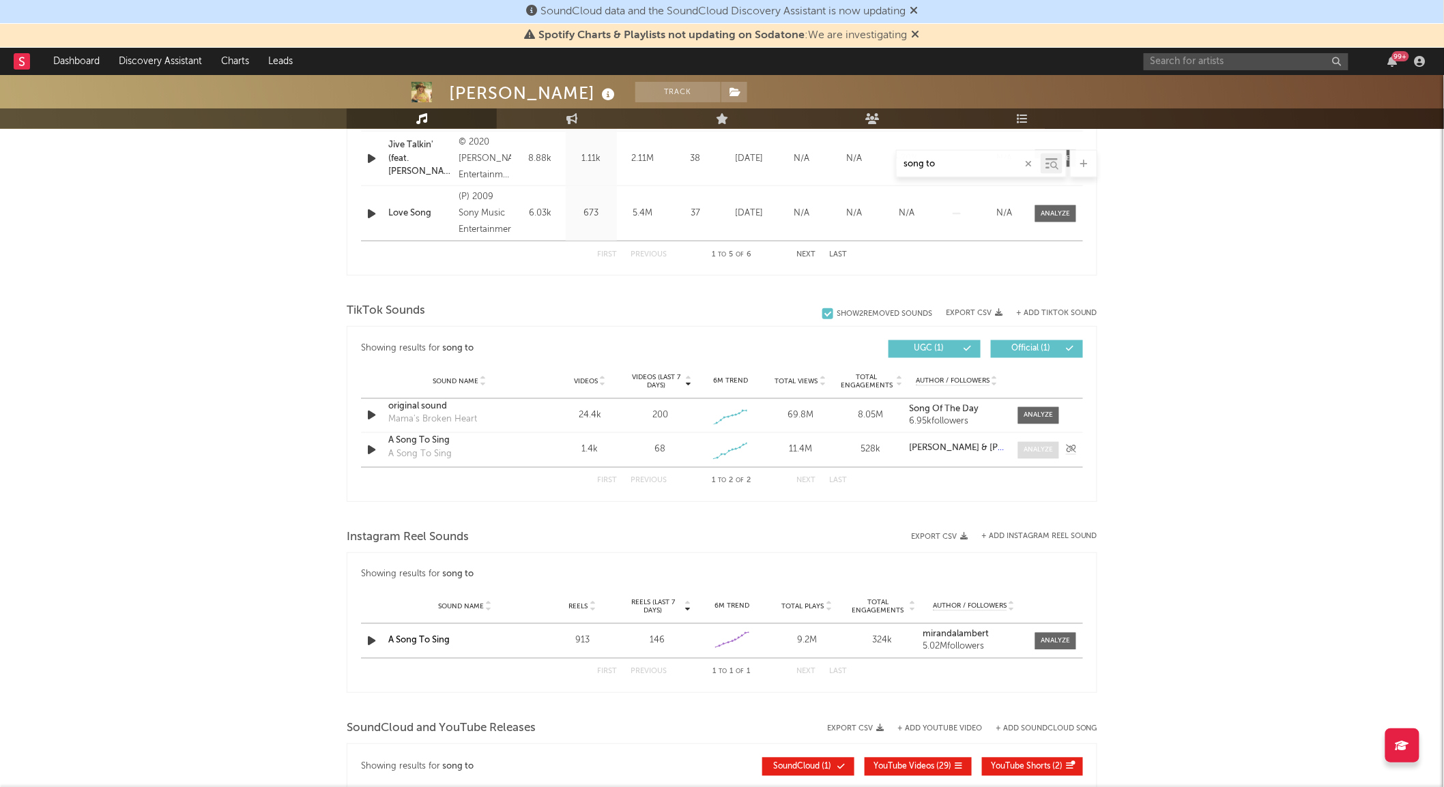
type input "song to"
click at [1041, 449] on div at bounding box center [1038, 450] width 29 height 10
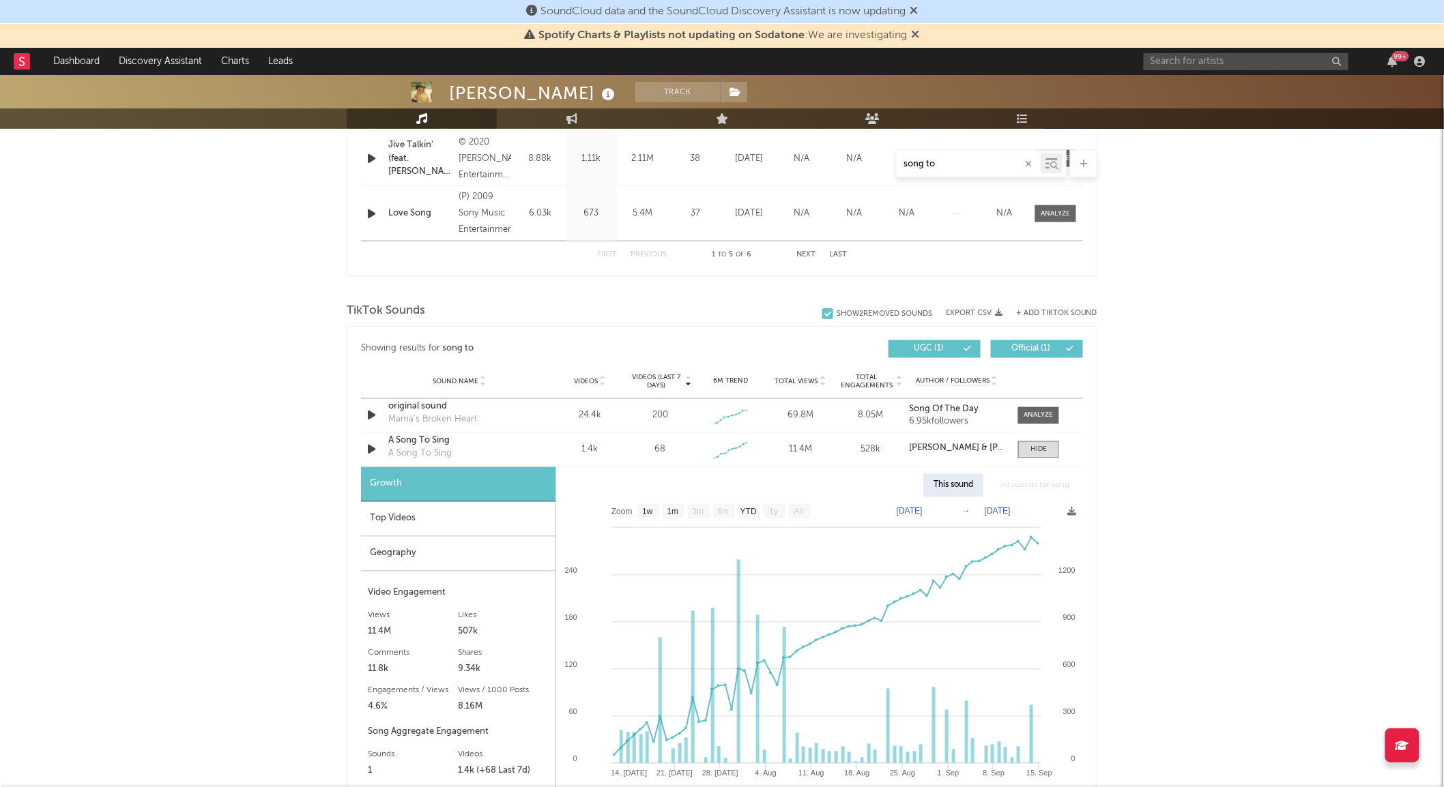
scroll to position [989, 0]
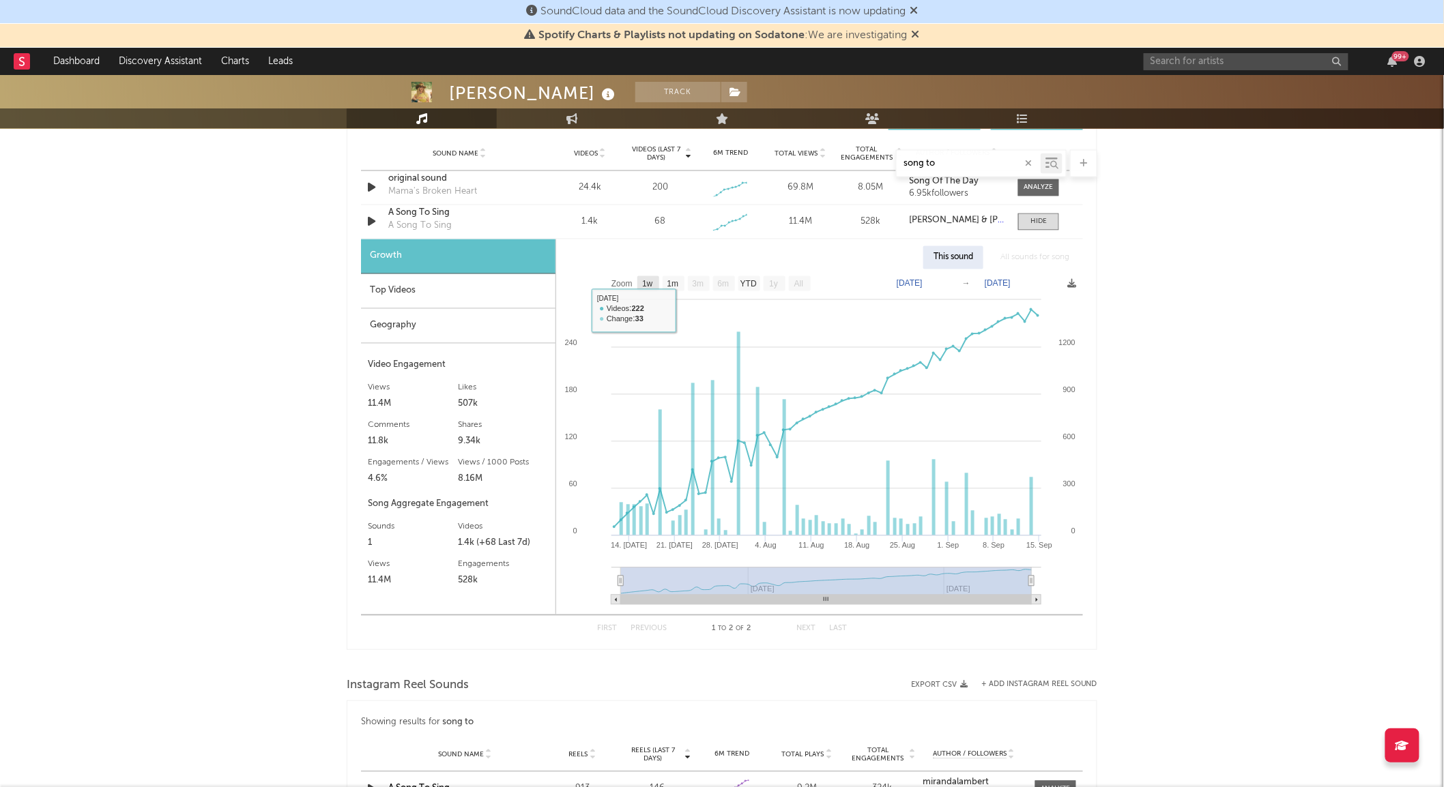
click at [643, 280] on text "1w" at bounding box center [647, 285] width 11 height 10
select select "1w"
type input "[DATE]"
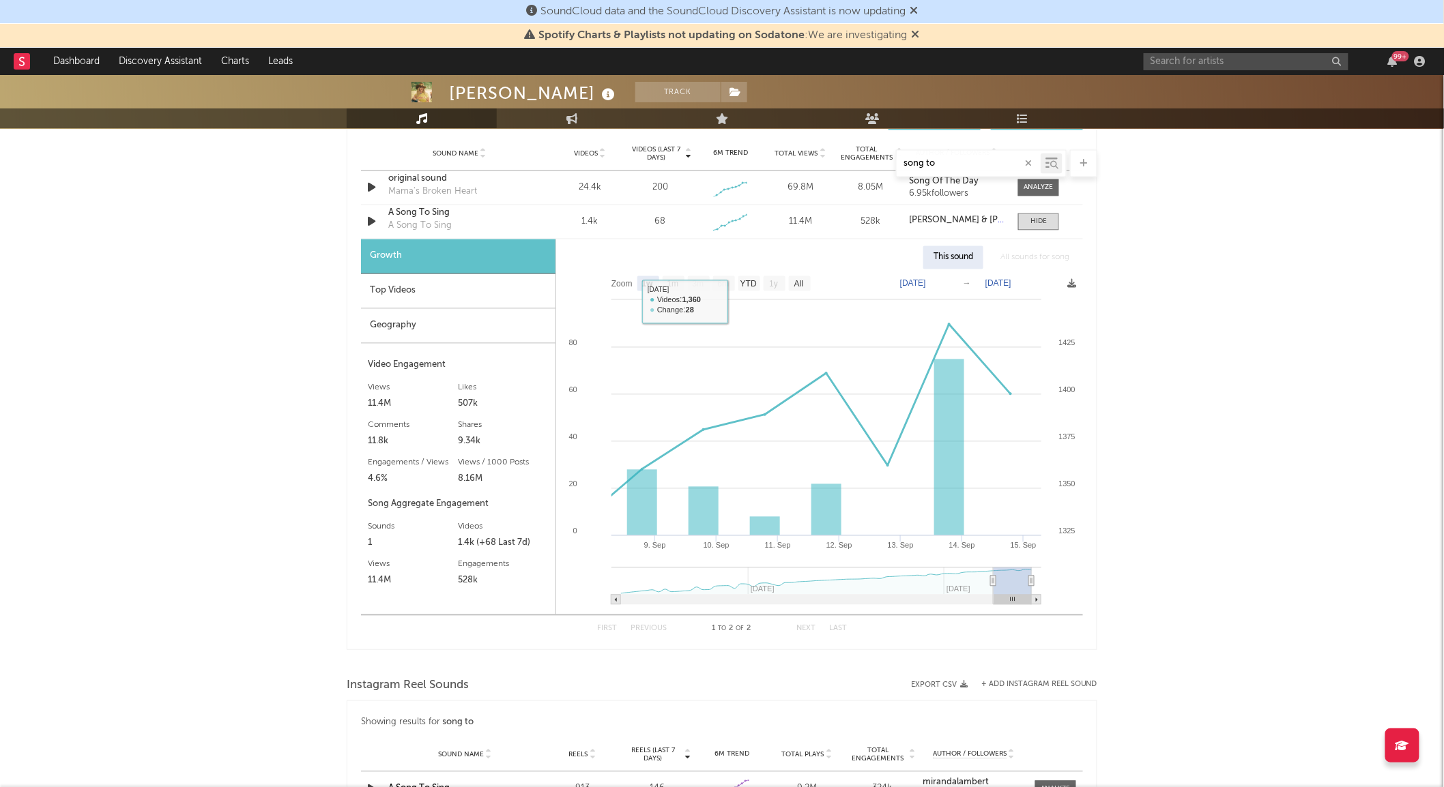
click at [671, 289] on text "1m" at bounding box center [673, 285] width 12 height 10
select select "1m"
type input "[DATE]"
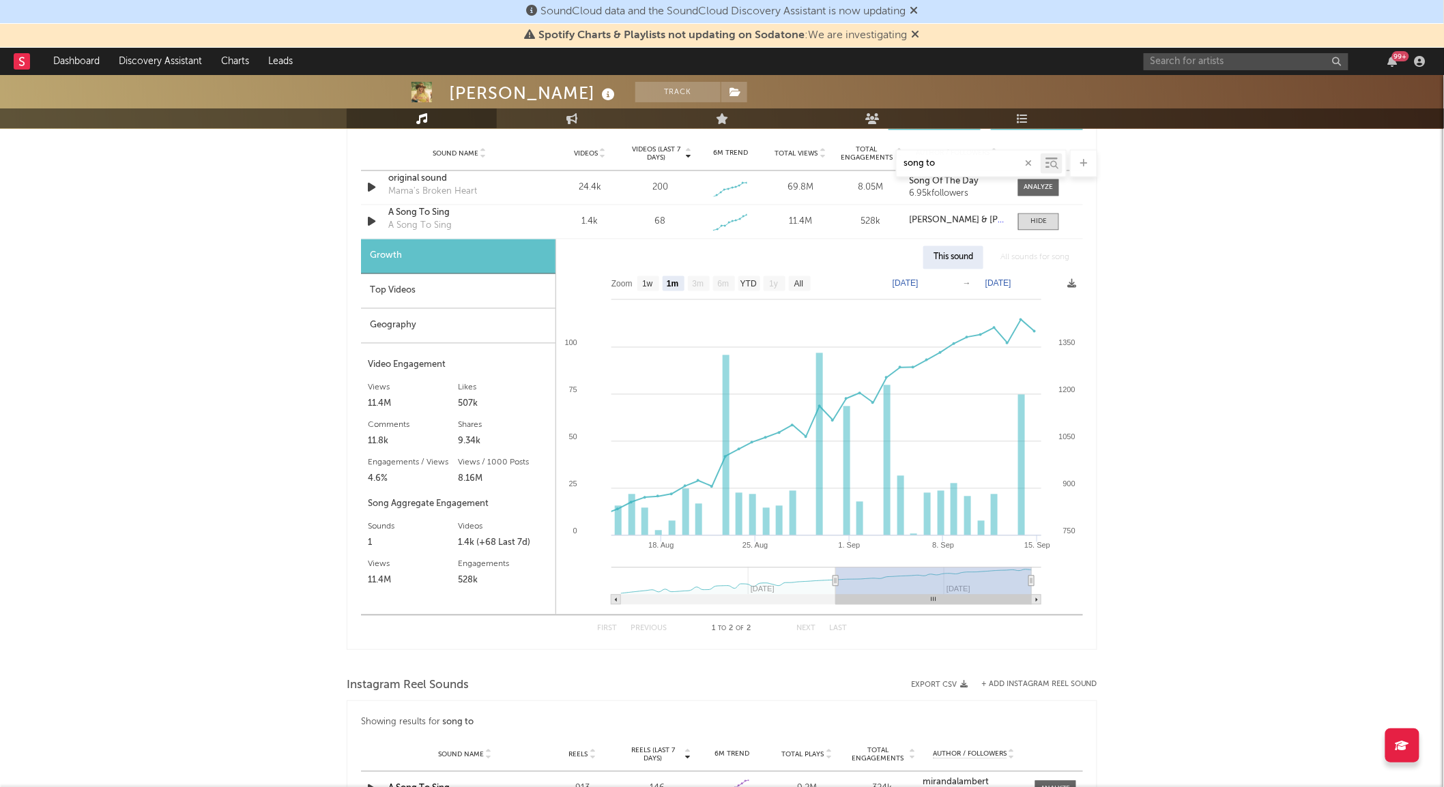
drag, startPoint x: 1053, startPoint y: 229, endPoint x: 950, endPoint y: 331, distance: 145.2
click at [1053, 228] on span at bounding box center [1038, 222] width 41 height 17
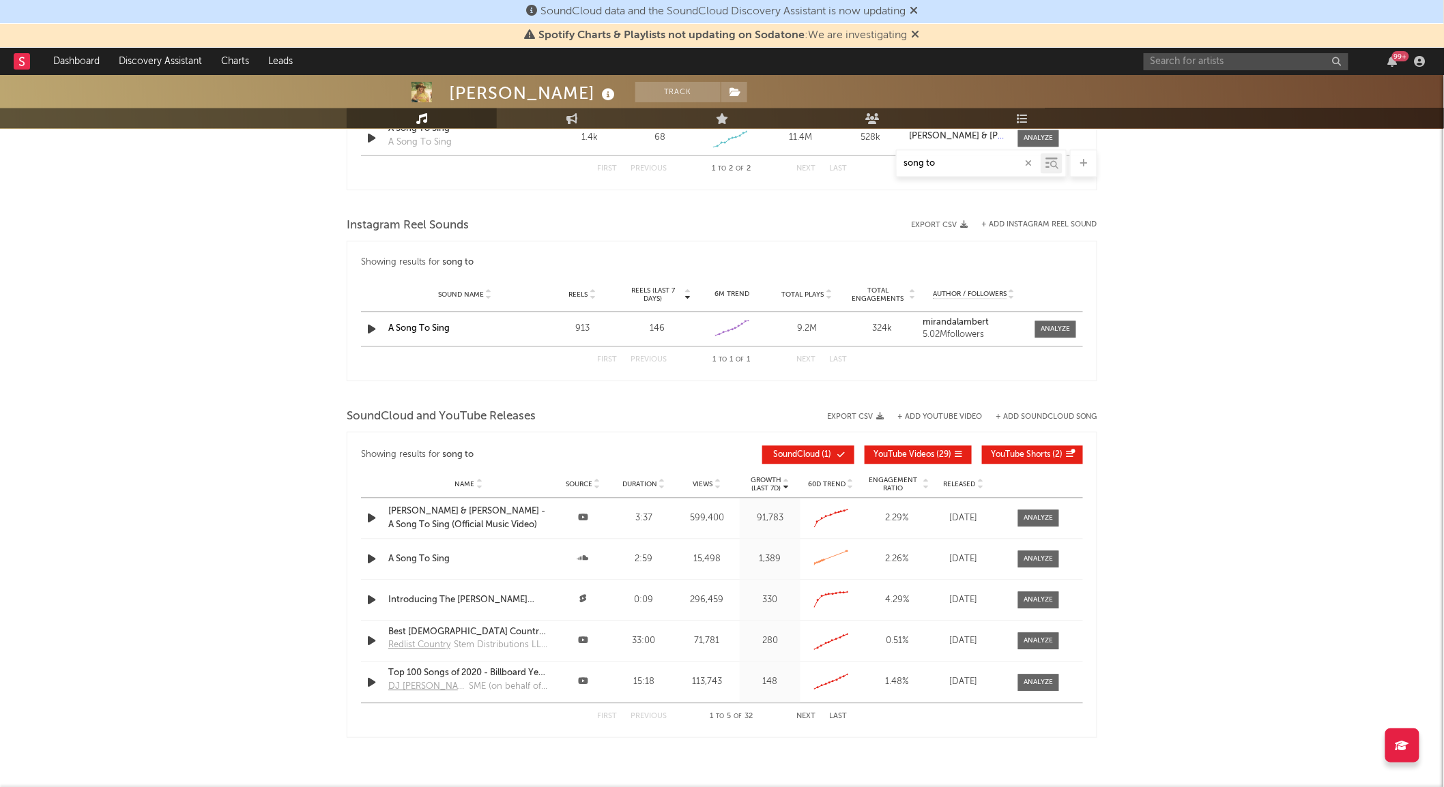
scroll to position [1127, 0]
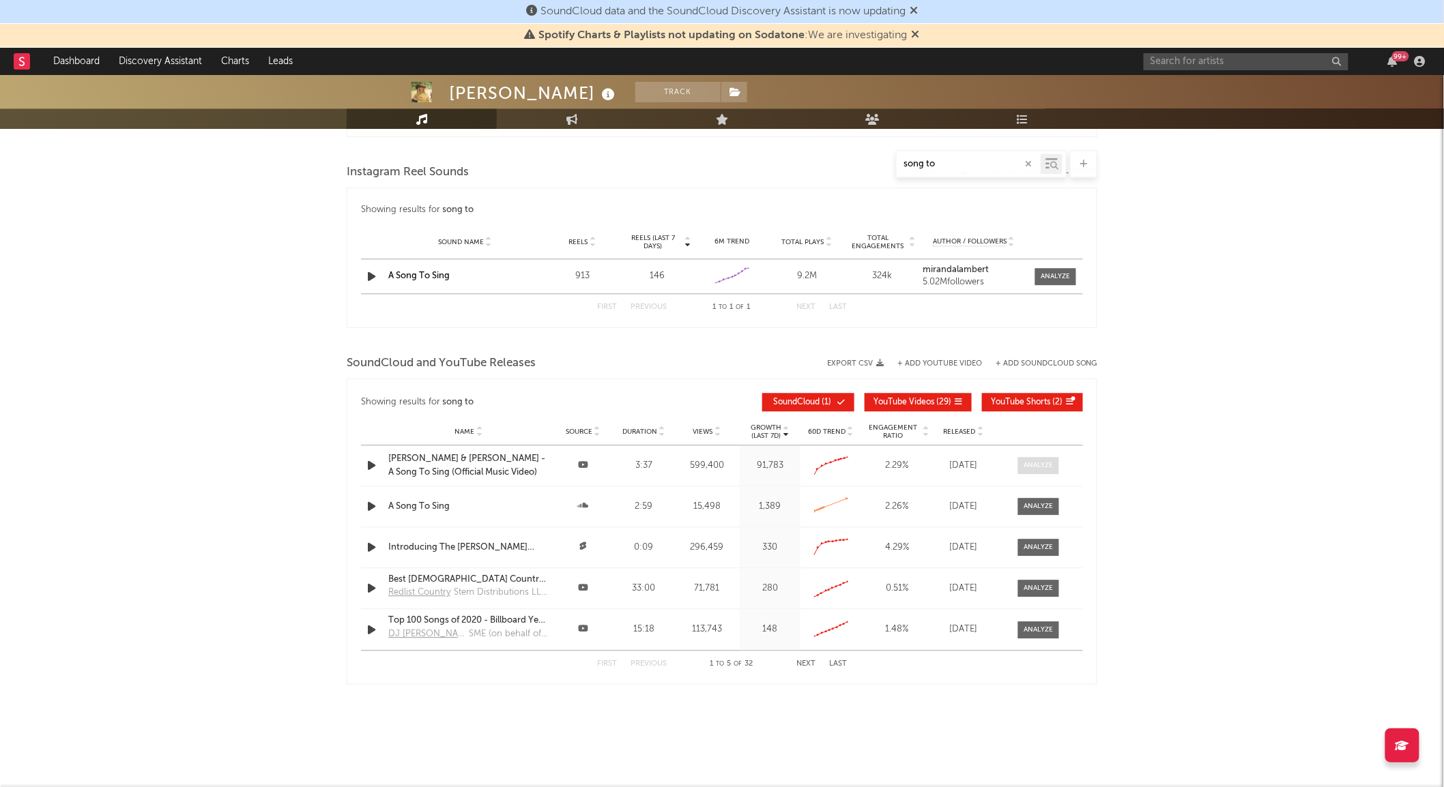
click at [1035, 471] on span at bounding box center [1038, 465] width 41 height 17
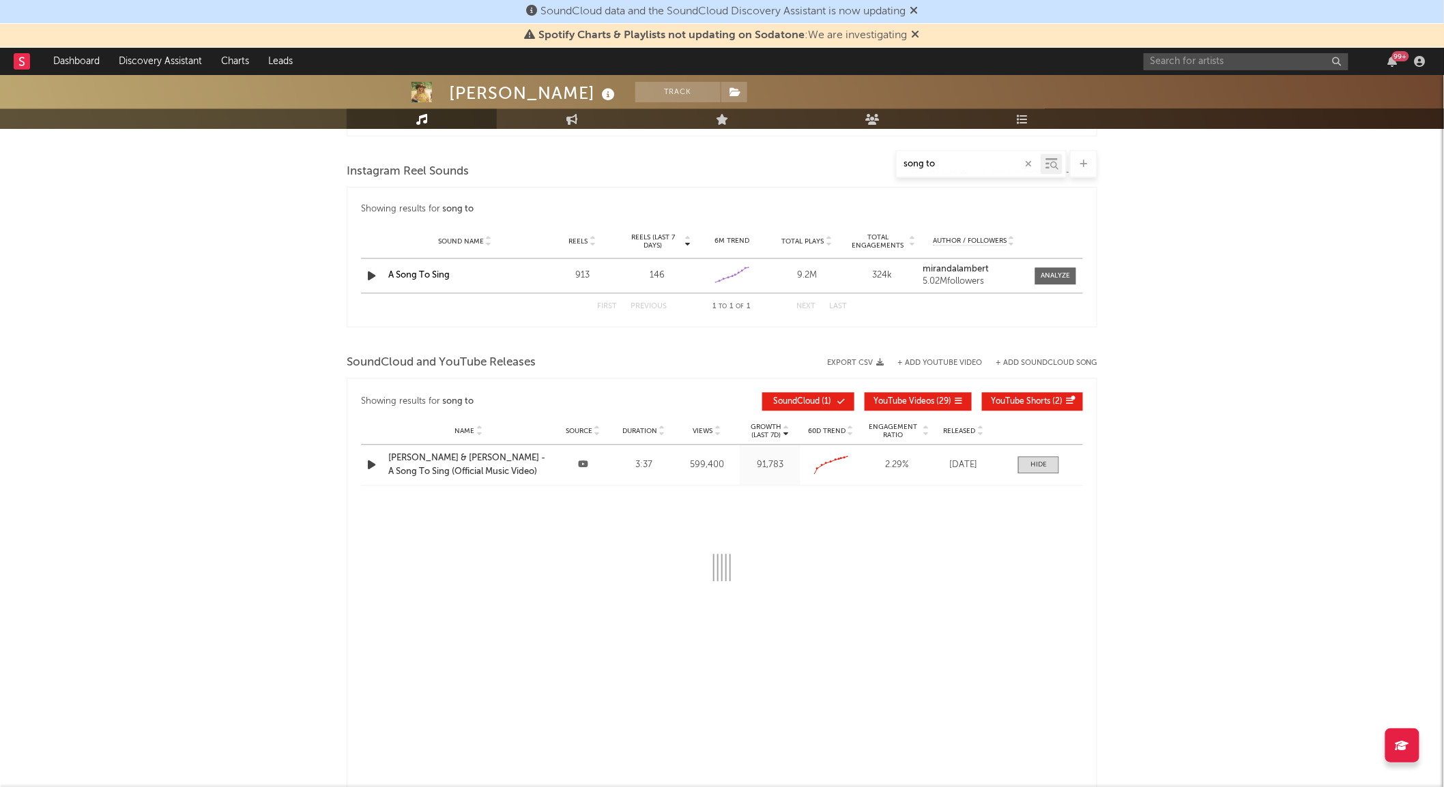
select select "All"
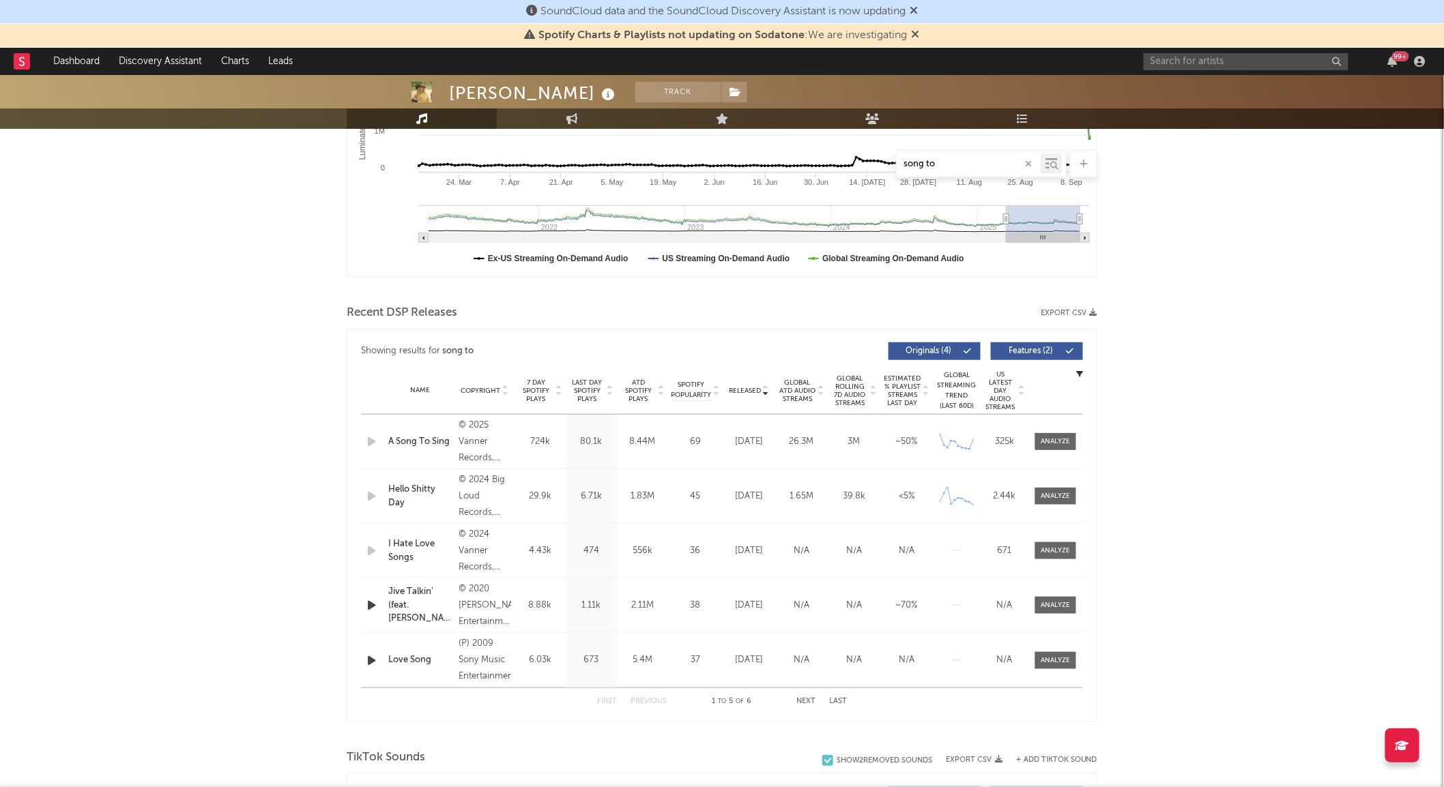
scroll to position [0, 0]
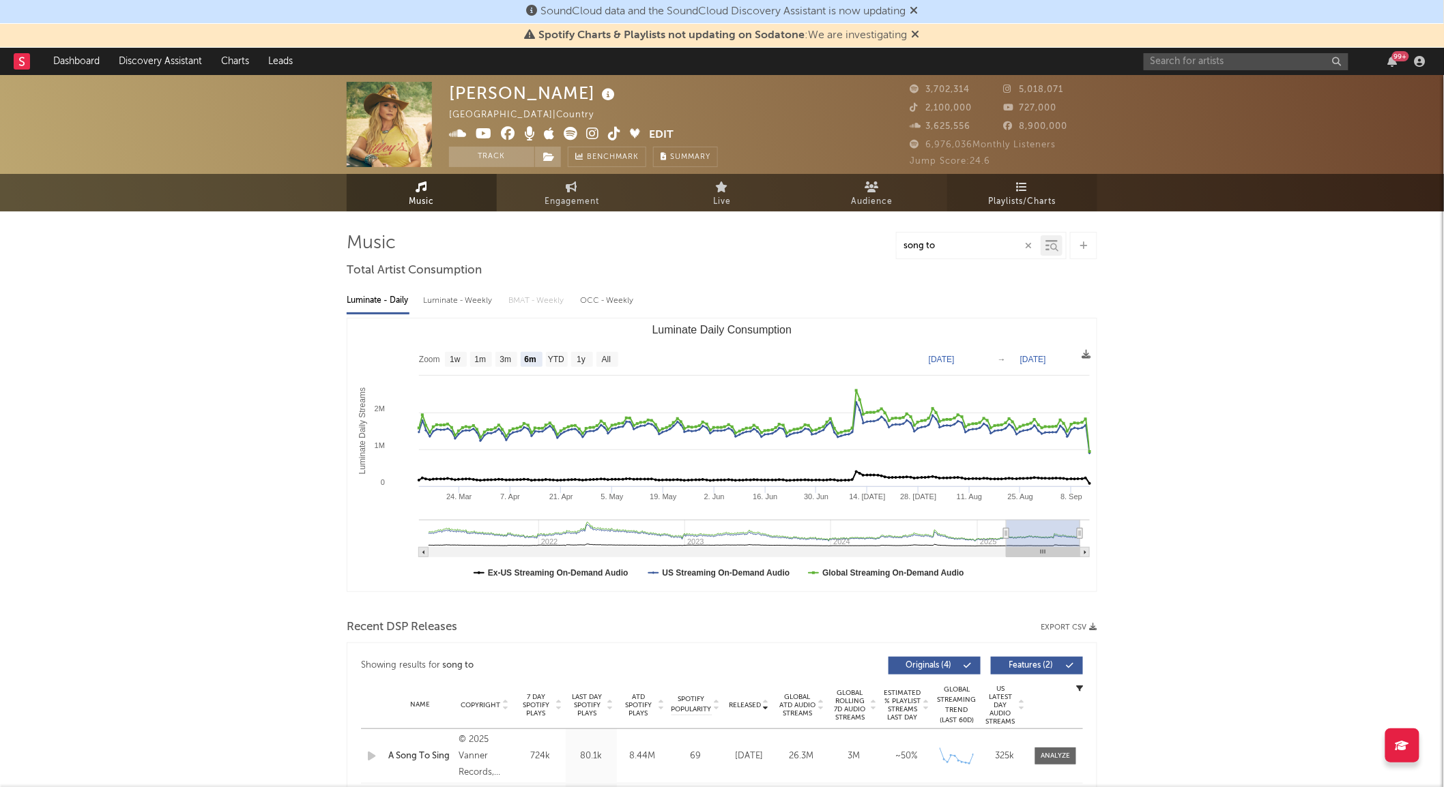
click at [1012, 191] on link "Playlists/Charts" at bounding box center [1022, 193] width 150 height 38
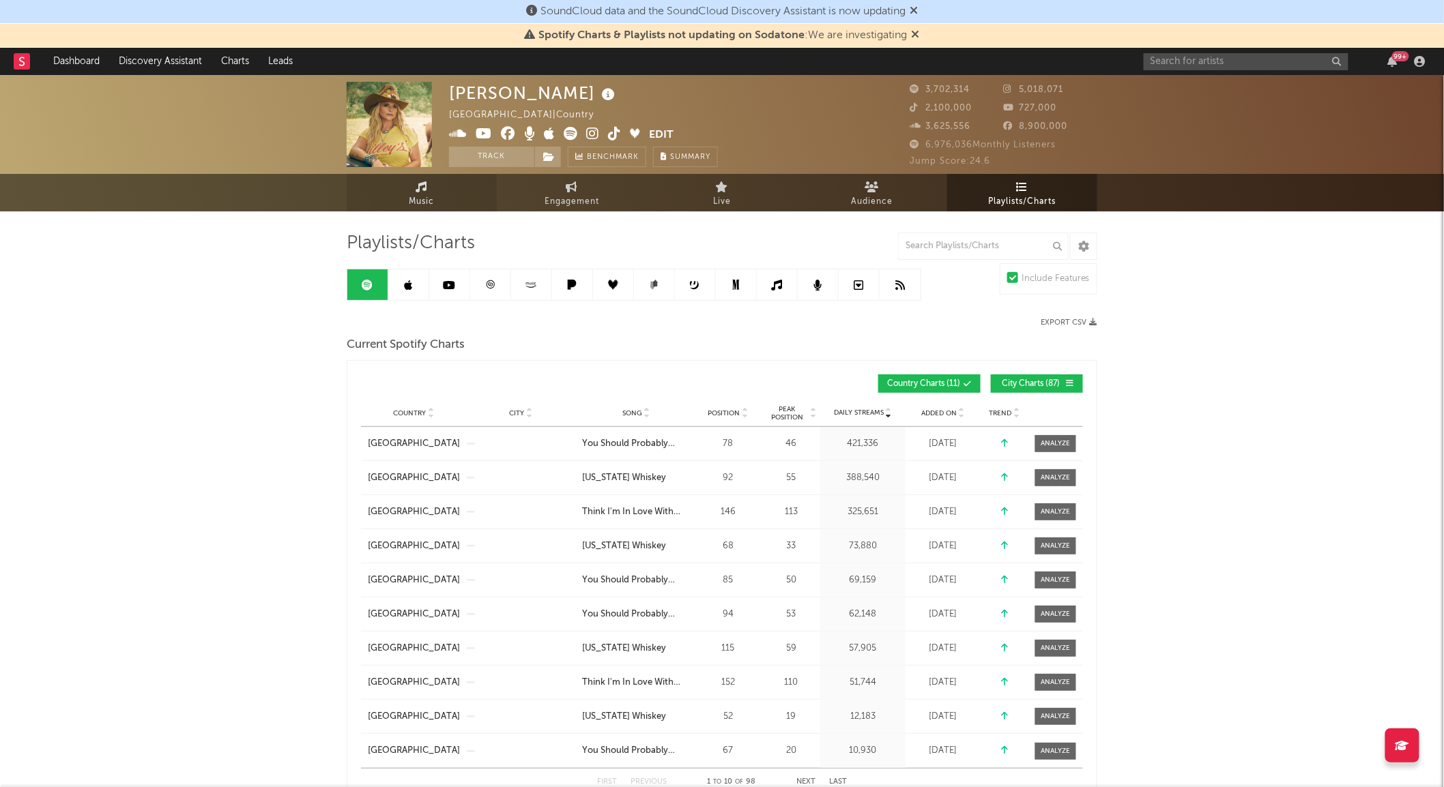
click at [433, 203] on span "Music" at bounding box center [421, 202] width 25 height 16
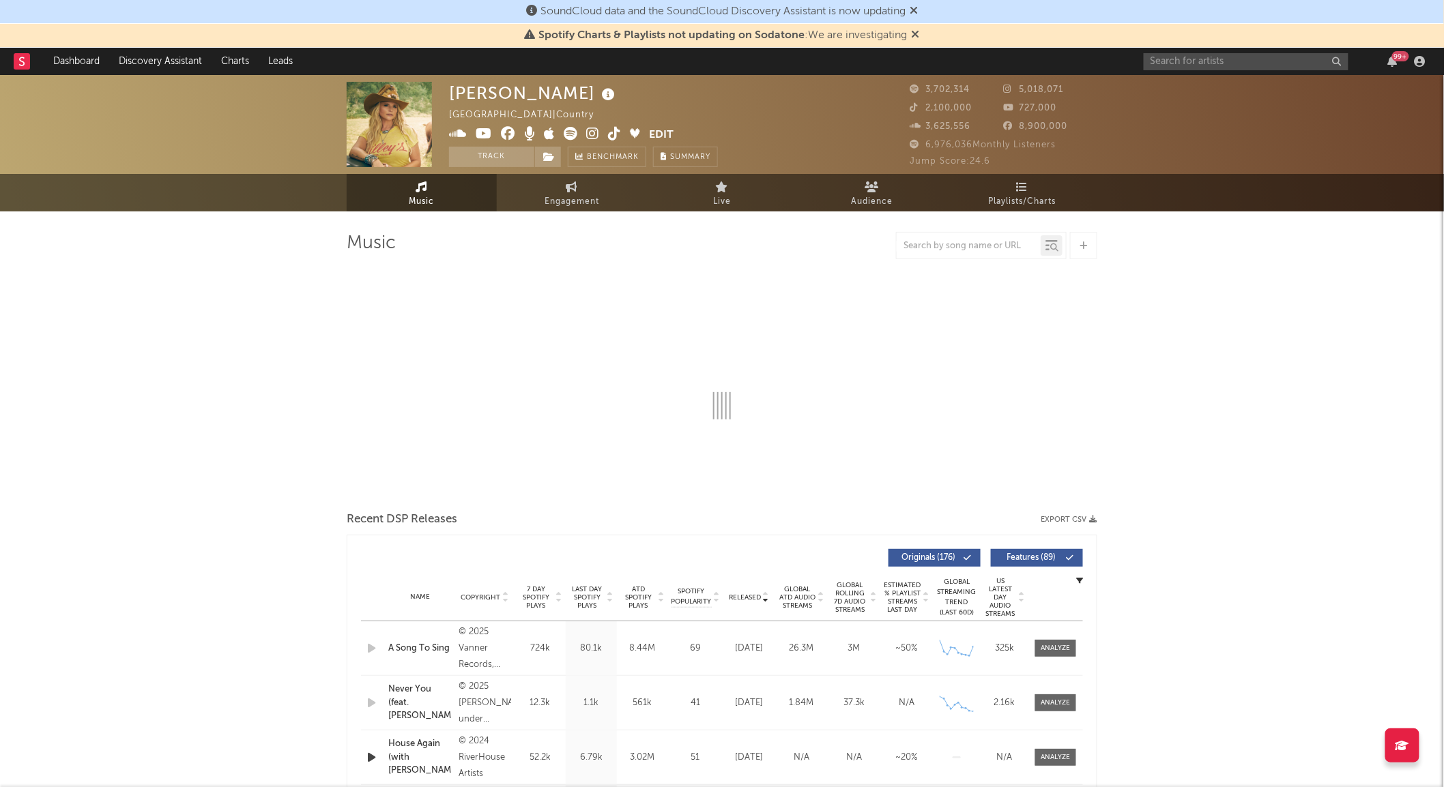
select select "6m"
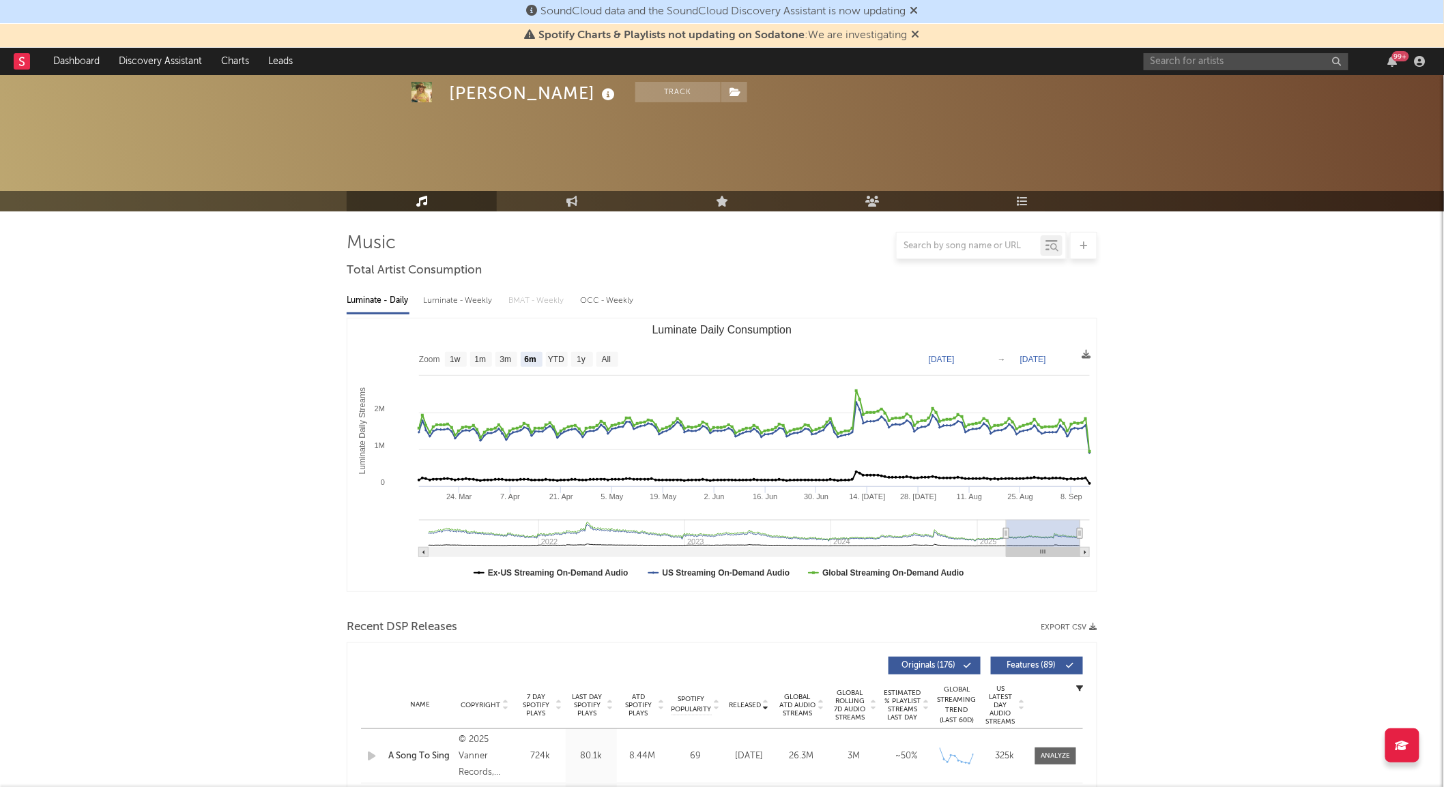
scroll to position [342, 0]
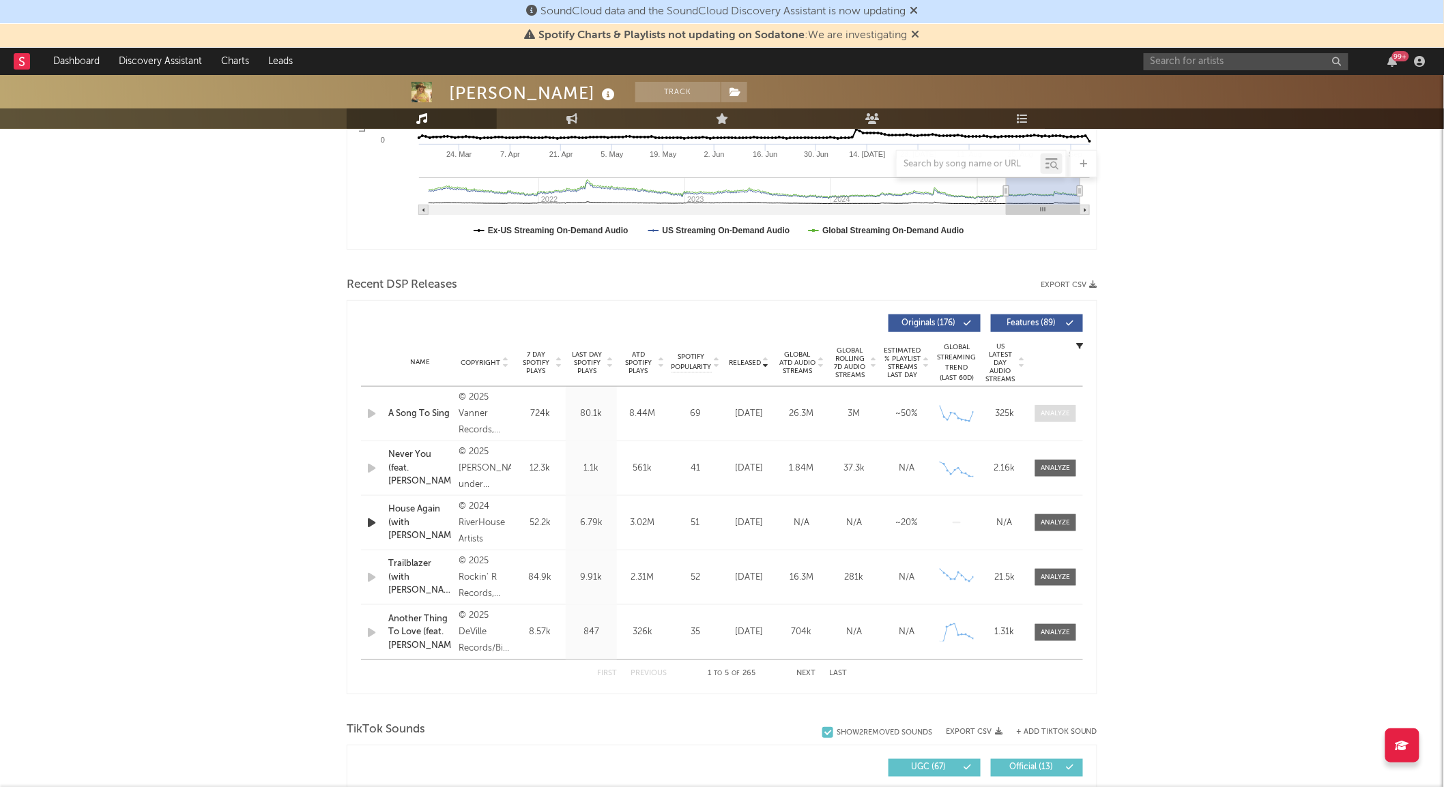
click at [1064, 414] on div at bounding box center [1055, 414] width 29 height 10
select select "1w"
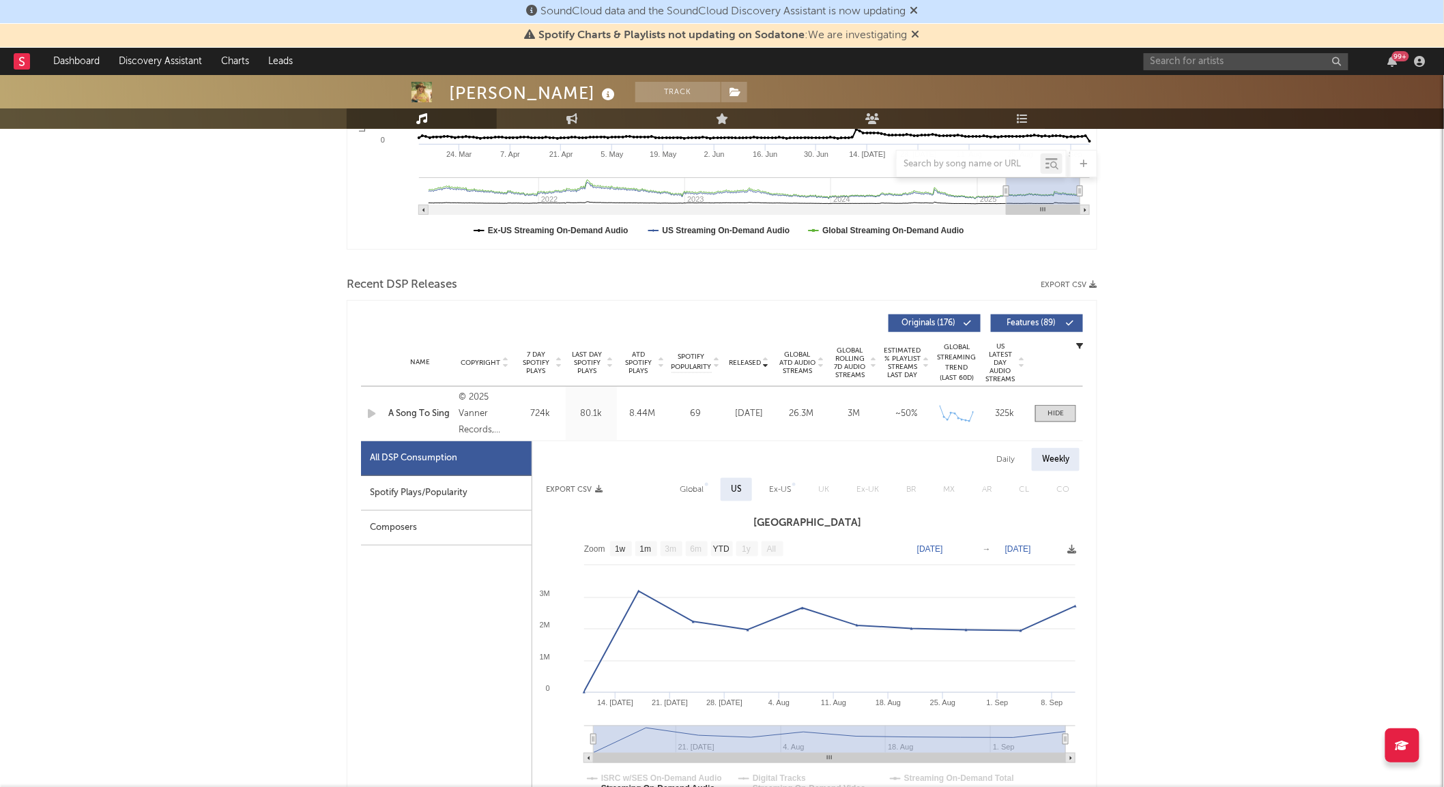
click at [441, 497] on div "Spotify Plays/Popularity" at bounding box center [446, 493] width 171 height 35
select select "1w"
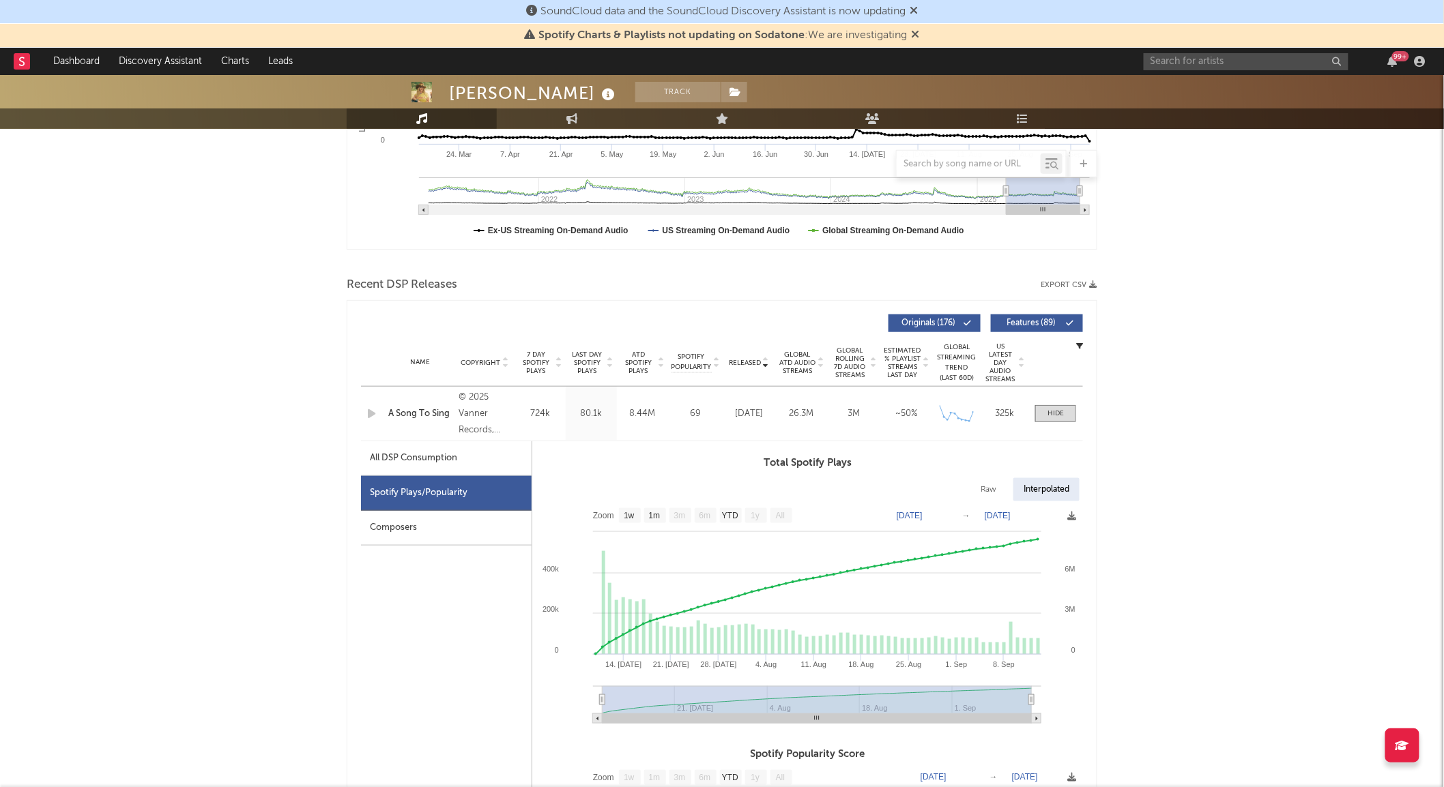
drag, startPoint x: 607, startPoint y: 699, endPoint x: 875, endPoint y: 700, distance: 267.4
click at [875, 700] on rect at bounding box center [816, 699] width 429 height 27
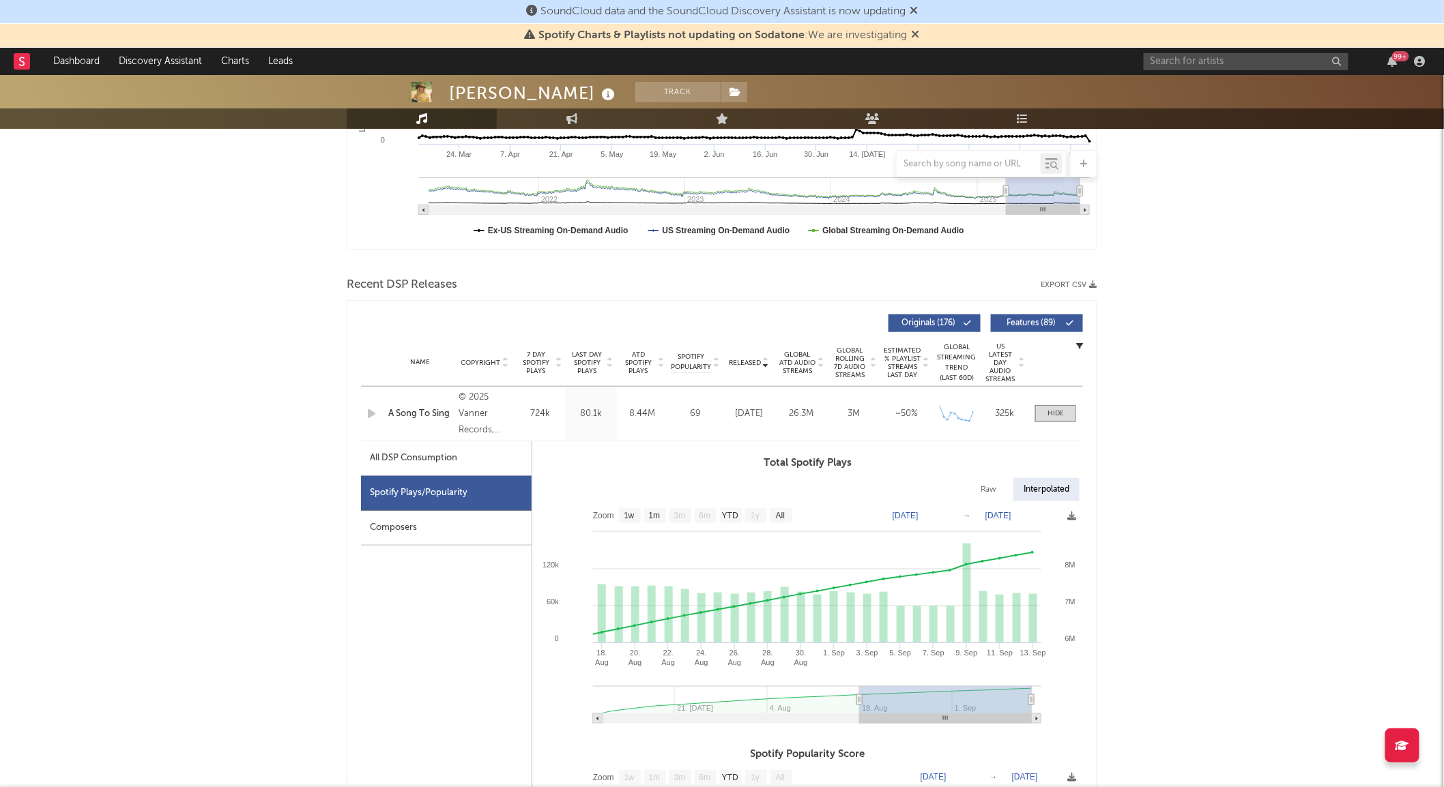
type input "[DATE]"
drag, startPoint x: 604, startPoint y: 699, endPoint x: 862, endPoint y: 711, distance: 258.1
click at [862, 711] on g at bounding box center [817, 705] width 448 height 38
click at [969, 614] on rect at bounding box center [966, 594] width 8 height 100
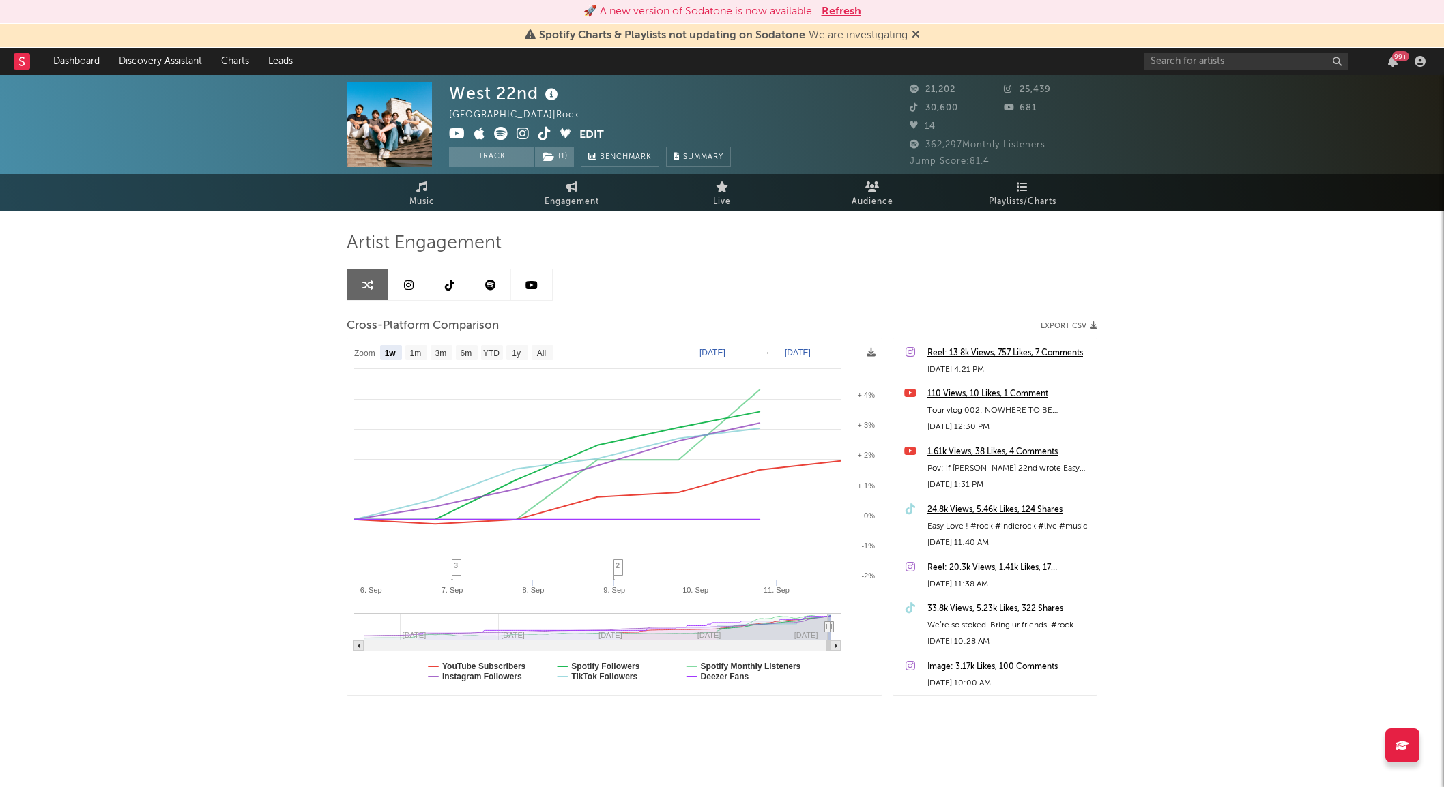
select select "1w"
click at [1184, 63] on input "text" at bounding box center [1245, 61] width 205 height 17
drag, startPoint x: 1163, startPoint y: 60, endPoint x: 1178, endPoint y: 74, distance: 19.8
click at [1164, 60] on input "gacin ad" at bounding box center [1245, 61] width 205 height 17
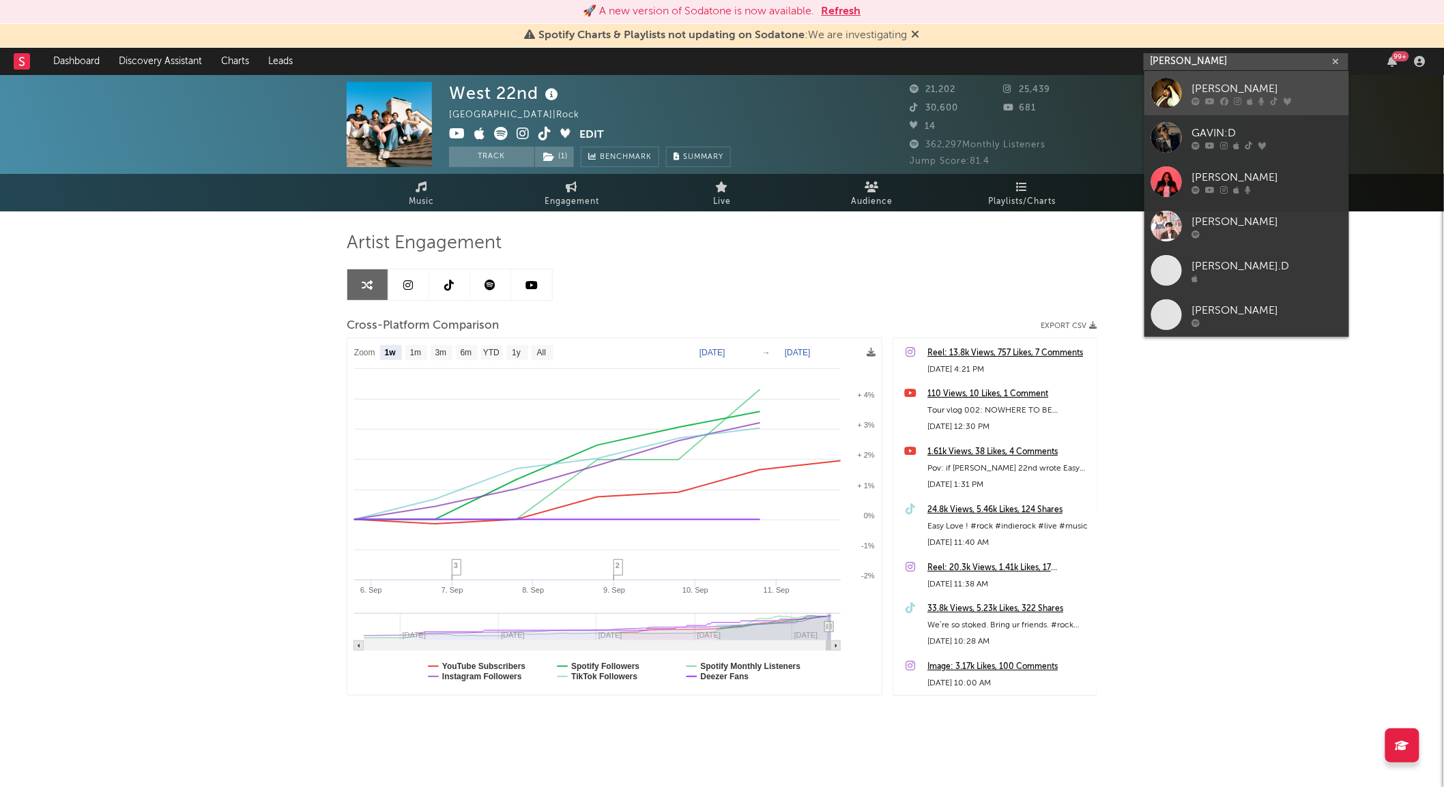
type input "gavin ad"
click at [1192, 86] on div "Gavin Adcock" at bounding box center [1267, 89] width 150 height 16
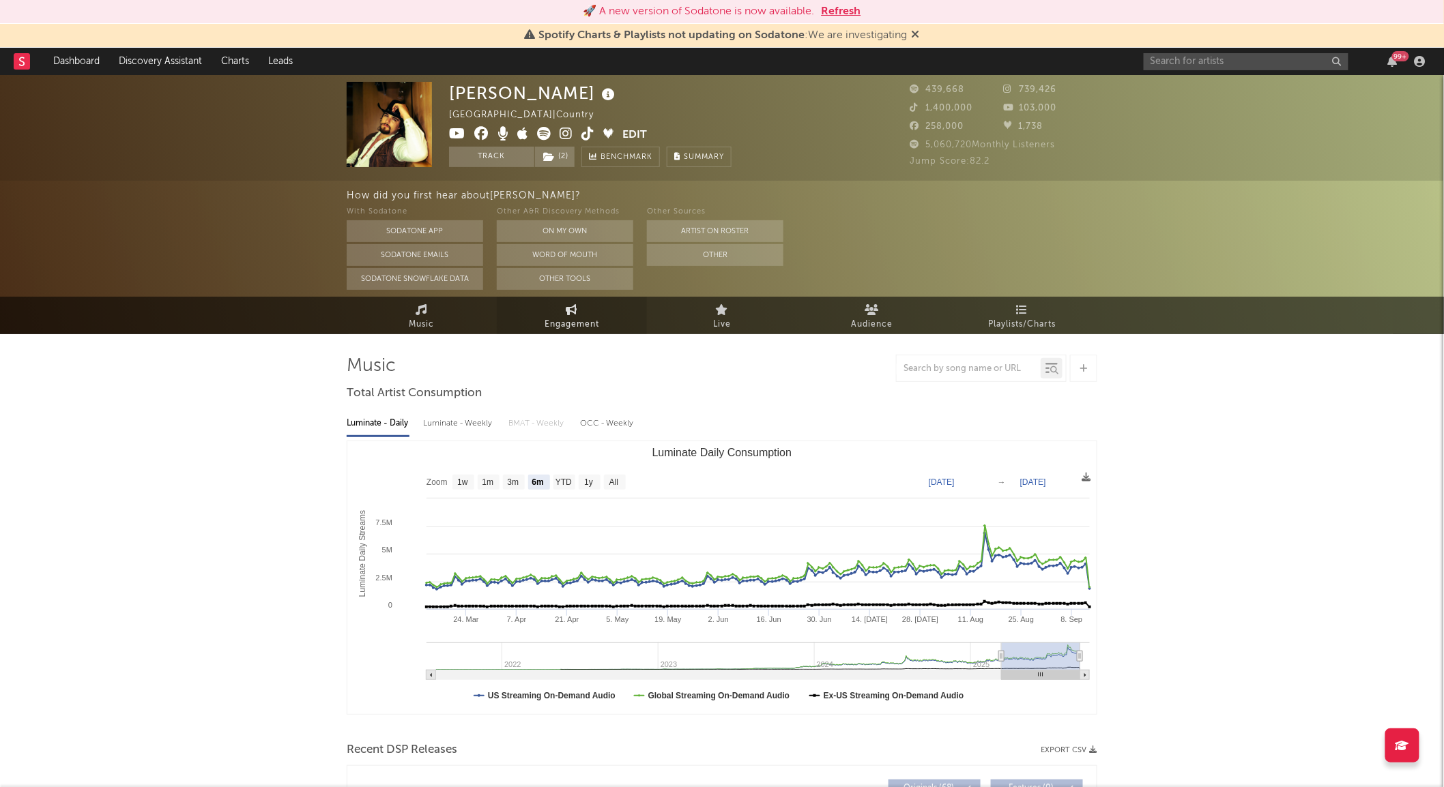
select select "6m"
click at [589, 318] on span "Engagement" at bounding box center [571, 325] width 55 height 16
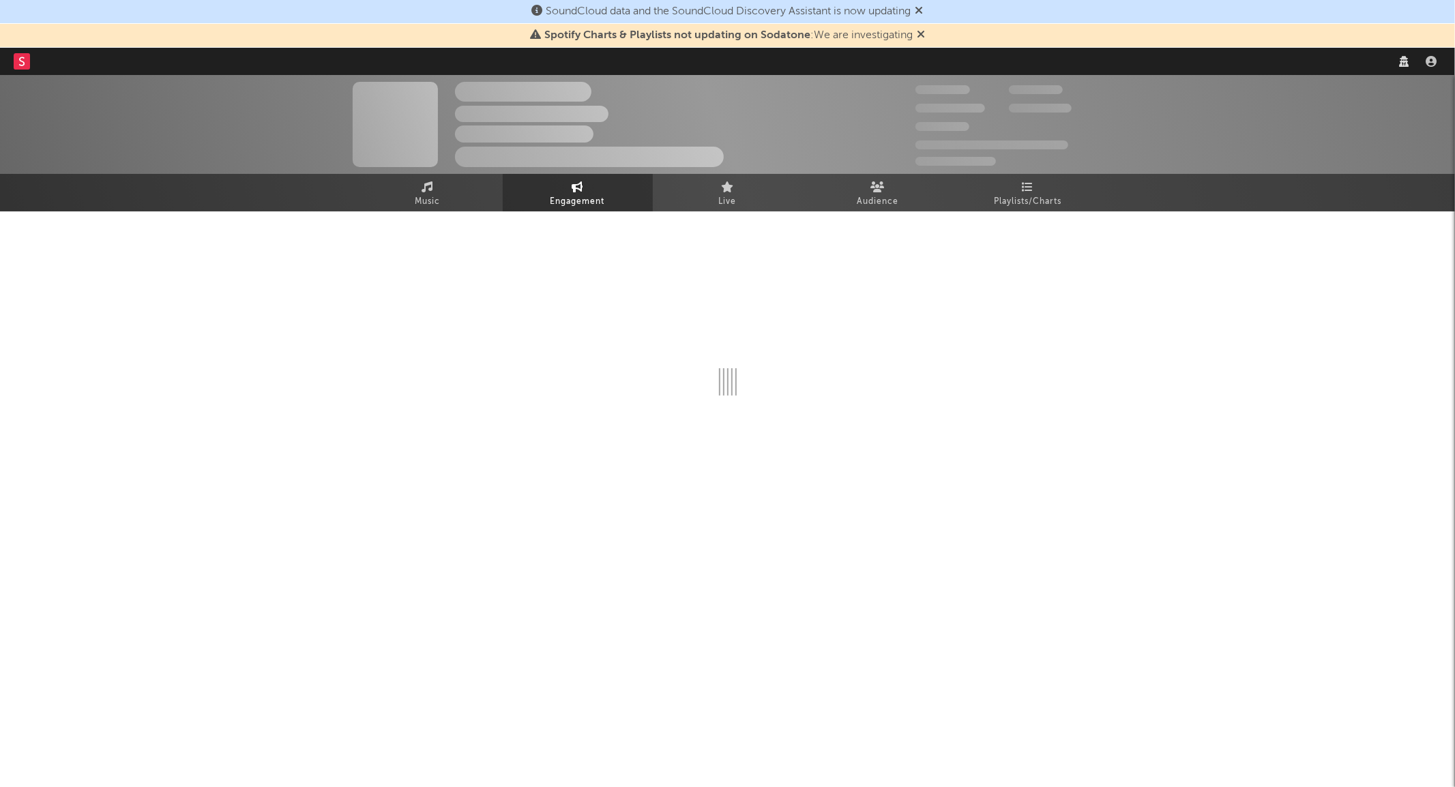
select select "1w"
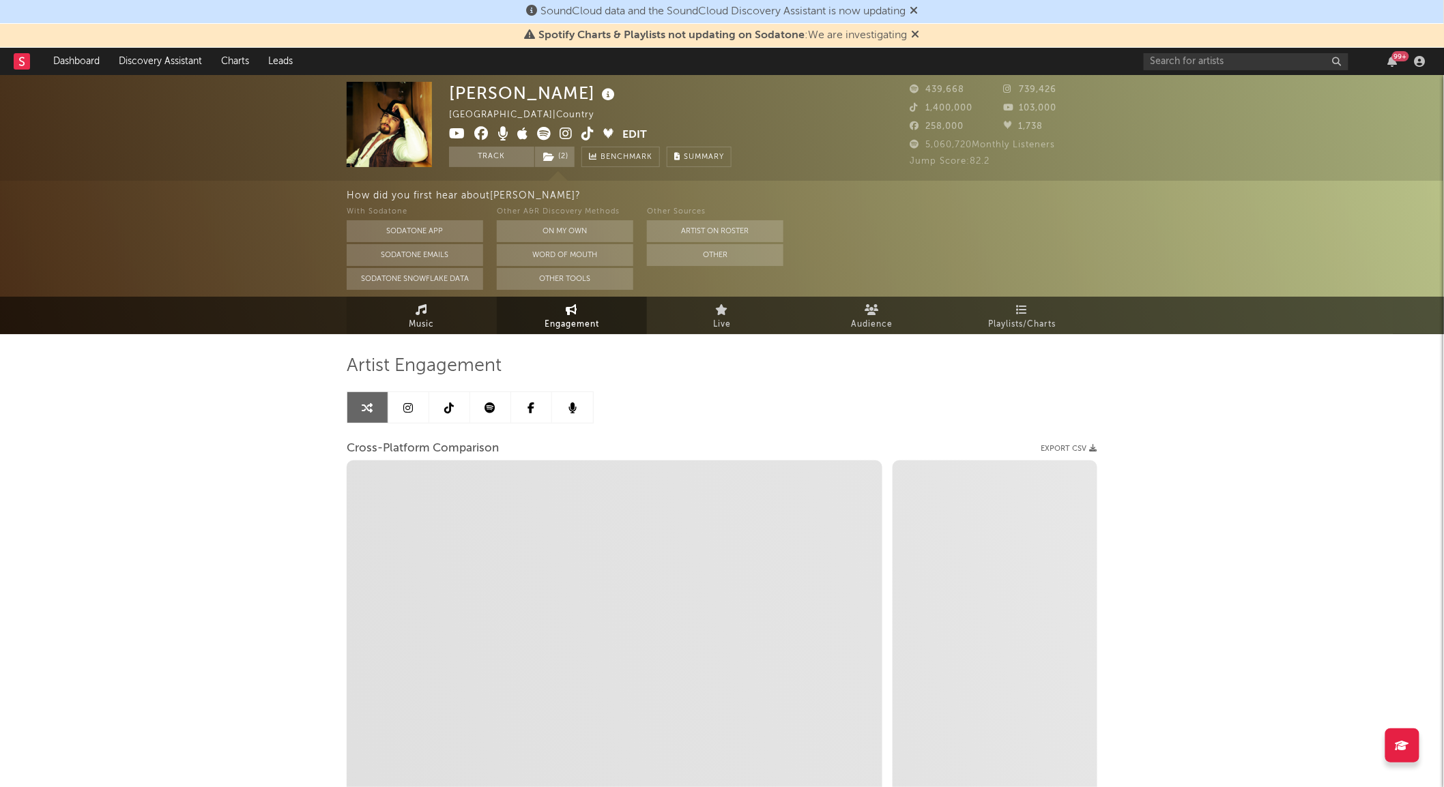
click at [447, 312] on link "Music" at bounding box center [422, 316] width 150 height 38
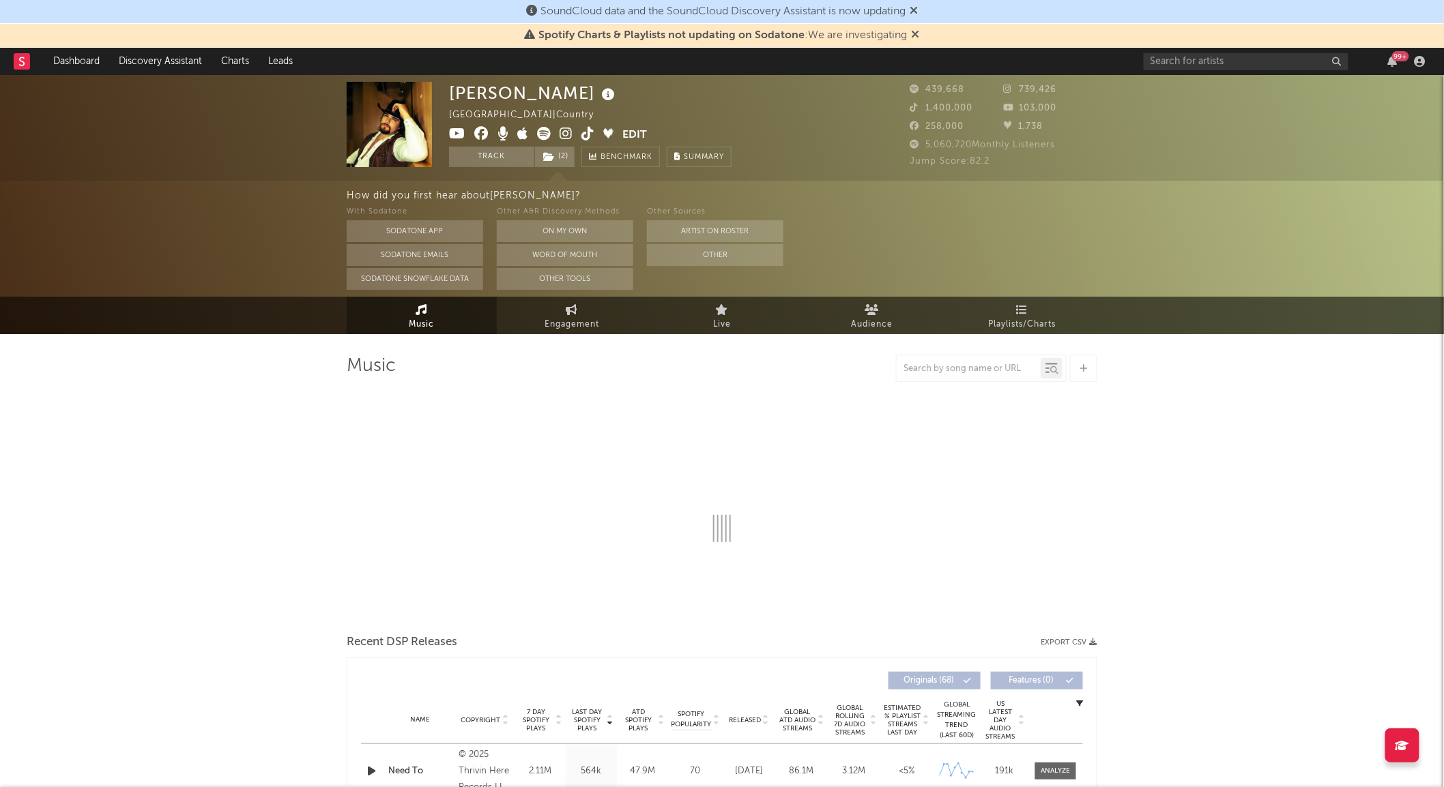
select select "6m"
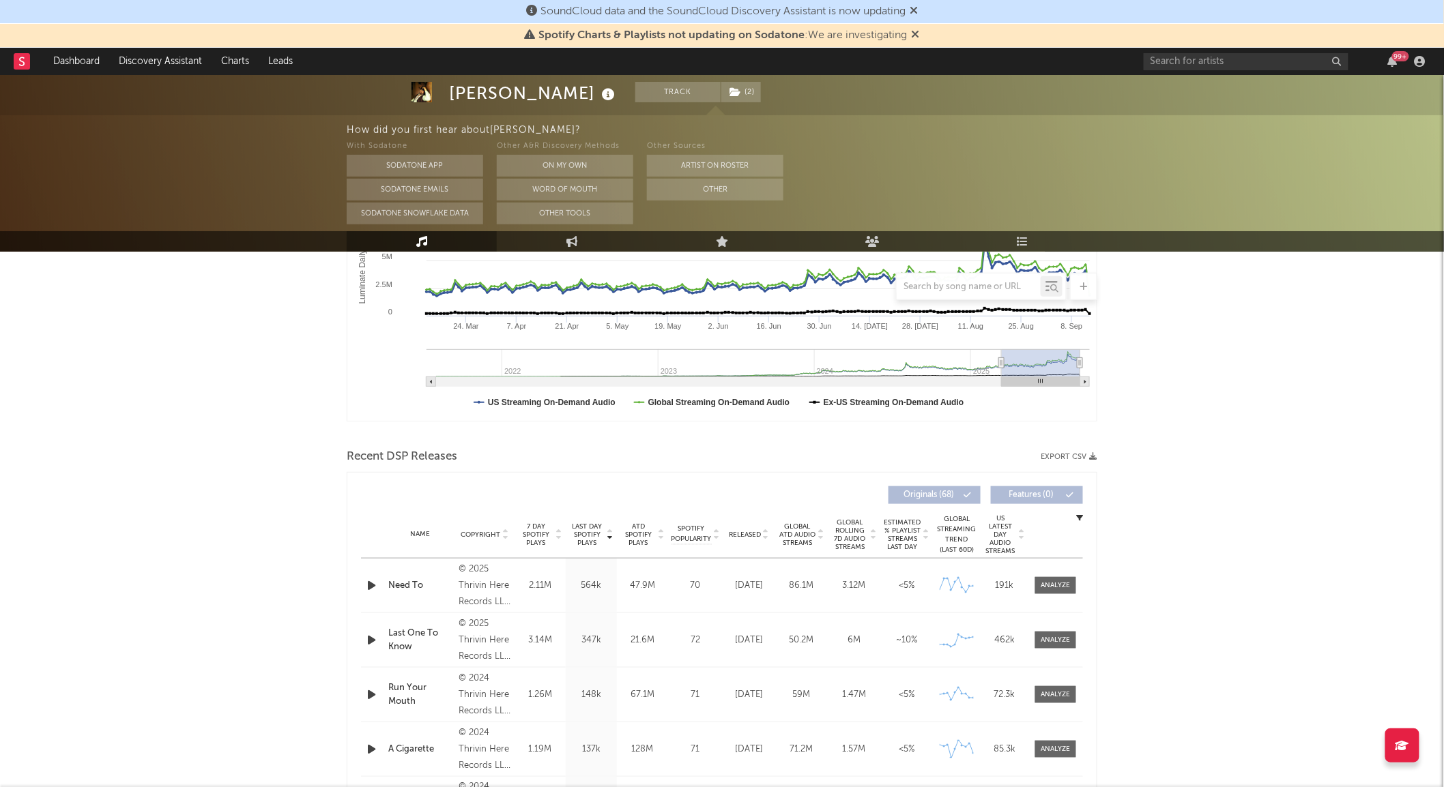
scroll to position [297, 0]
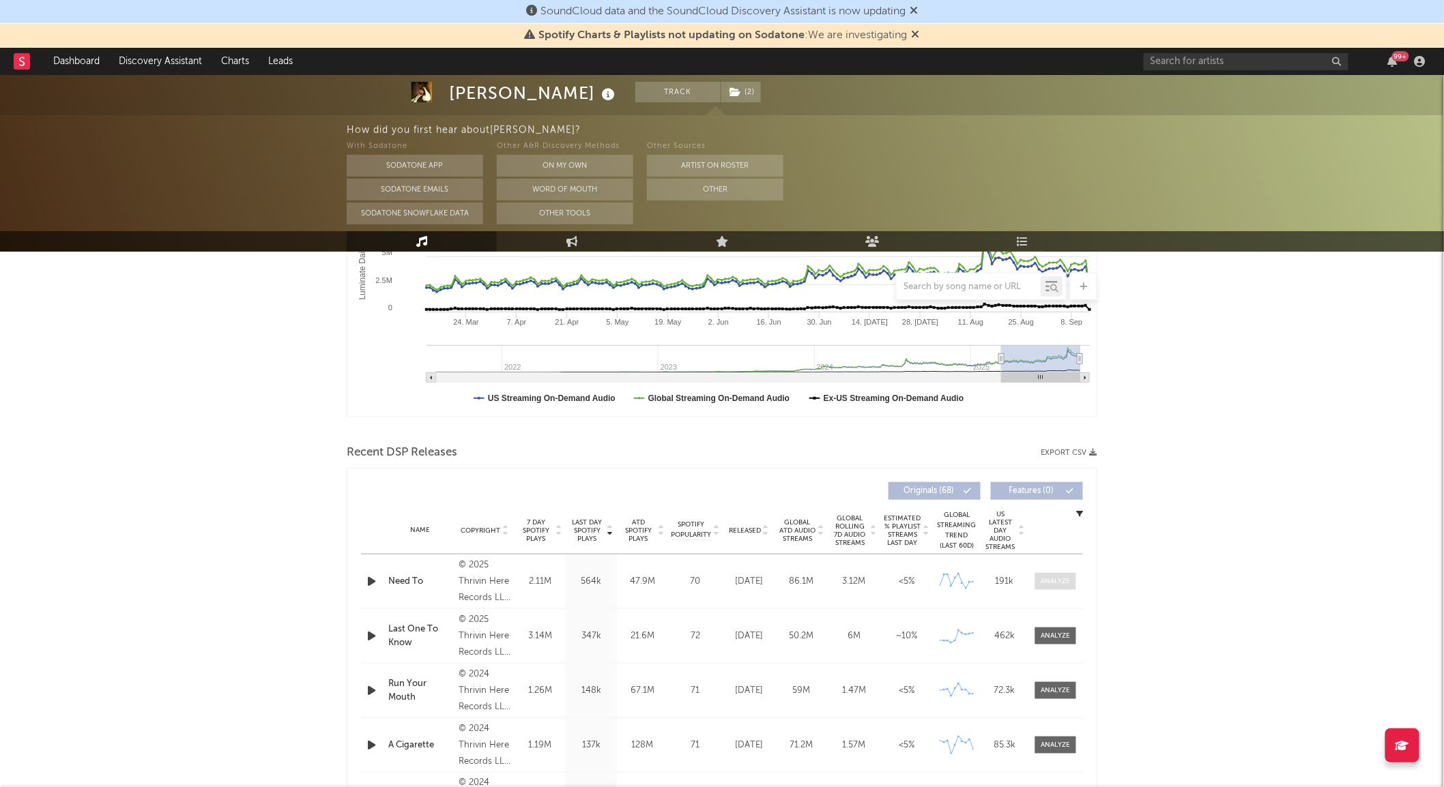
click at [1053, 574] on span at bounding box center [1055, 581] width 41 height 17
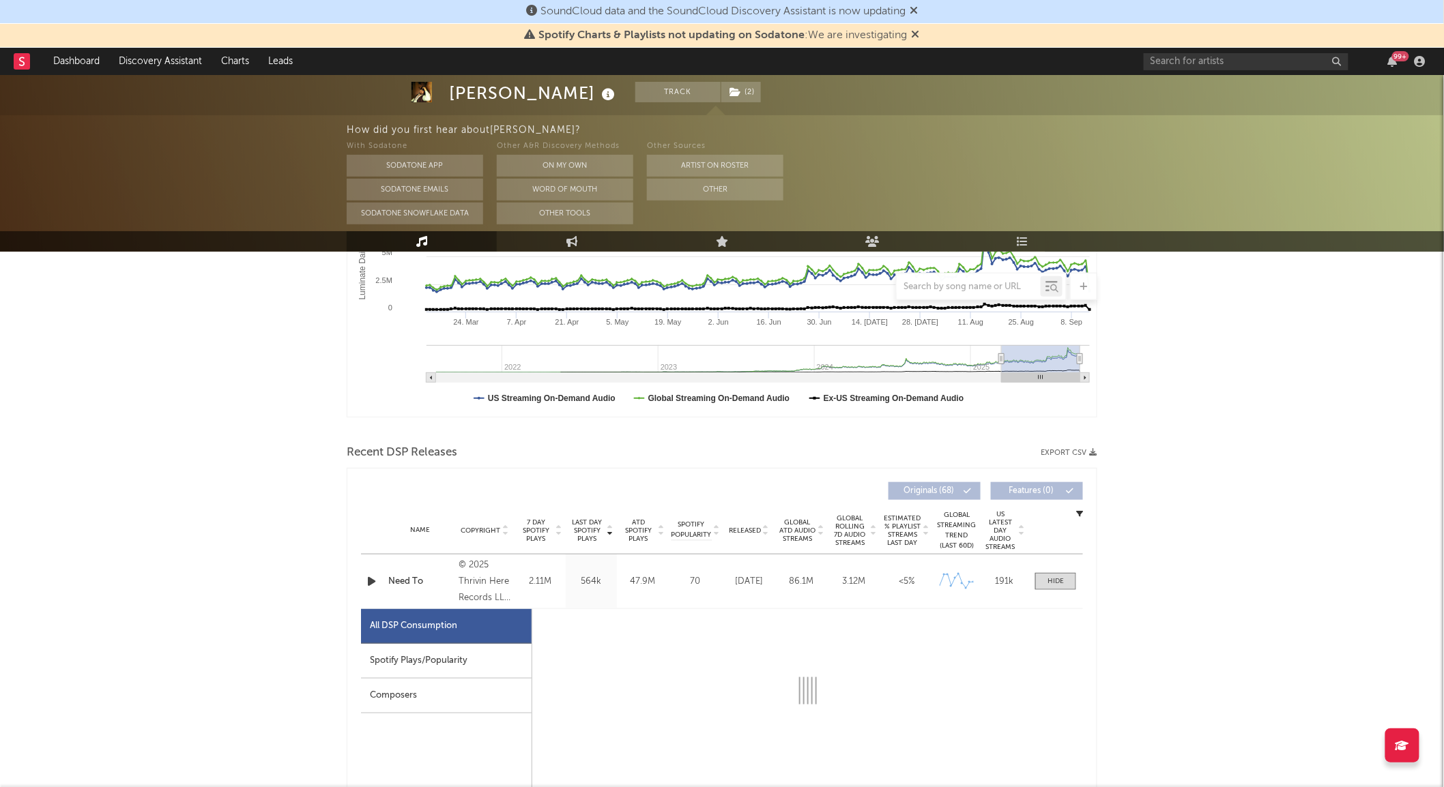
select select "6m"
click at [487, 660] on div "Spotify Plays/Popularity" at bounding box center [446, 661] width 171 height 35
select select "6m"
select select "1w"
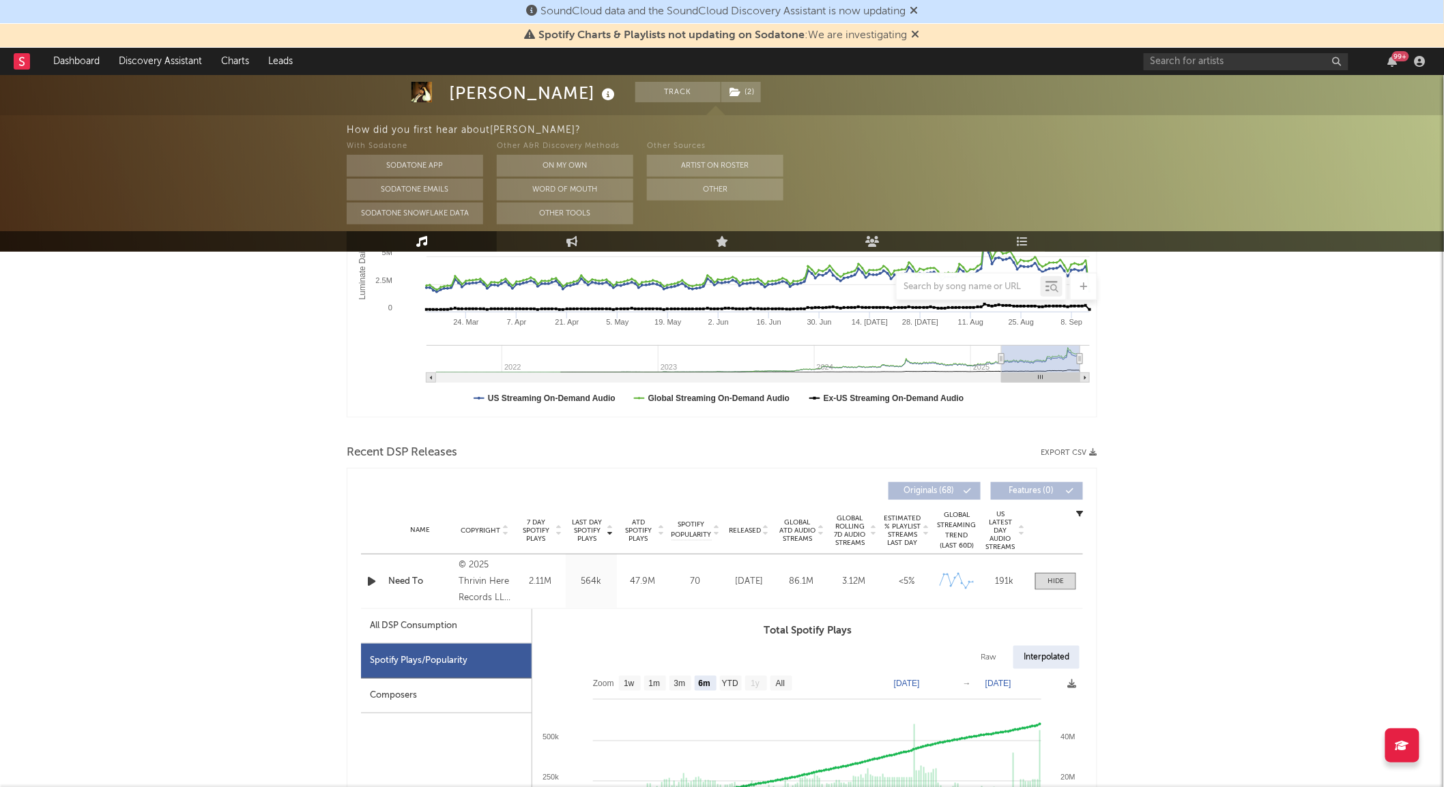
scroll to position [493, 0]
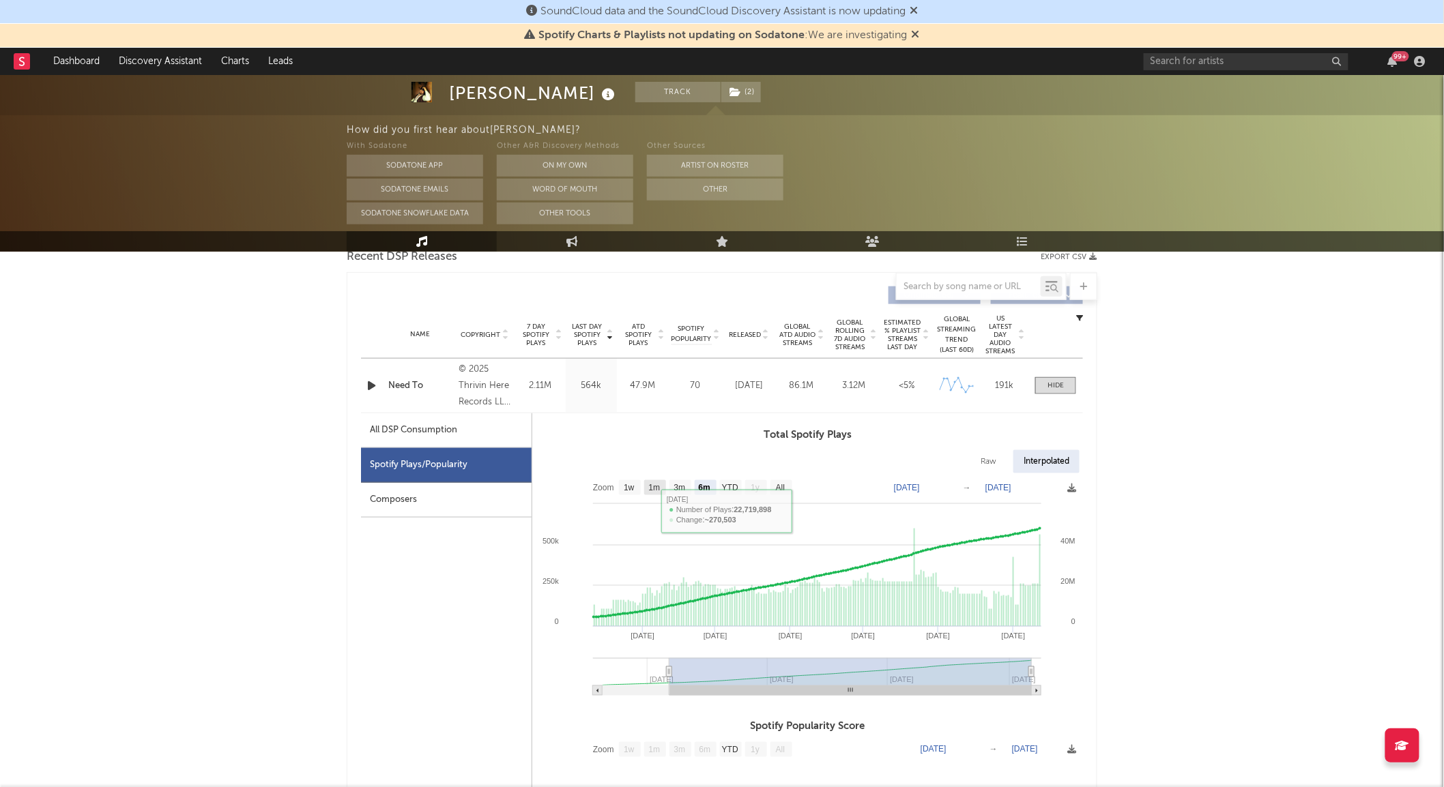
click at [656, 487] on text "1m" at bounding box center [655, 489] width 12 height 10
select select "1m"
type input "2025-08-12"
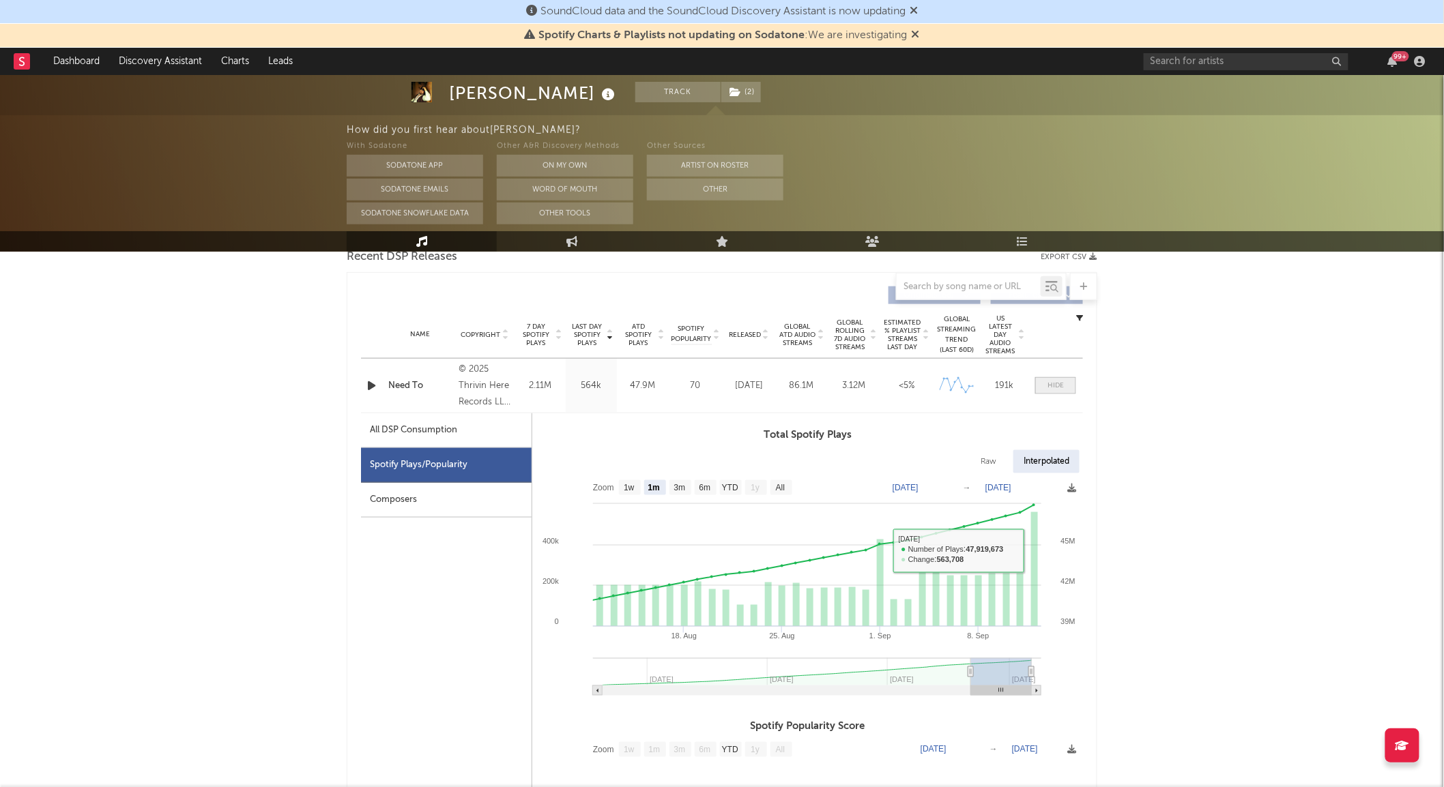
click at [1047, 386] on div at bounding box center [1055, 386] width 16 height 10
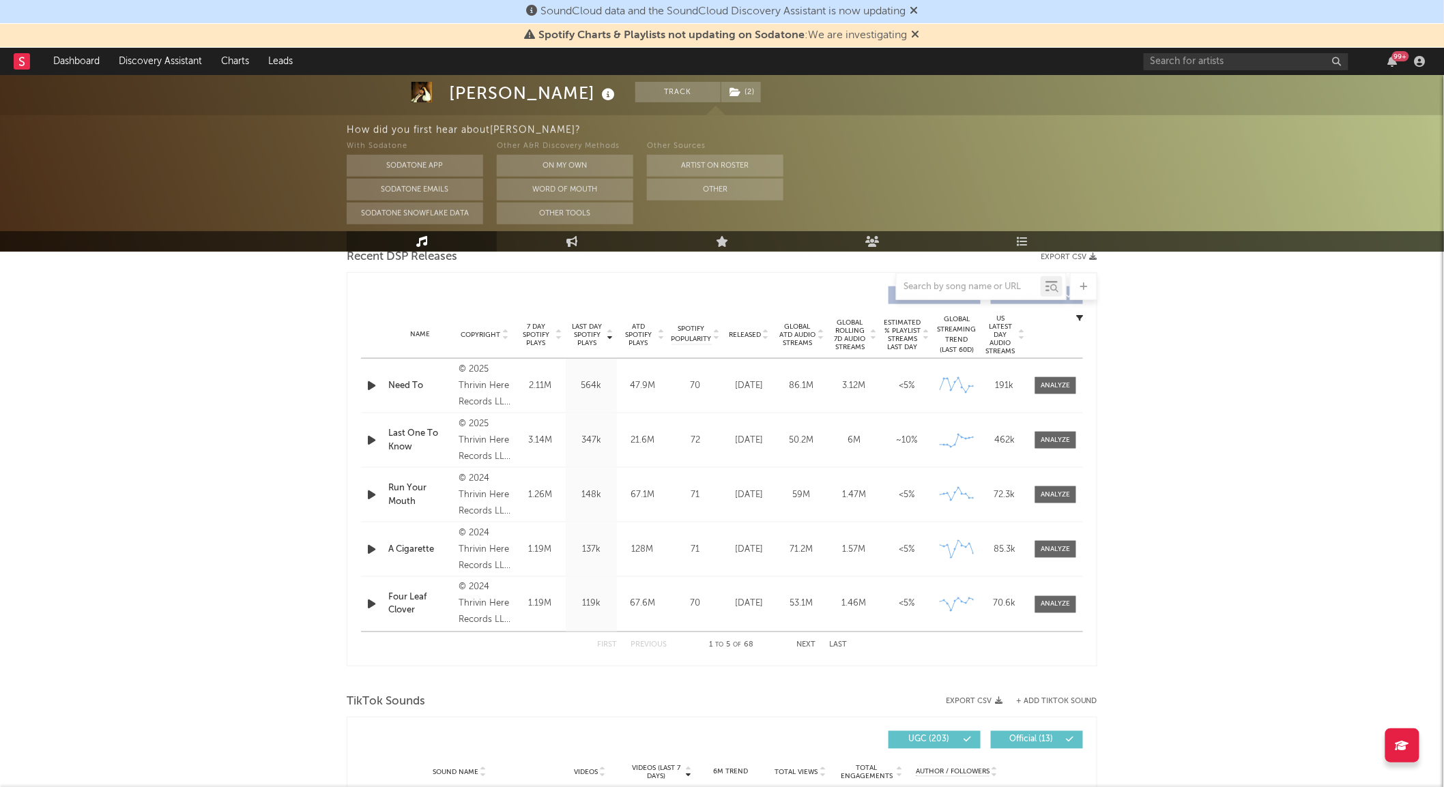
click at [840, 330] on span "Global Rolling 7D Audio Streams" at bounding box center [850, 335] width 38 height 33
click at [1038, 387] on span at bounding box center [1055, 385] width 41 height 17
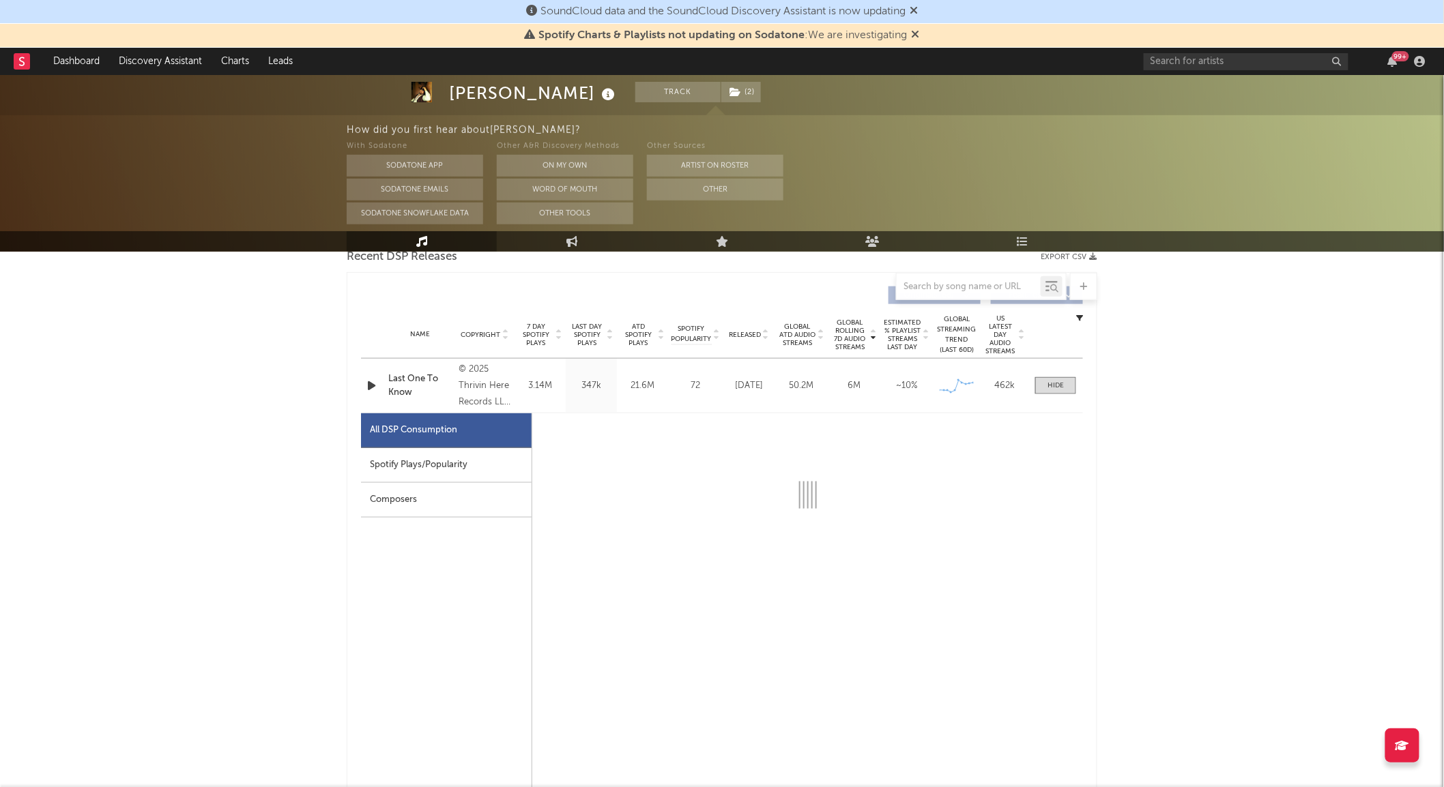
select select "1w"
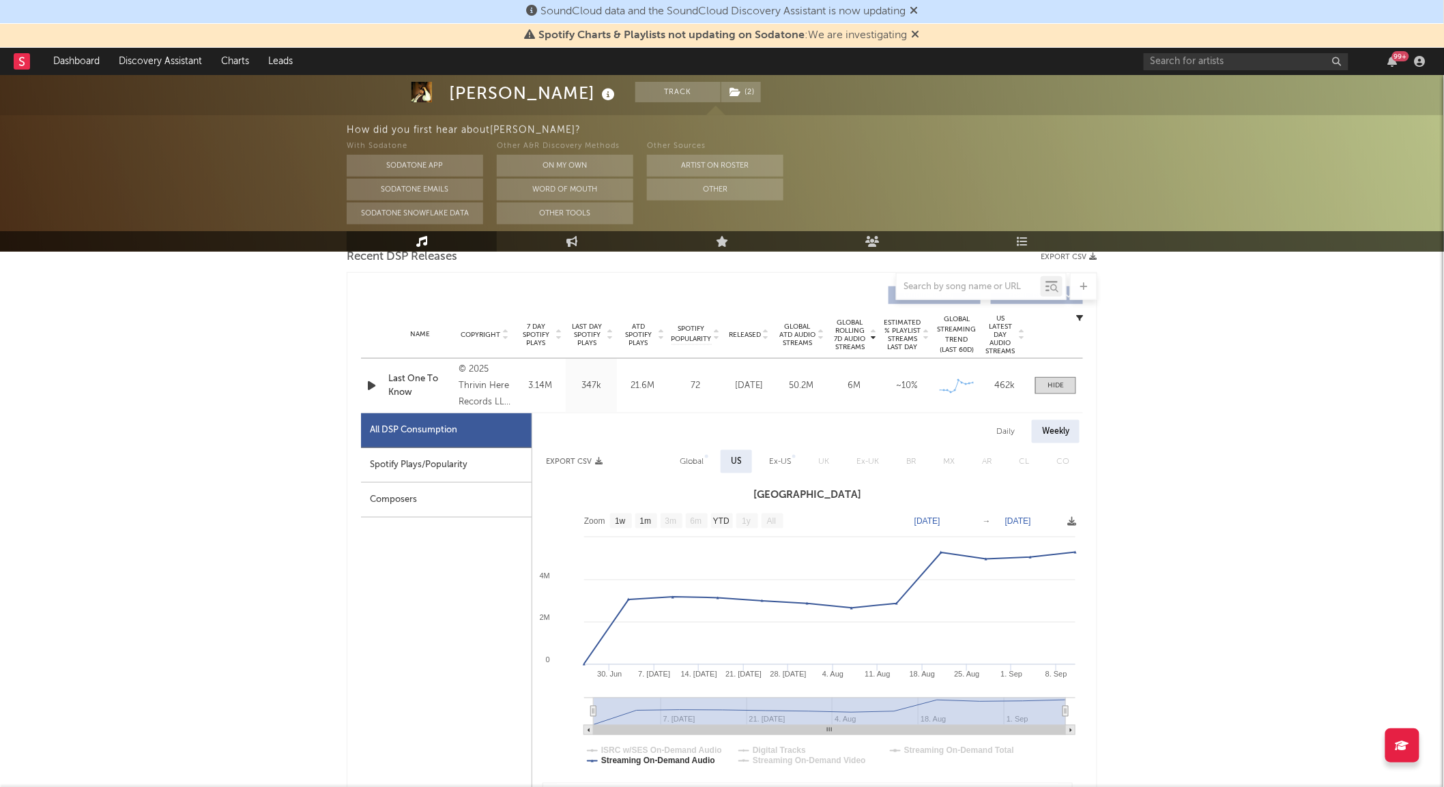
click at [456, 466] on div "Spotify Plays/Popularity" at bounding box center [446, 465] width 171 height 35
select select "1w"
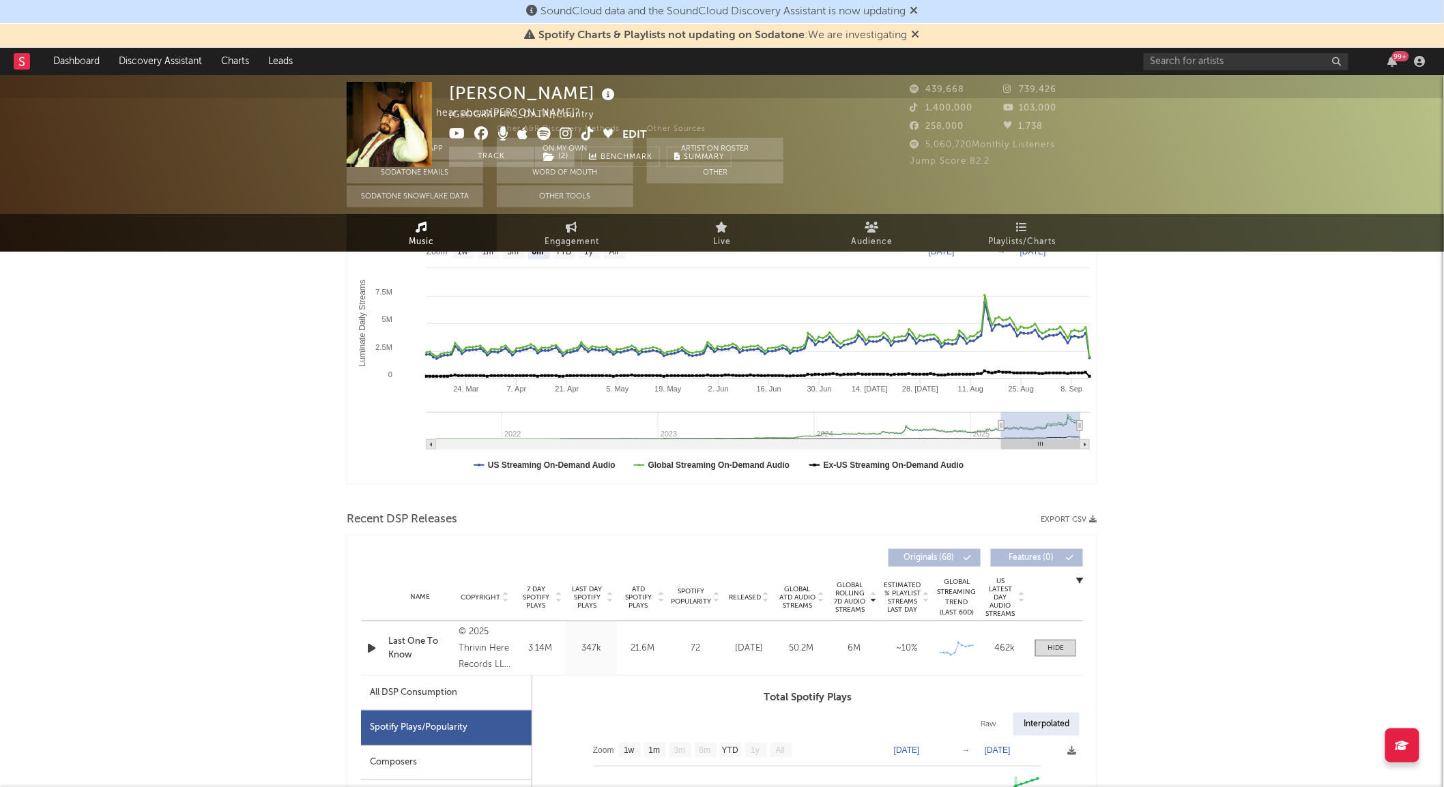
scroll to position [0, 0]
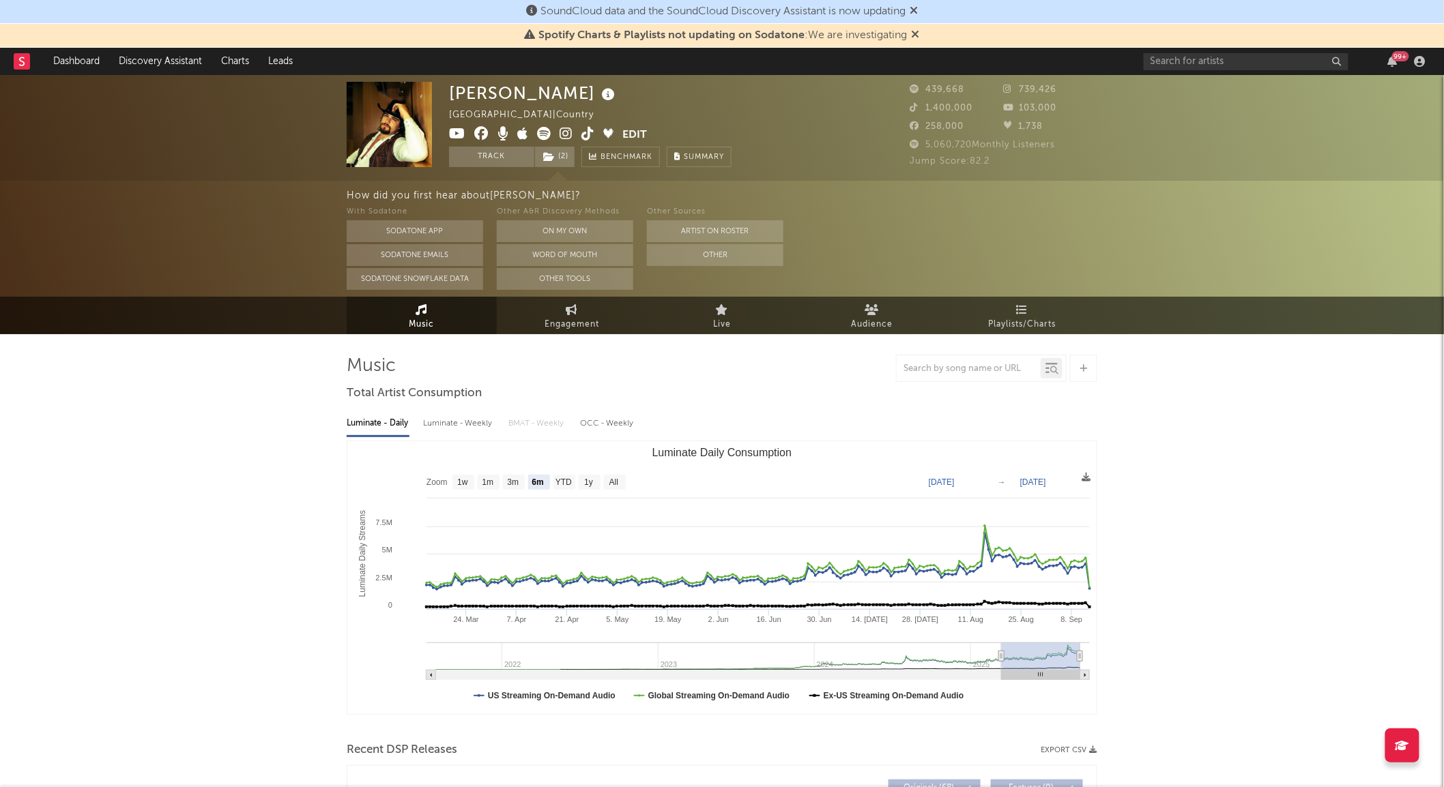
click at [587, 134] on icon at bounding box center [587, 134] width 13 height 14
